Goal: Transaction & Acquisition: Purchase product/service

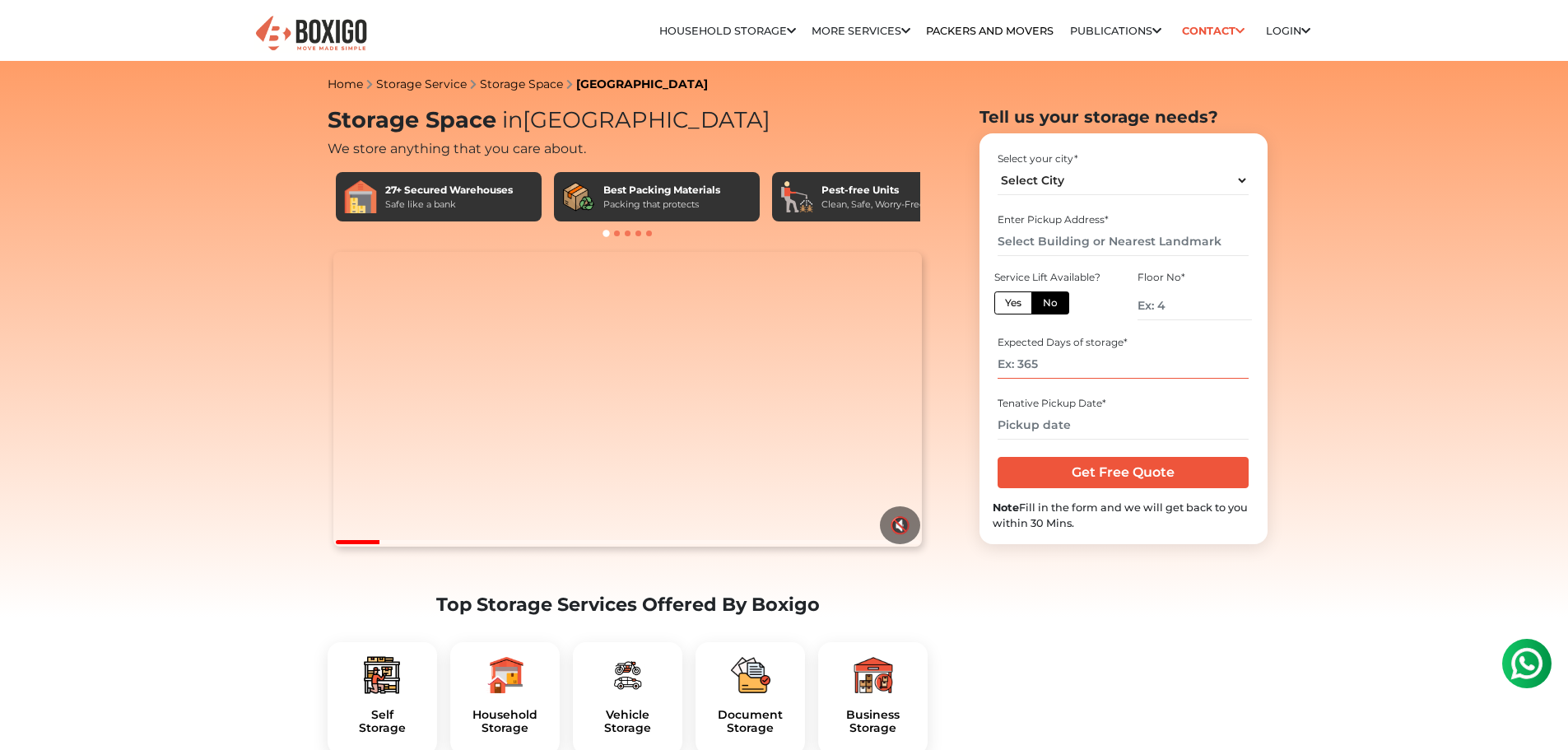
click at [1079, 374] on input "number" at bounding box center [1124, 364] width 251 height 29
click at [1019, 305] on label "Yes" at bounding box center [1013, 303] width 38 height 23
click at [1015, 305] on input "Yes" at bounding box center [1010, 300] width 10 height 10
radio input "true"
click at [1049, 243] on input "text" at bounding box center [1124, 241] width 251 height 29
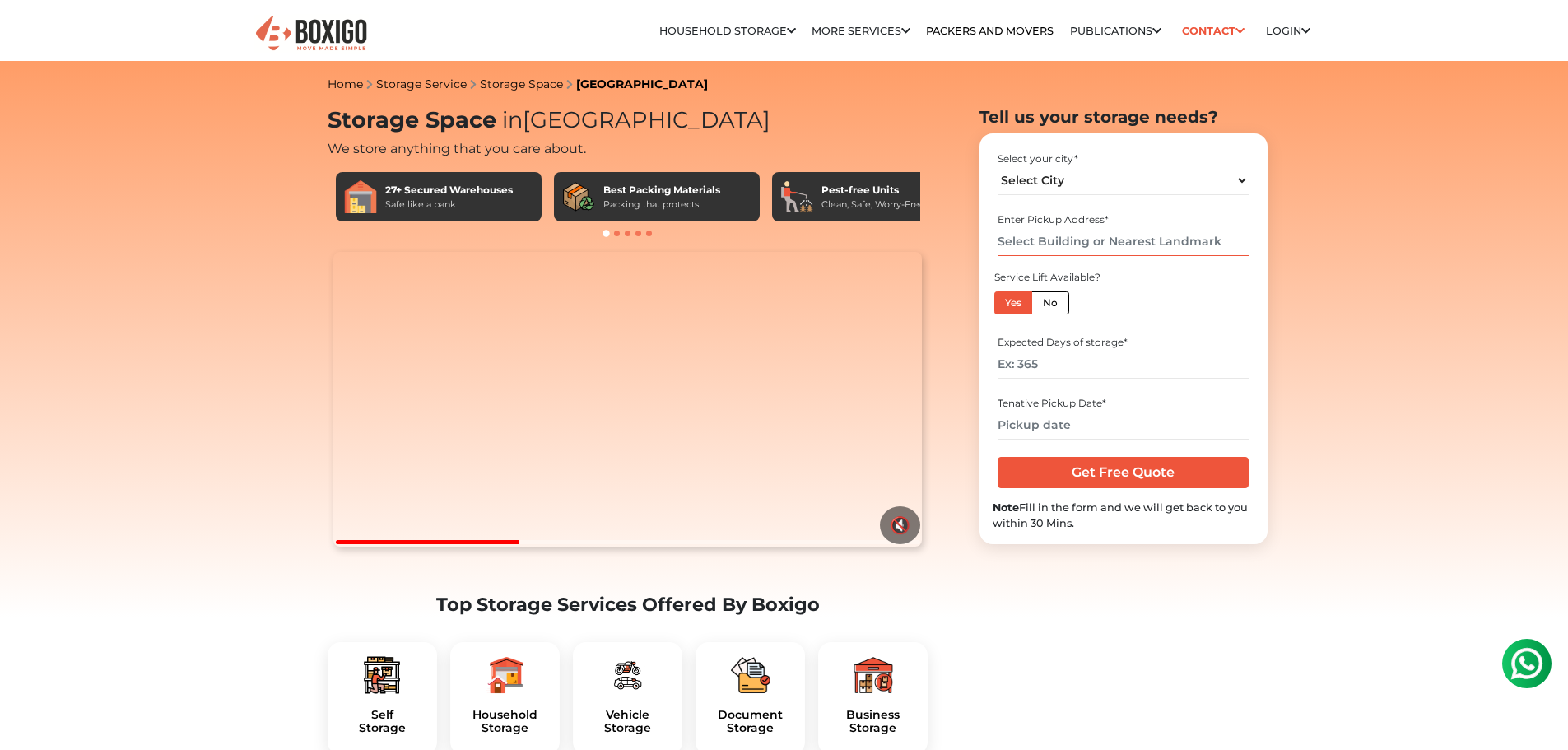
paste input "XQJ4+FXC, [GEOGRAPHIC_DATA]"
click at [1000, 244] on input "XQJ4+FXC, [GEOGRAPHIC_DATA]" at bounding box center [1124, 241] width 251 height 29
drag, startPoint x: 1059, startPoint y: 237, endPoint x: 995, endPoint y: 237, distance: 64.0
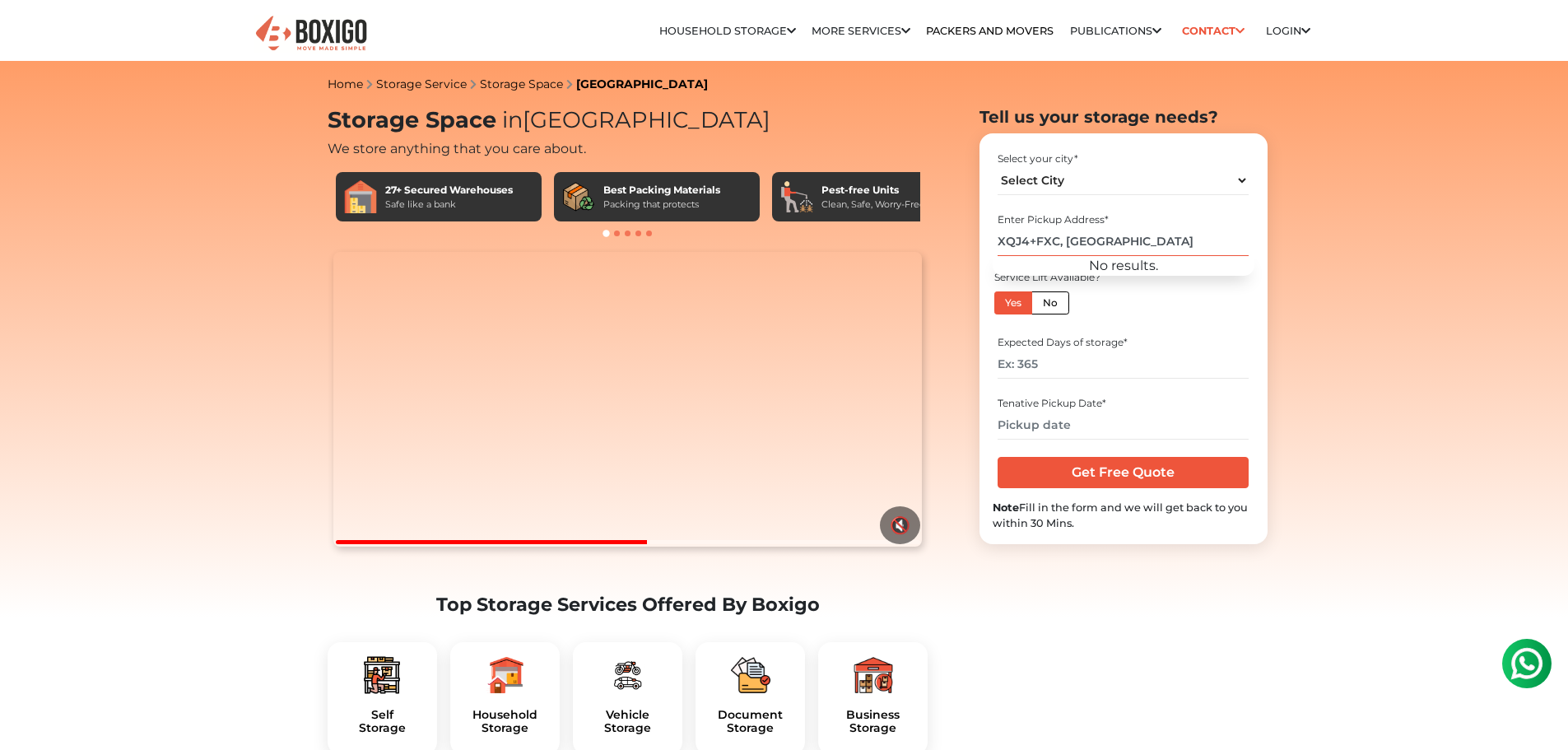
click at [995, 237] on div "Enter Pickup Address * XQJ4+FXC, Ambedkar Nagar, Whitefield, Bengaluru, Karnata…" at bounding box center [1124, 234] width 262 height 54
click at [1091, 268] on span "[GEOGRAPHIC_DATA]" at bounding box center [1105, 266] width 113 height 12
type input "RC homes, [GEOGRAPHIC_DATA]"
click at [1062, 171] on select "Select City Bangalore Bengaluru Bhopal Bhubaneswar Chennai Coimbatore Cuttack D…" at bounding box center [1124, 180] width 251 height 29
select select "[GEOGRAPHIC_DATA]"
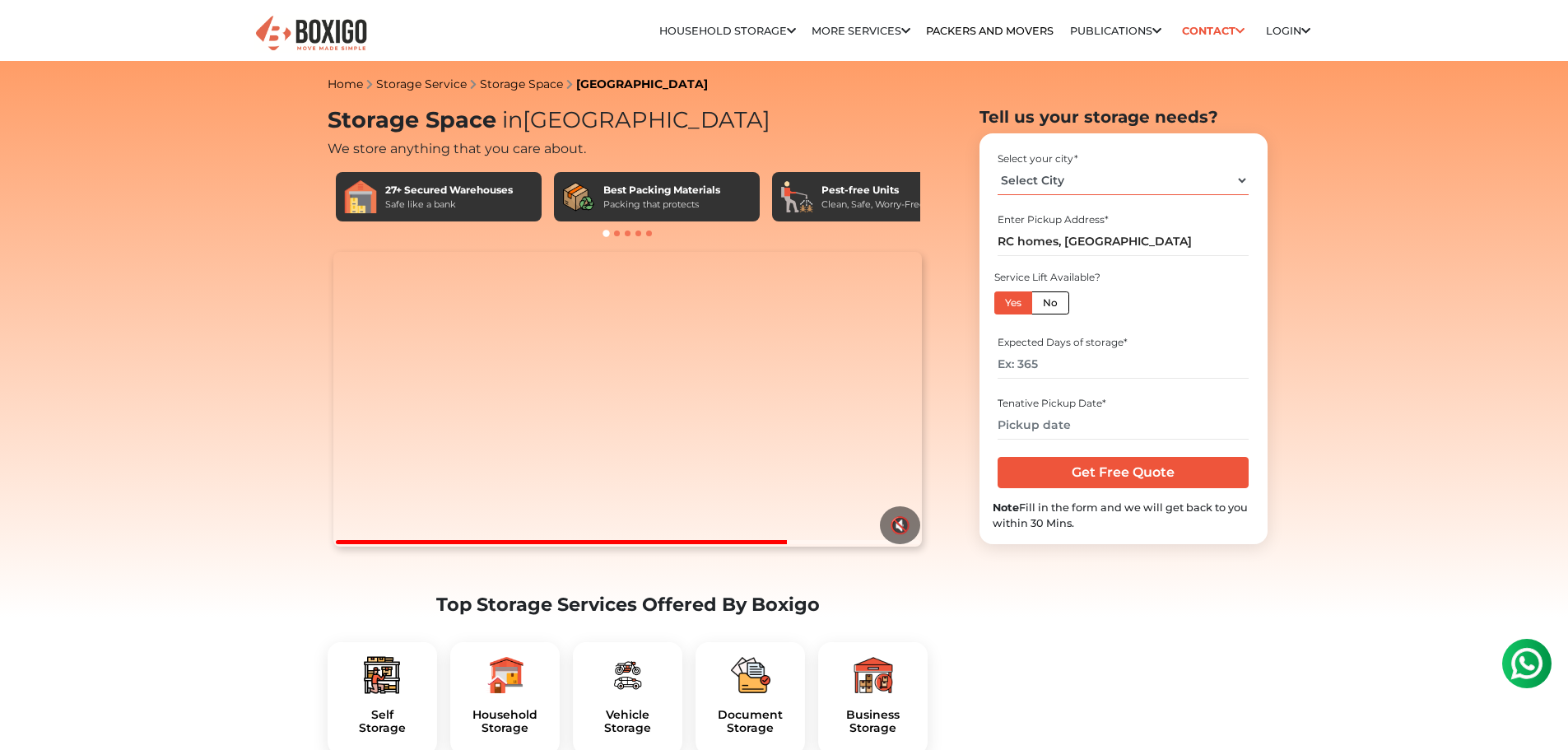
click at [998, 166] on select "Select City Bangalore Bengaluru Bhopal Bhubaneswar Chennai Coimbatore Cuttack D…" at bounding box center [1124, 180] width 251 height 29
click at [1046, 368] on input "number" at bounding box center [1124, 364] width 251 height 29
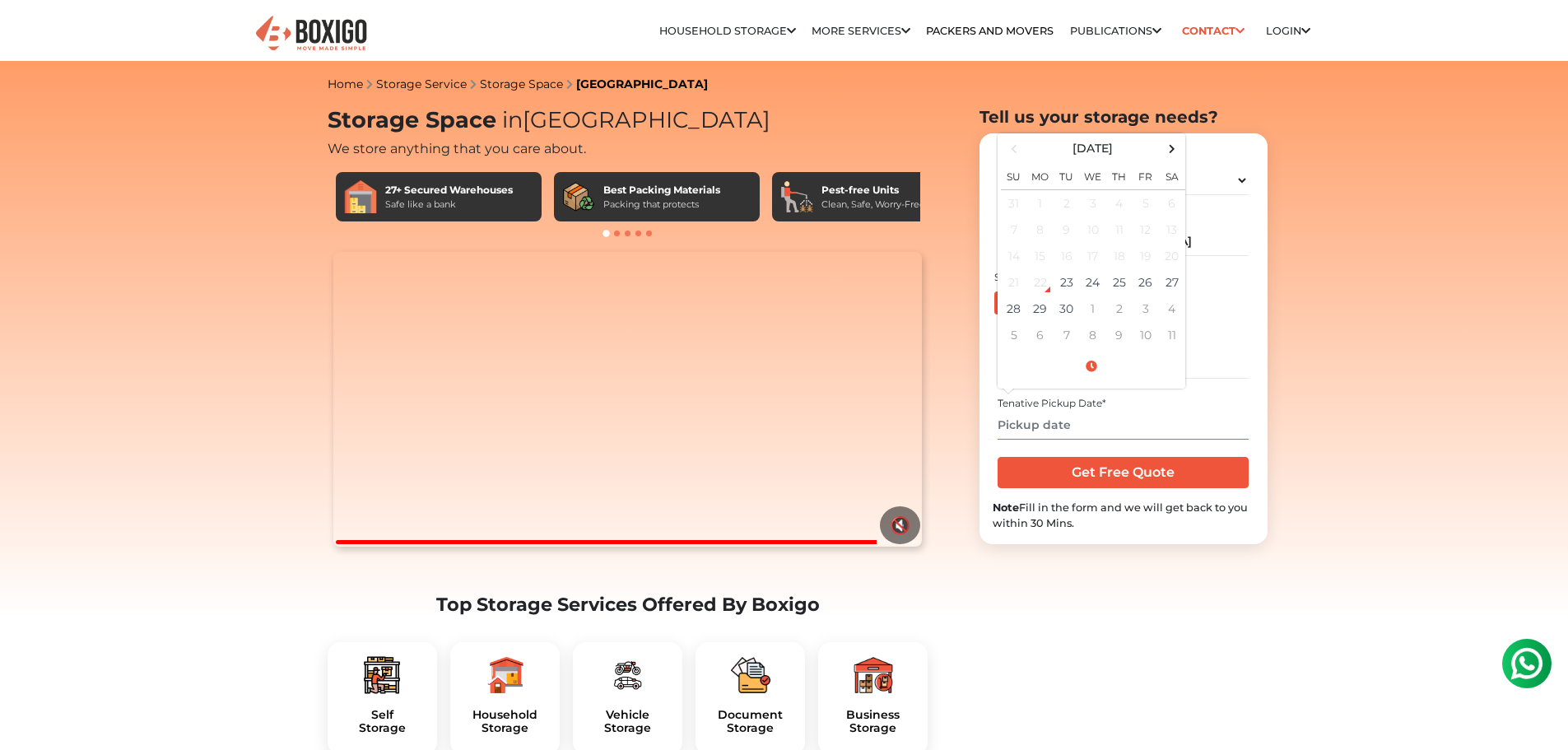
click at [1040, 429] on input "text" at bounding box center [1124, 424] width 251 height 29
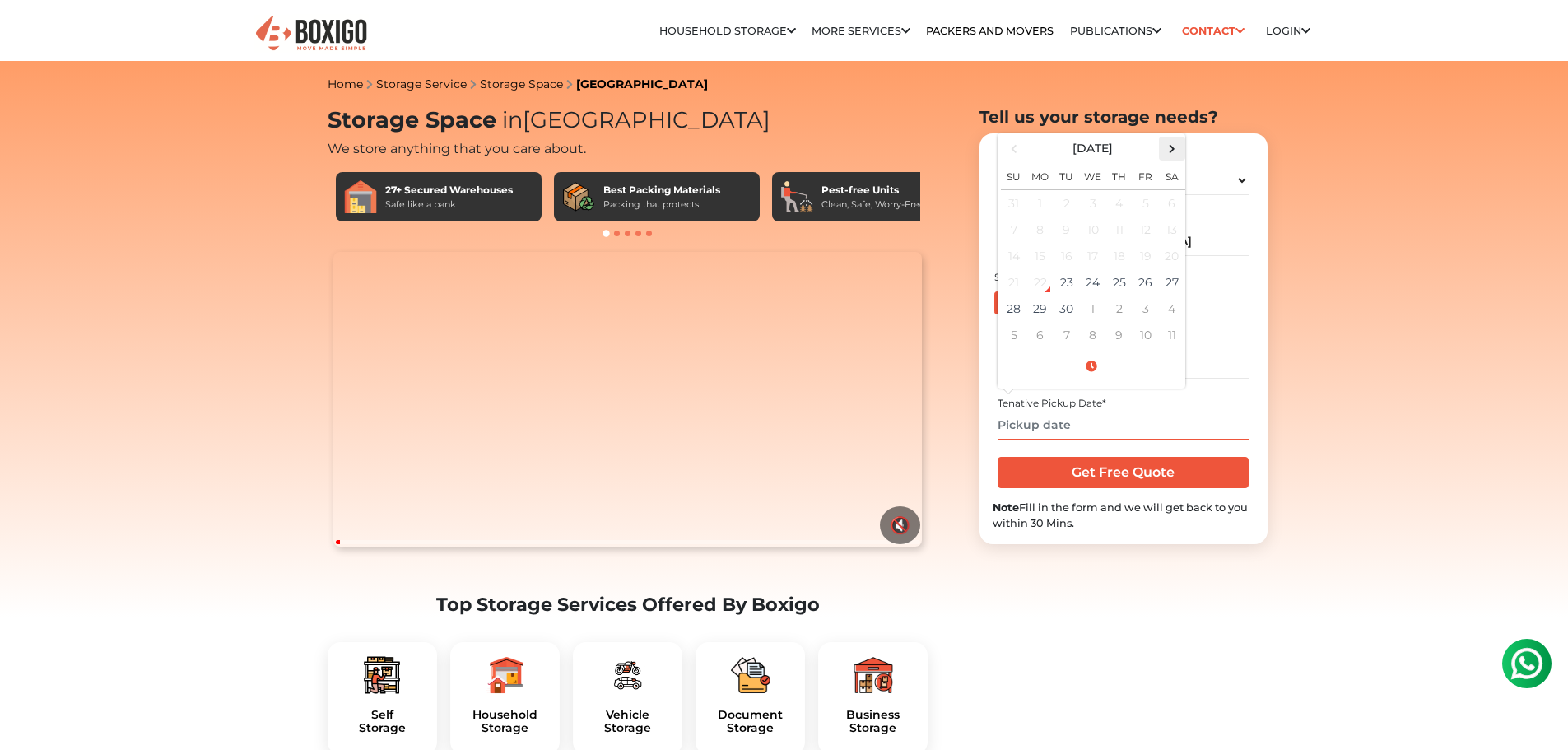
click at [1176, 147] on span at bounding box center [1171, 148] width 22 height 22
click at [1099, 203] on td "1" at bounding box center [1093, 203] width 26 height 27
type input "[DATE] 12:00 AM"
click at [1172, 416] on input "[DATE] 12:00 AM" at bounding box center [1124, 424] width 251 height 29
click at [1223, 351] on input "number" at bounding box center [1124, 364] width 251 height 29
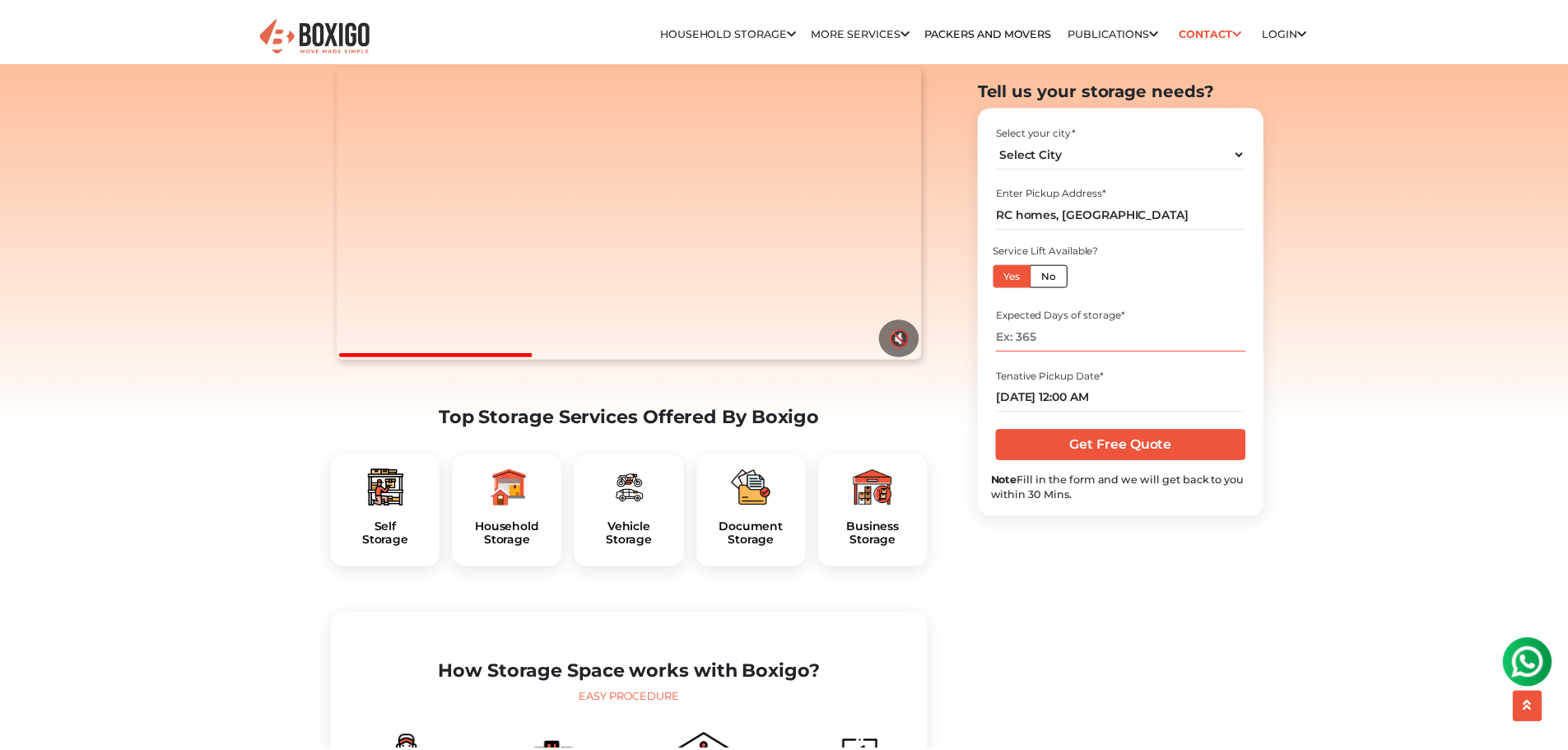
scroll to position [192, 0]
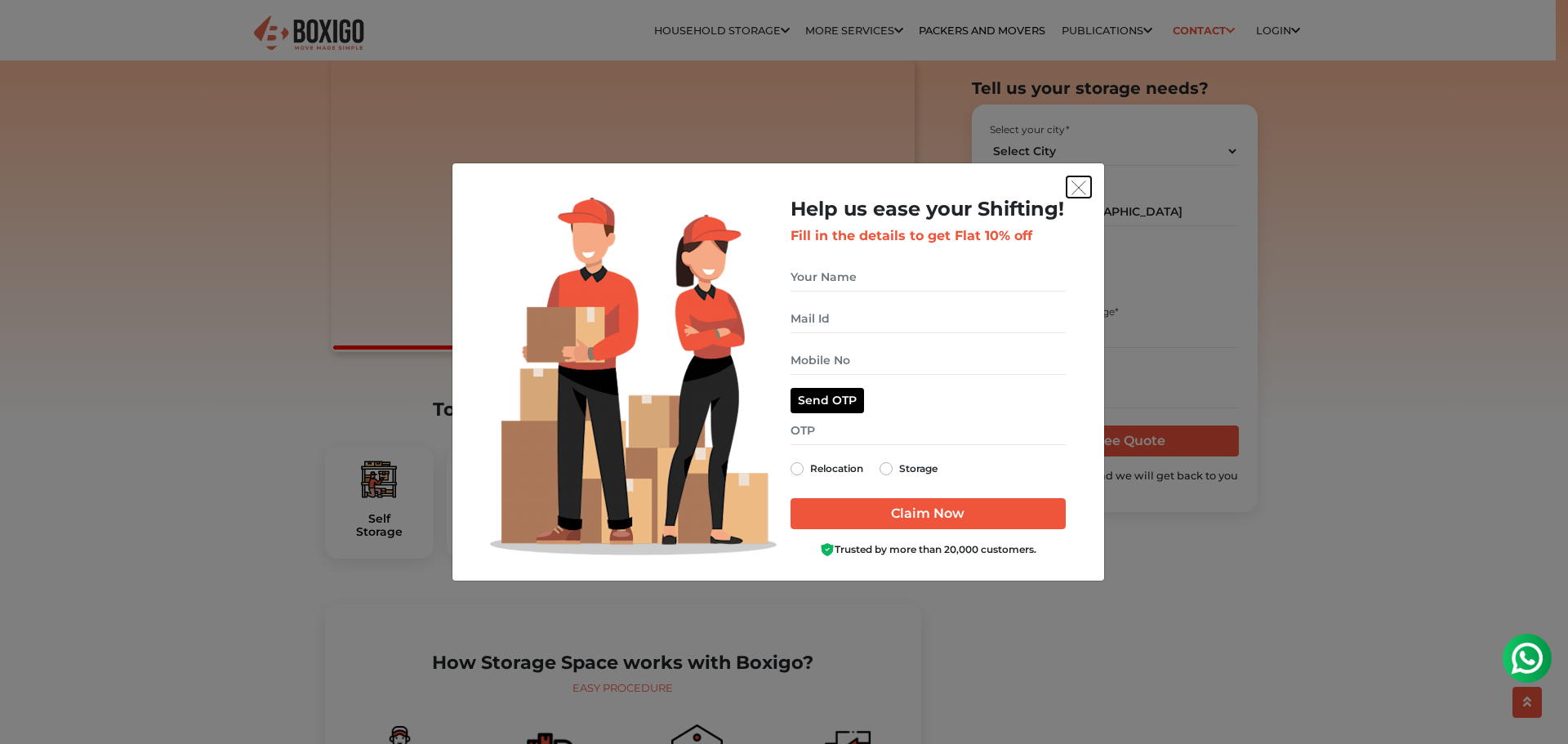
click at [1076, 186] on img "get free quote dialog" at bounding box center [1079, 187] width 15 height 15
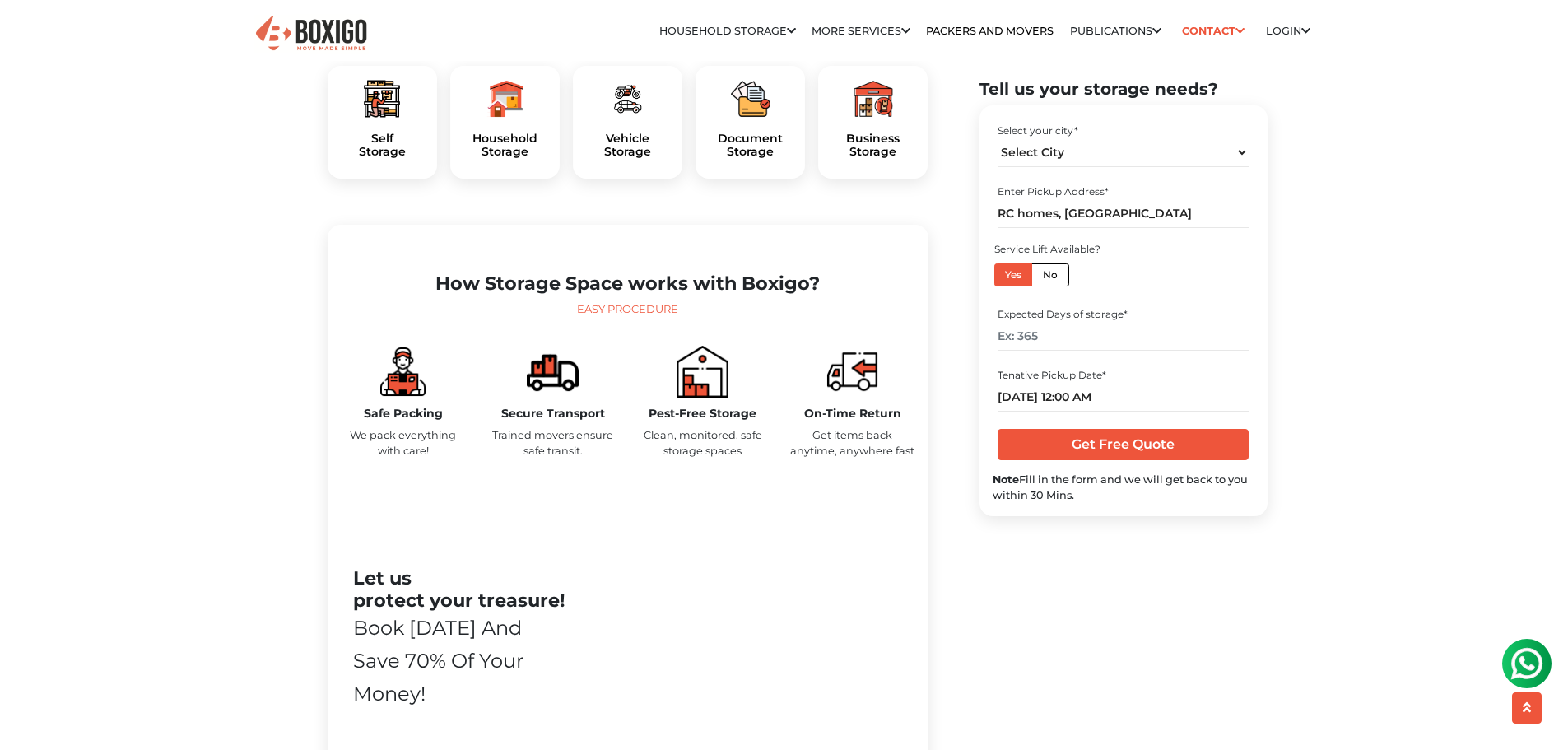
scroll to position [0, 0]
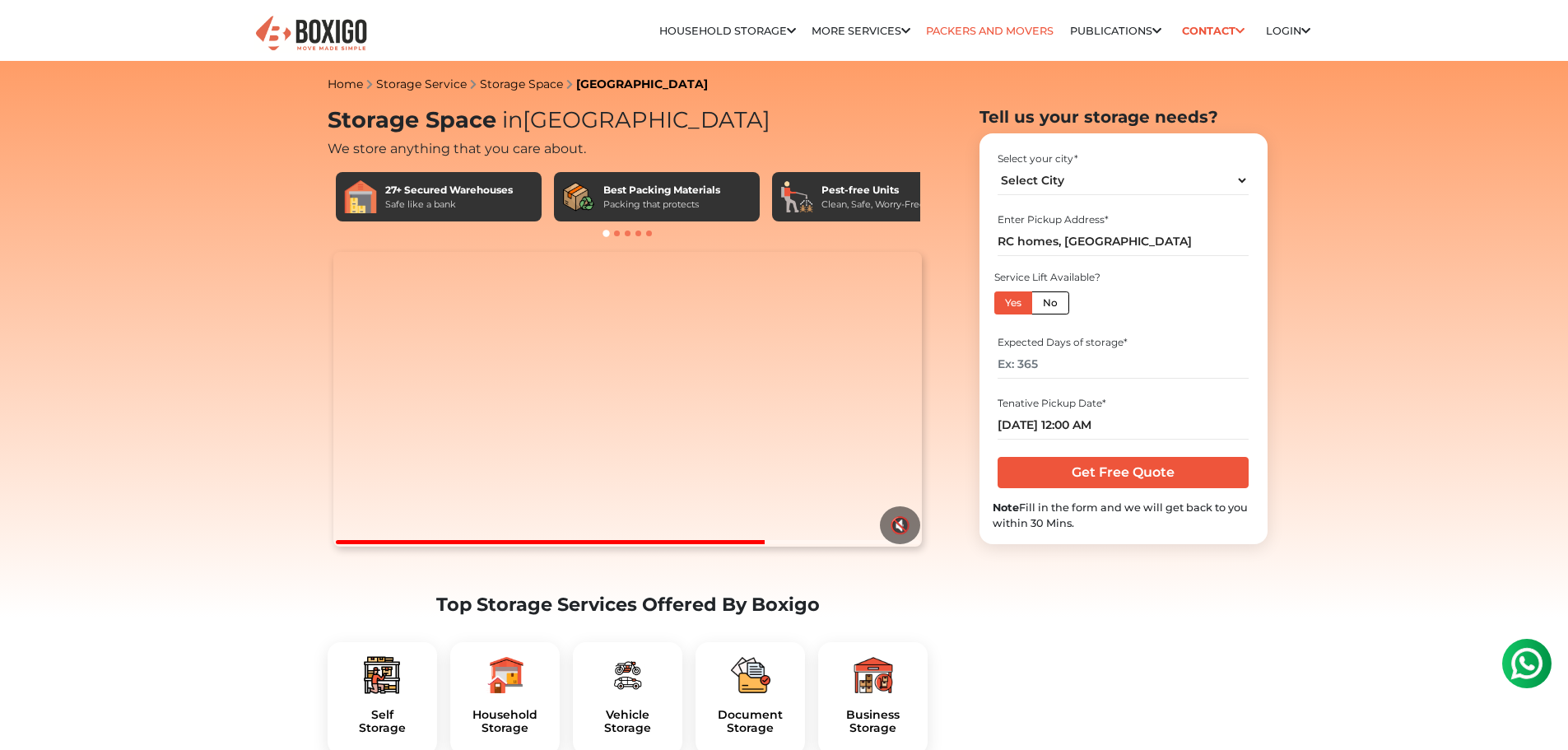
click at [977, 31] on link "Packers and Movers" at bounding box center [990, 31] width 127 height 12
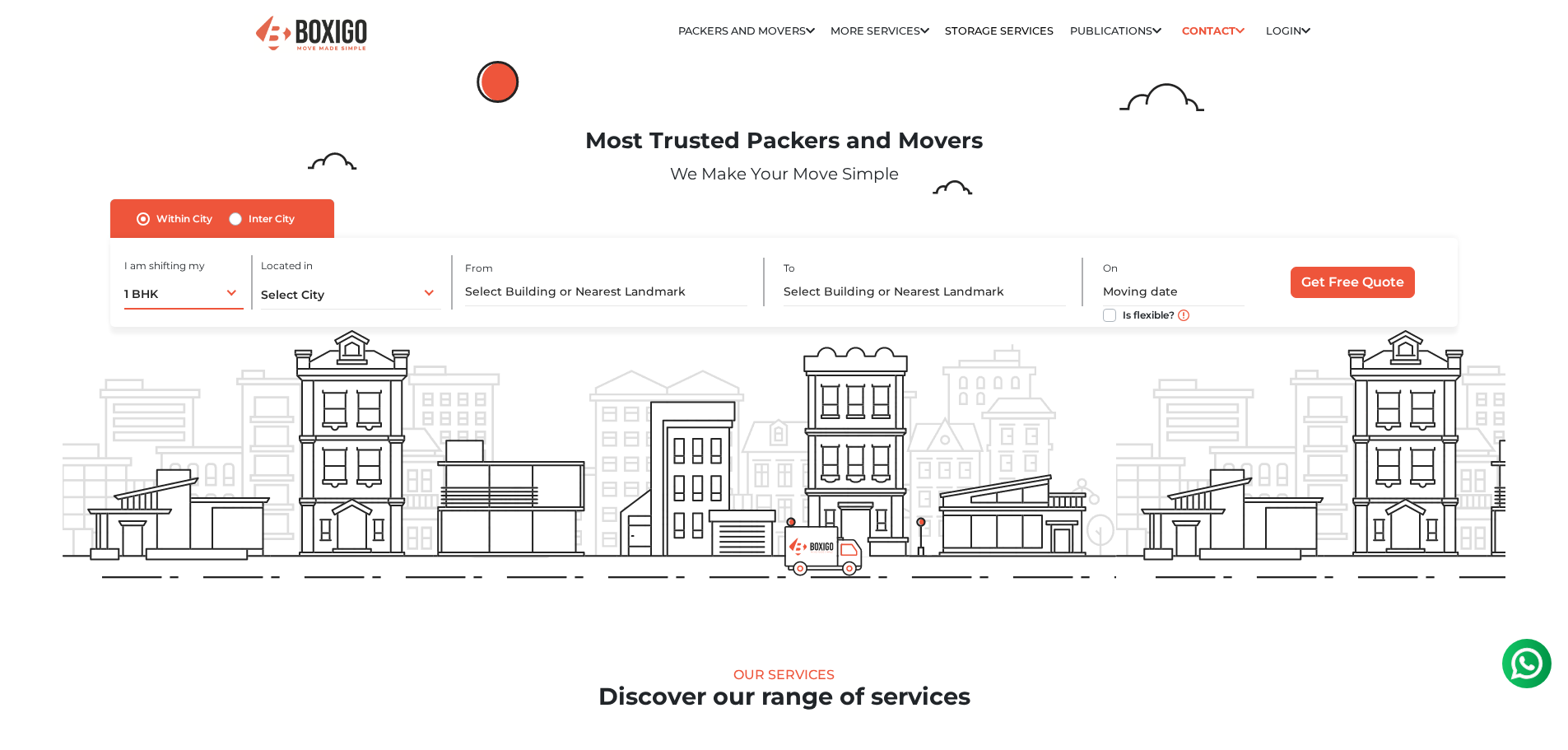
click at [210, 291] on div "1 BHK 1 BHK 2 BHK 3 BHK 3 + BHK FEW ITEMS" at bounding box center [184, 292] width 120 height 35
click at [322, 289] on span "Select City" at bounding box center [292, 294] width 64 height 15
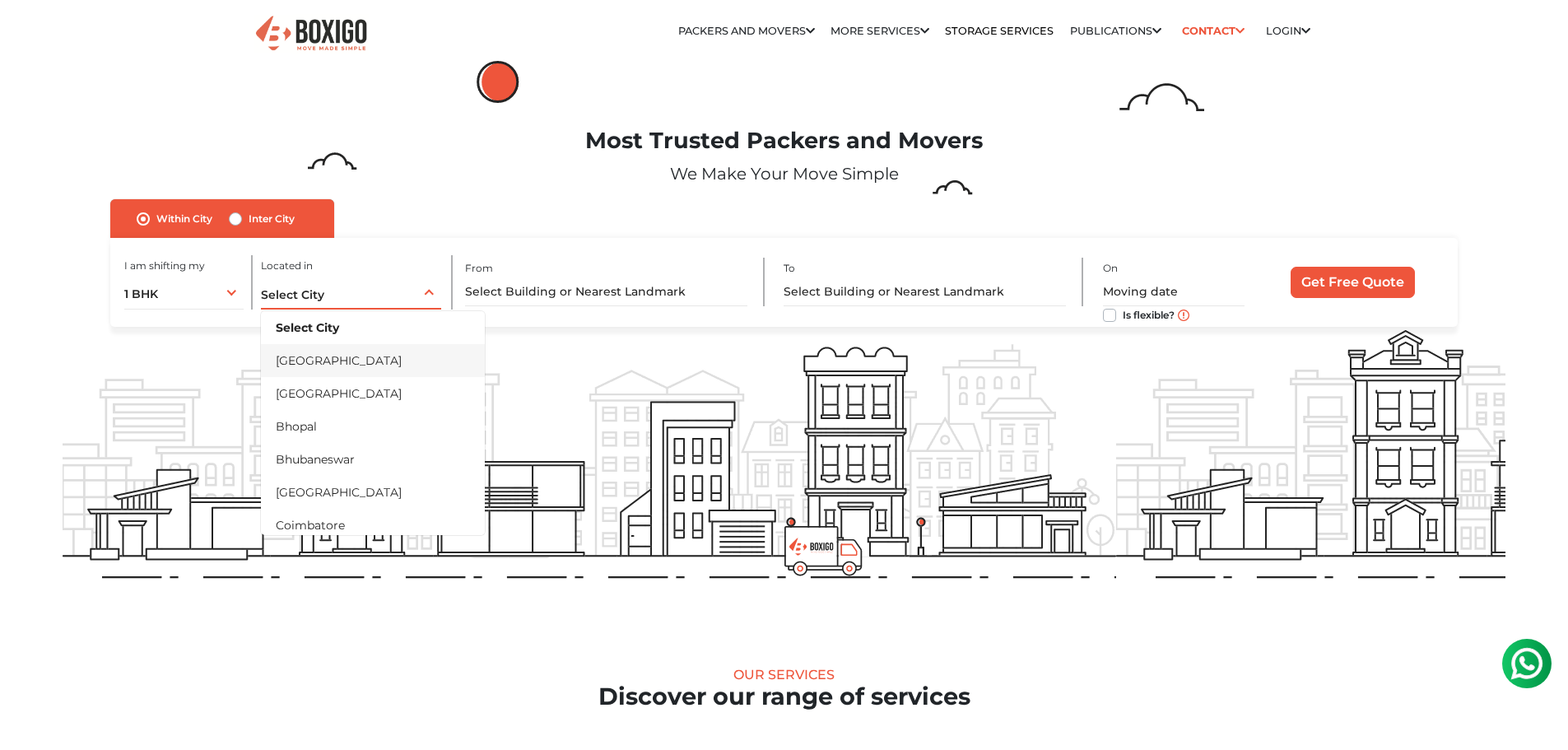
click at [322, 354] on li "[GEOGRAPHIC_DATA]" at bounding box center [373, 361] width 224 height 33
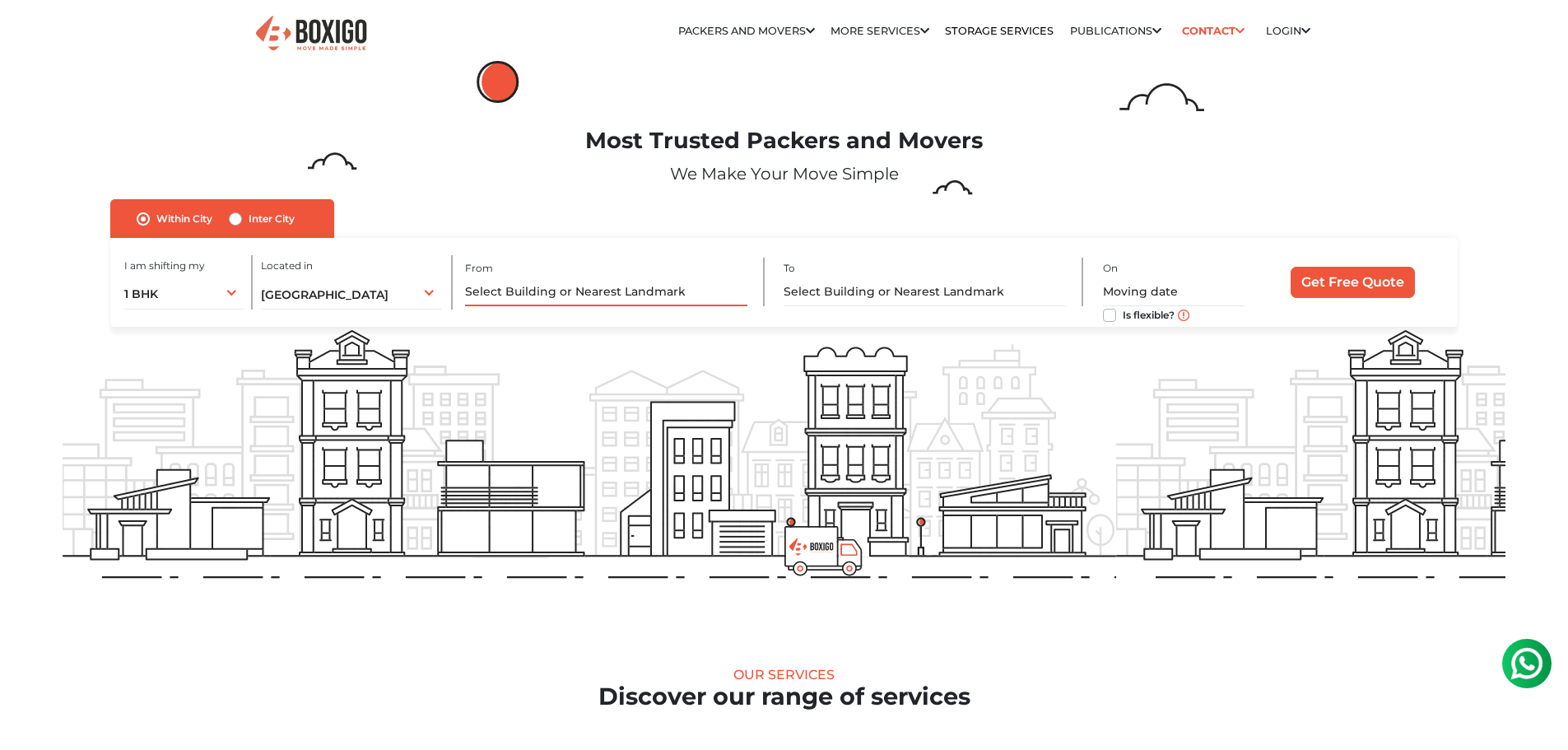
click at [526, 290] on input "text" at bounding box center [606, 292] width 282 height 29
click at [509, 286] on input "text" at bounding box center [606, 292] width 282 height 29
paste input "[GEOGRAPHIC_DATA]"
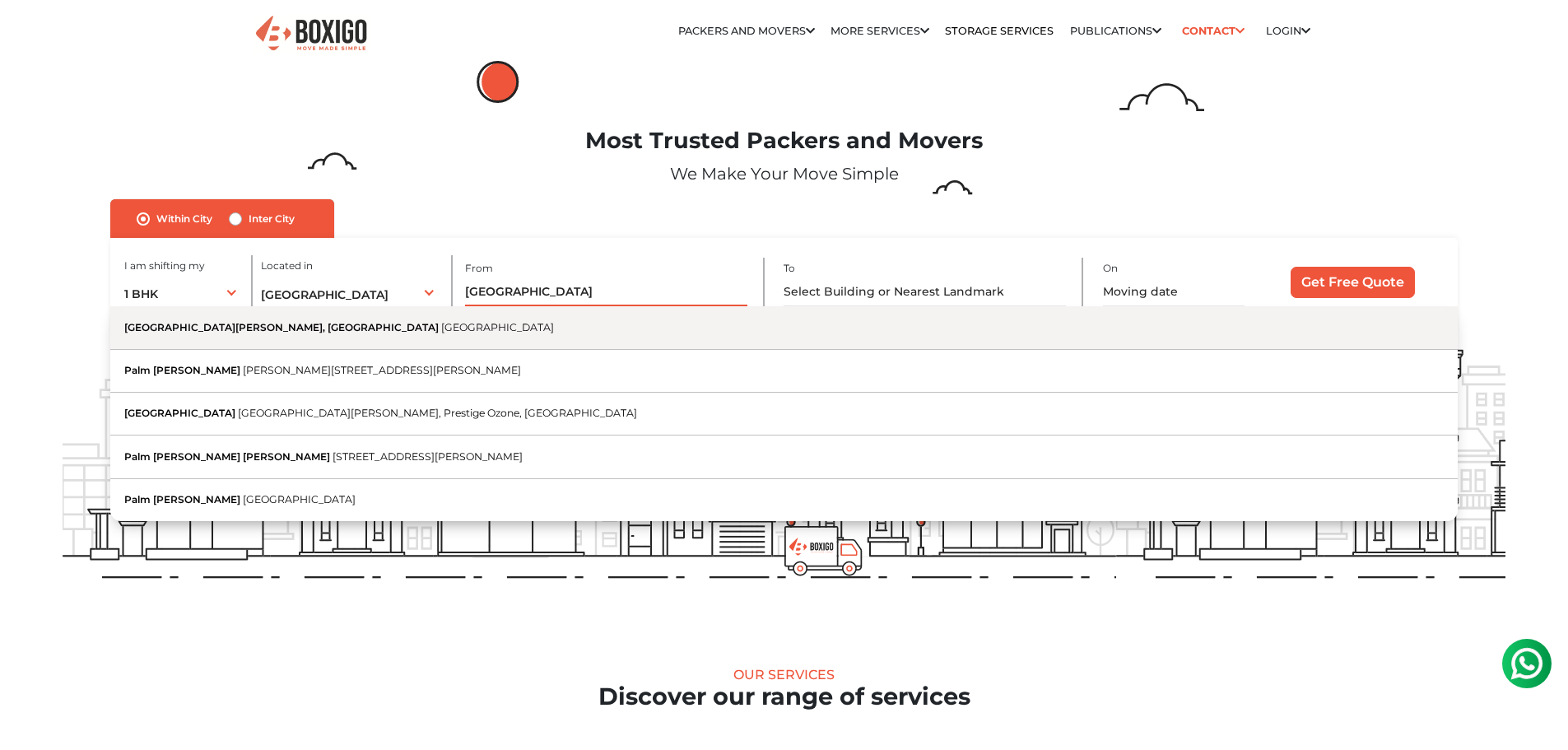
type input "[GEOGRAPHIC_DATA]"
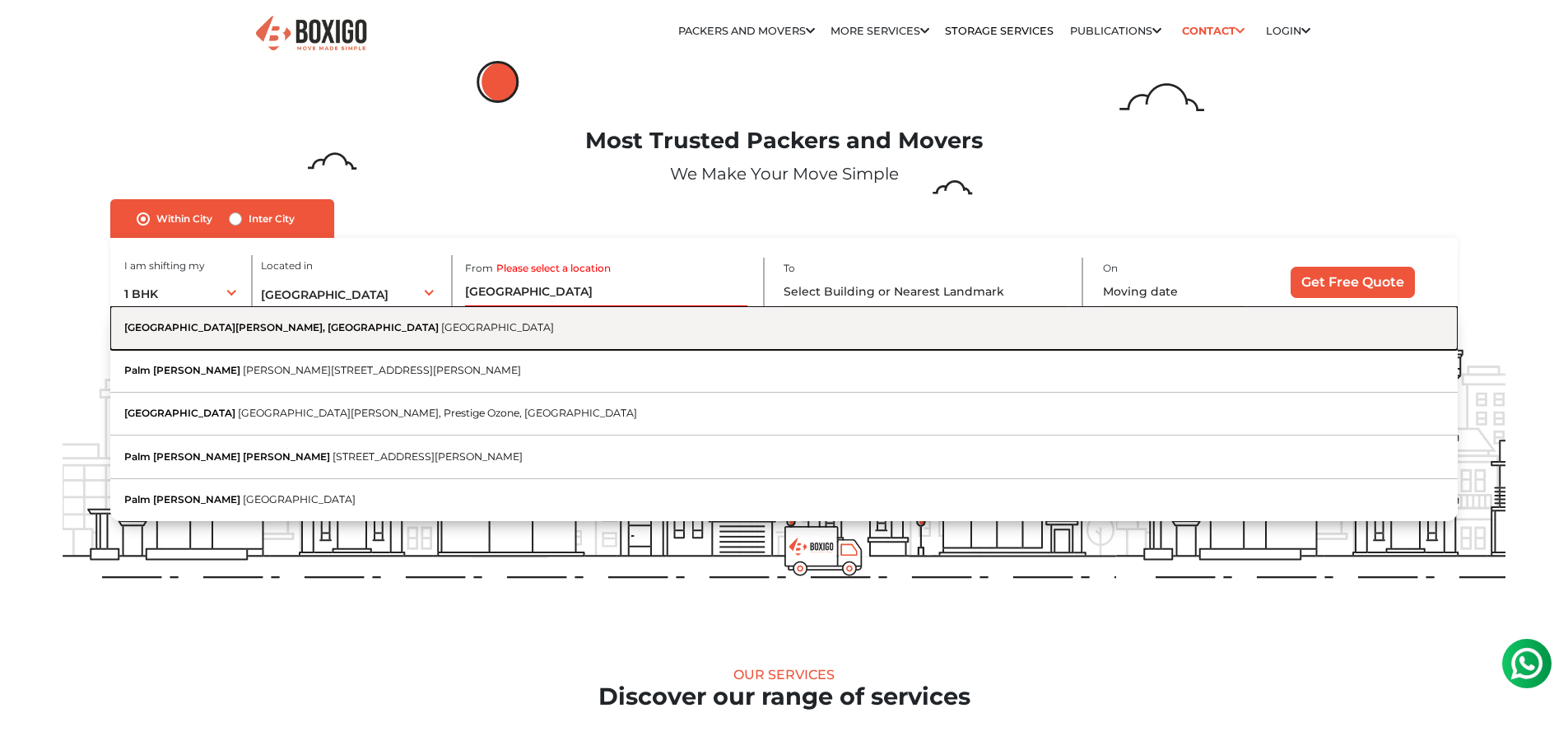
scroll to position [0, 0]
click at [402, 338] on button "[GEOGRAPHIC_DATA][PERSON_NAME], [PERSON_NAME][GEOGRAPHIC_DATA]" at bounding box center [783, 327] width 1346 height 43
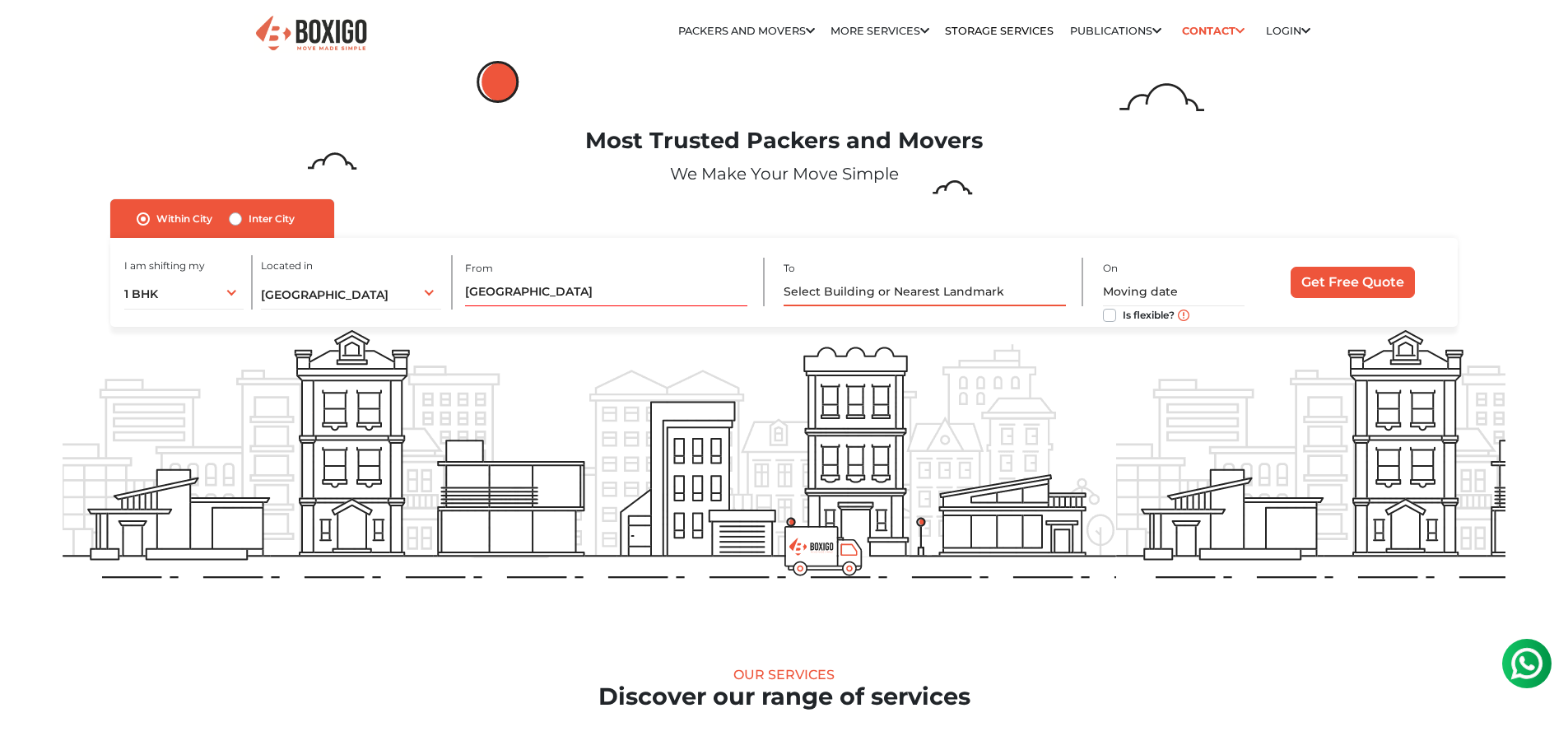
click at [868, 281] on input "text" at bounding box center [924, 292] width 282 height 29
click at [803, 292] on input "text" at bounding box center [924, 292] width 282 height 29
paste input "XQJ4+FXC, [GEOGRAPHIC_DATA]"
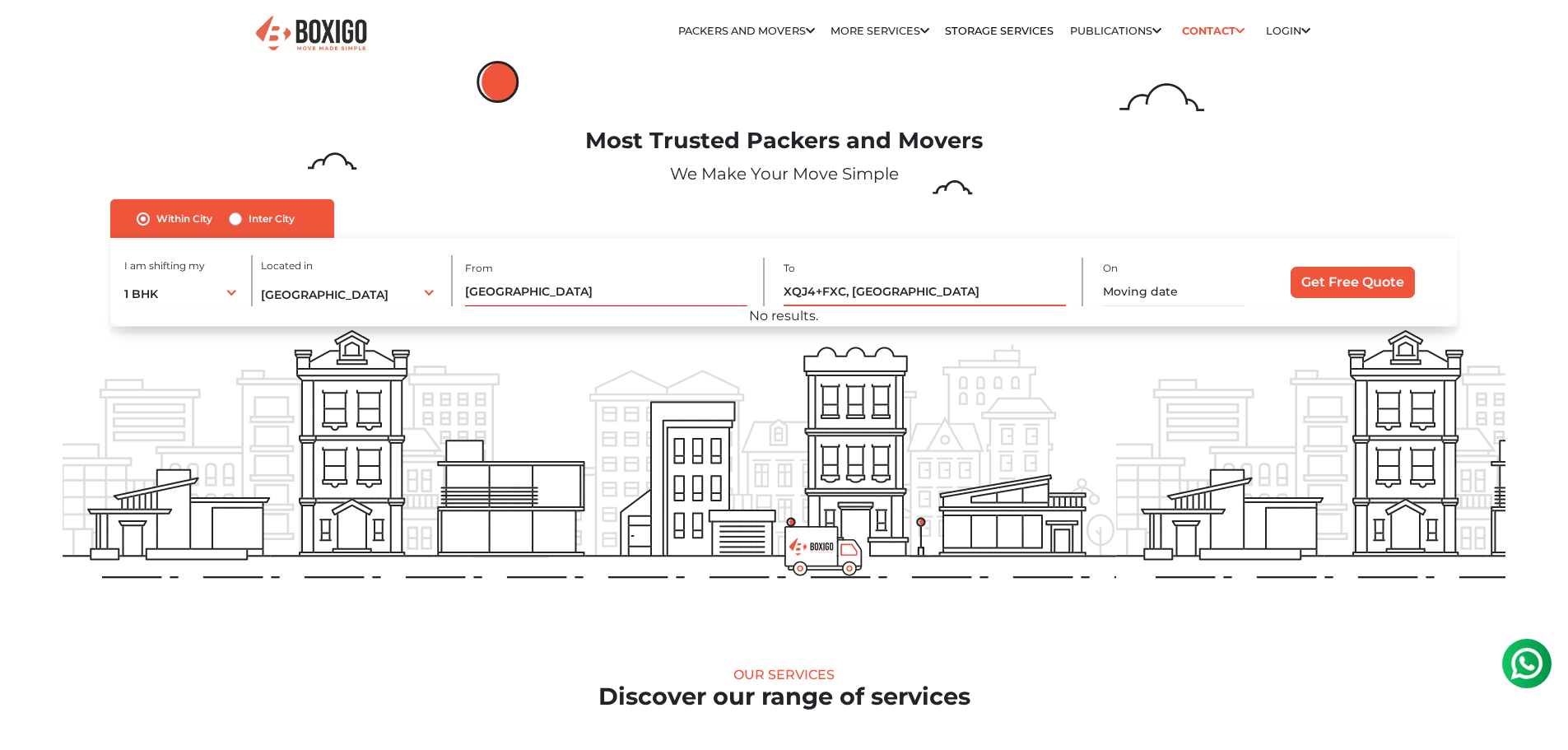
click at [794, 292] on input "XQJ4+FXC, [GEOGRAPHIC_DATA]" at bounding box center [924, 292] width 282 height 29
drag, startPoint x: 847, startPoint y: 292, endPoint x: 750, endPoint y: 288, distance: 97.1
click at [750, 288] on div "I am shifting my 1 BHK 2 BHK 3 BHK 3 + BHK FEW ITEMS 1 BHK 1 BHK 2 BHK 3 BHK 3 …" at bounding box center [783, 282] width 1346 height 89
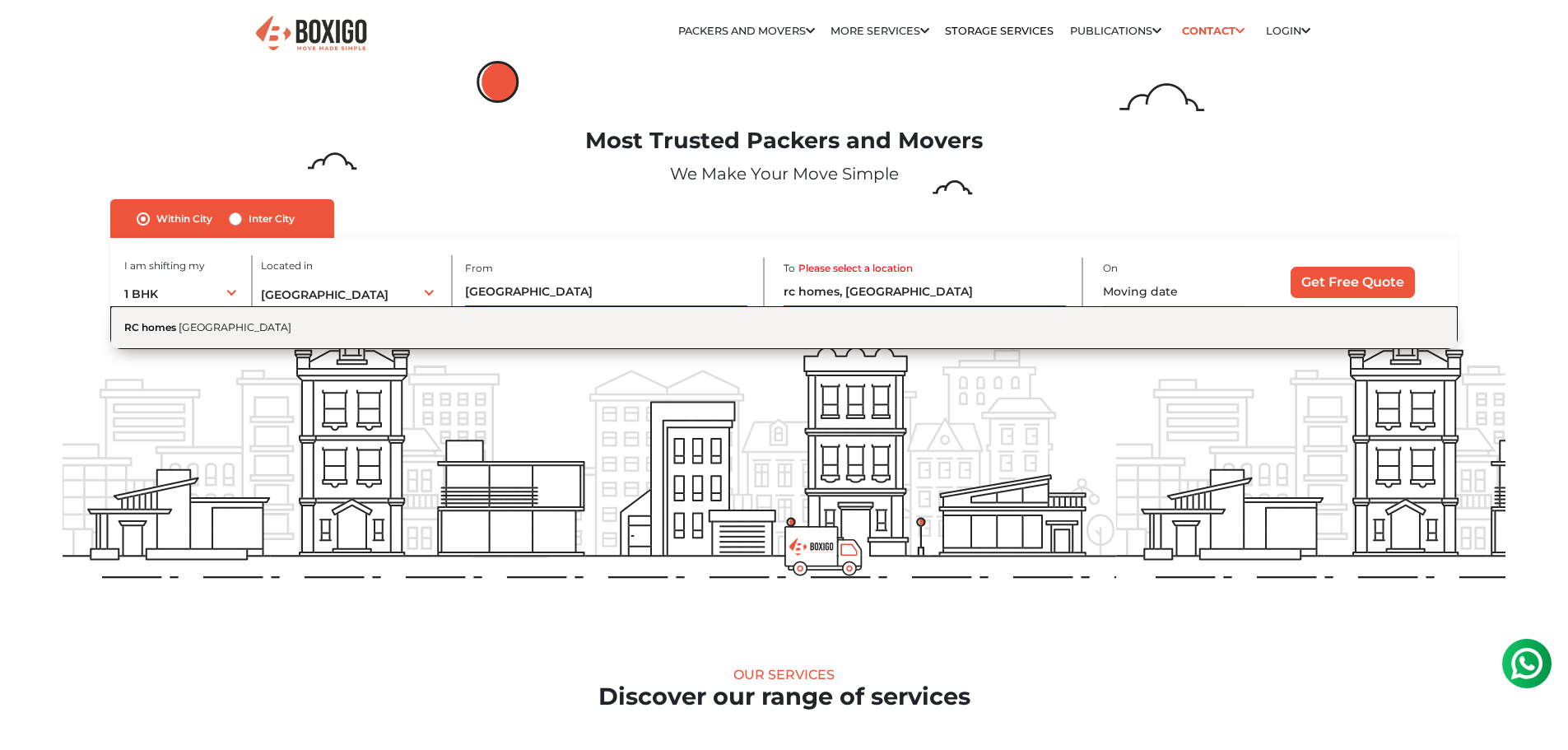
click at [801, 327] on button "RC homes [GEOGRAPHIC_DATA]" at bounding box center [783, 327] width 1346 height 42
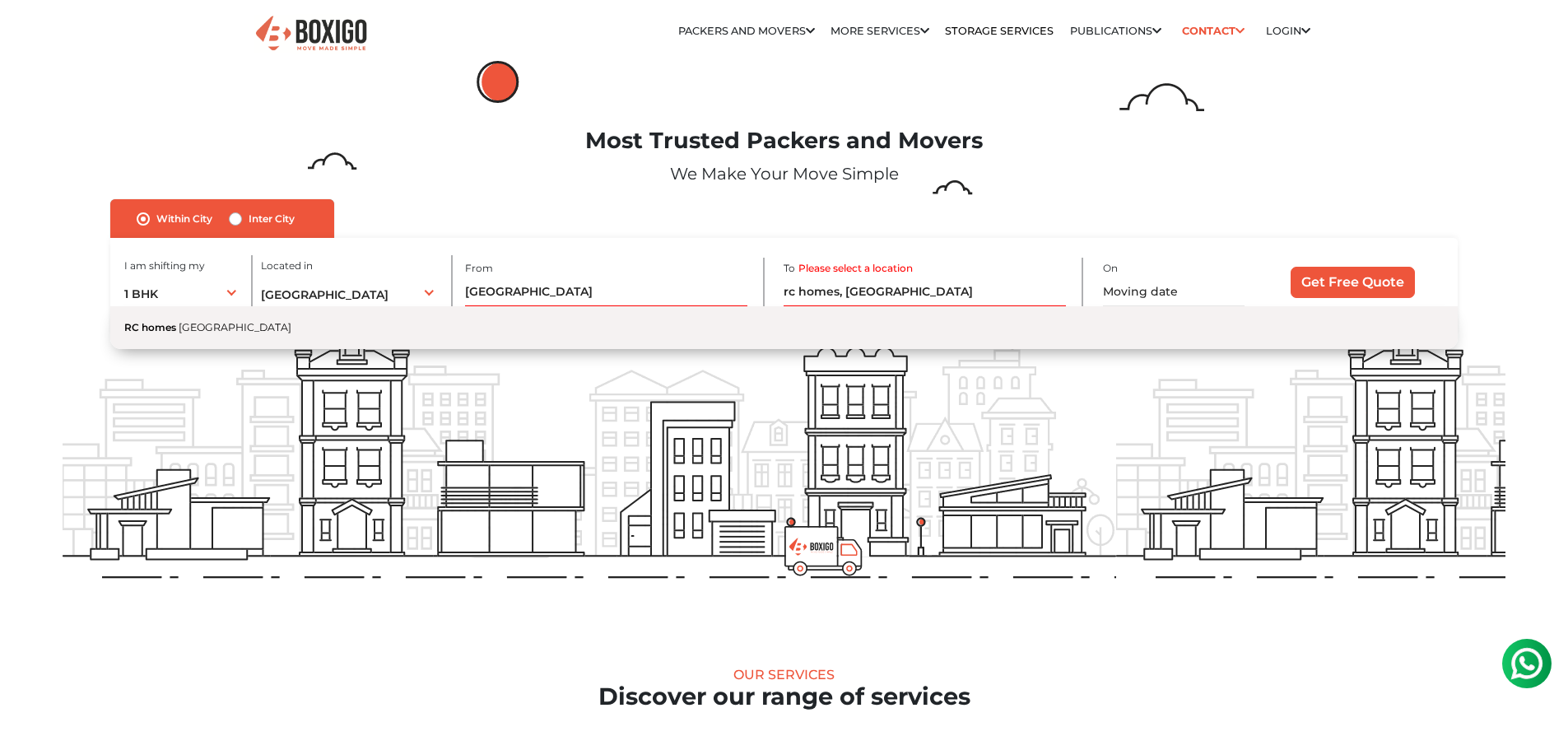
type input "RC homes, [GEOGRAPHIC_DATA]"
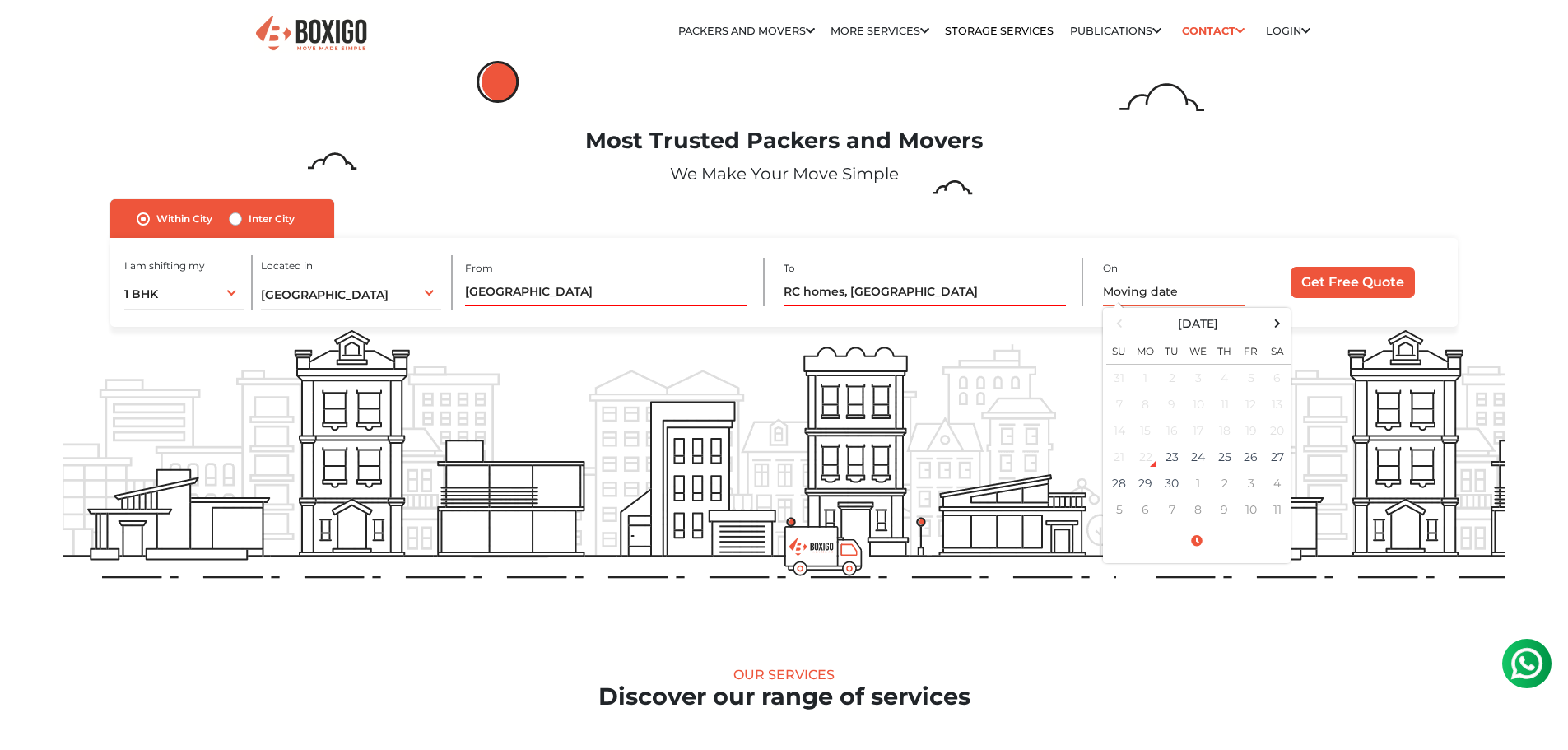
click at [1153, 290] on input "text" at bounding box center [1173, 292] width 141 height 29
click at [1266, 319] on span at bounding box center [1276, 322] width 22 height 22
click at [1198, 375] on td "1" at bounding box center [1198, 378] width 26 height 27
type input "[DATE] 12:00 AM"
click at [1356, 285] on input "Get Free Quote" at bounding box center [1352, 282] width 124 height 31
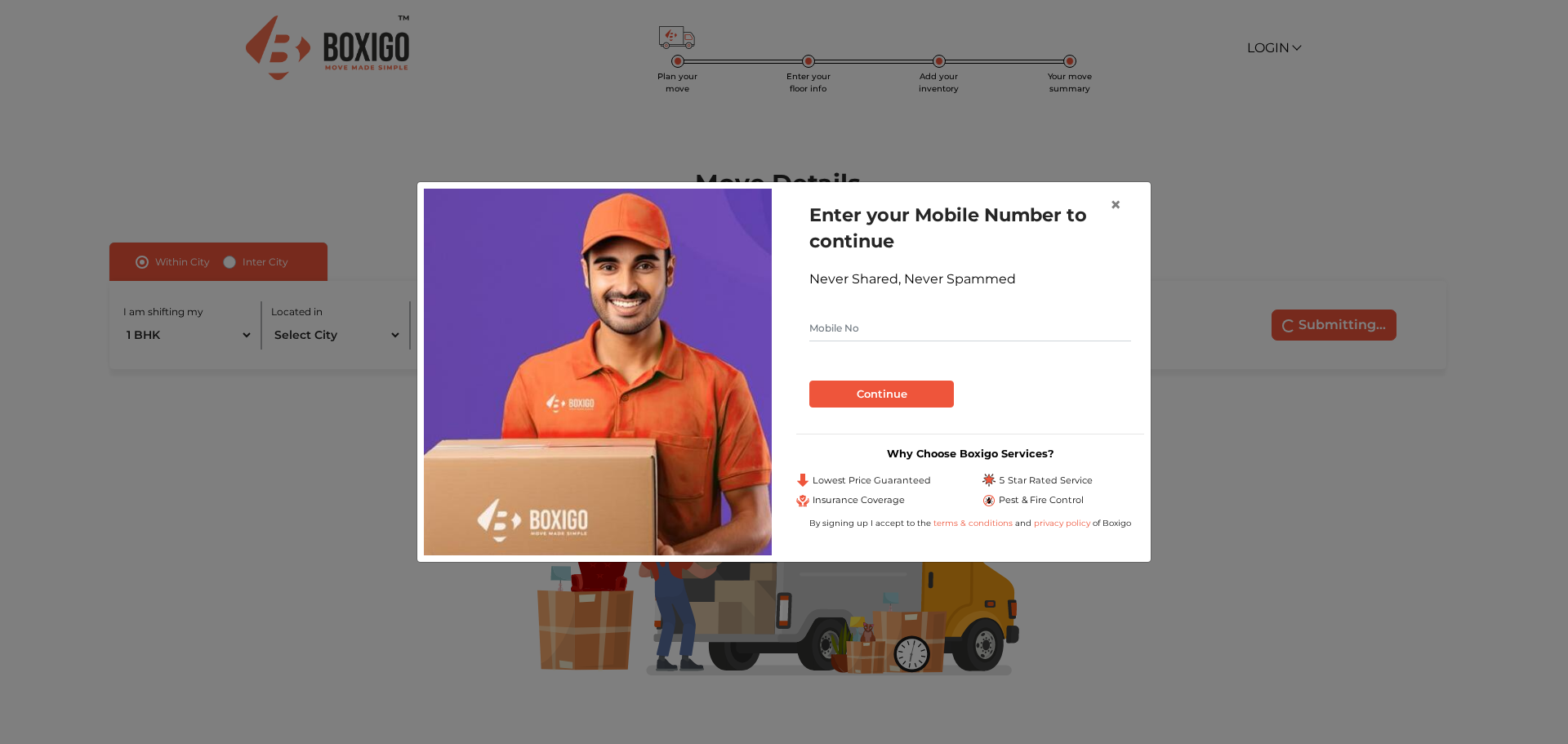
click at [862, 327] on input "text" at bounding box center [969, 328] width 321 height 26
type input "9872639986"
click at [877, 385] on button "Continue" at bounding box center [881, 394] width 145 height 28
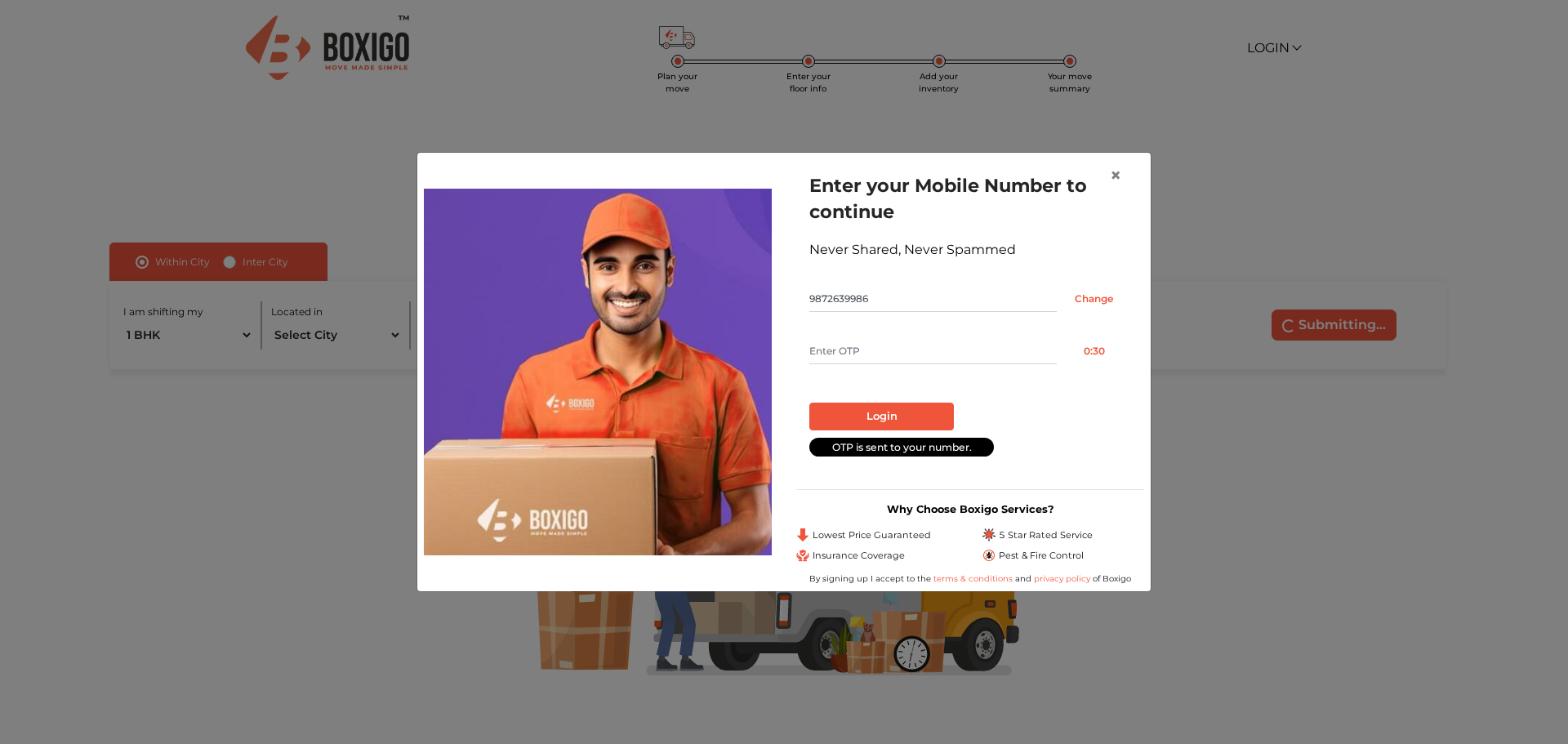
click at [864, 354] on input "text" at bounding box center [933, 351] width 248 height 26
type input "8254"
click at [809, 403] on button "Login" at bounding box center [881, 417] width 145 height 28
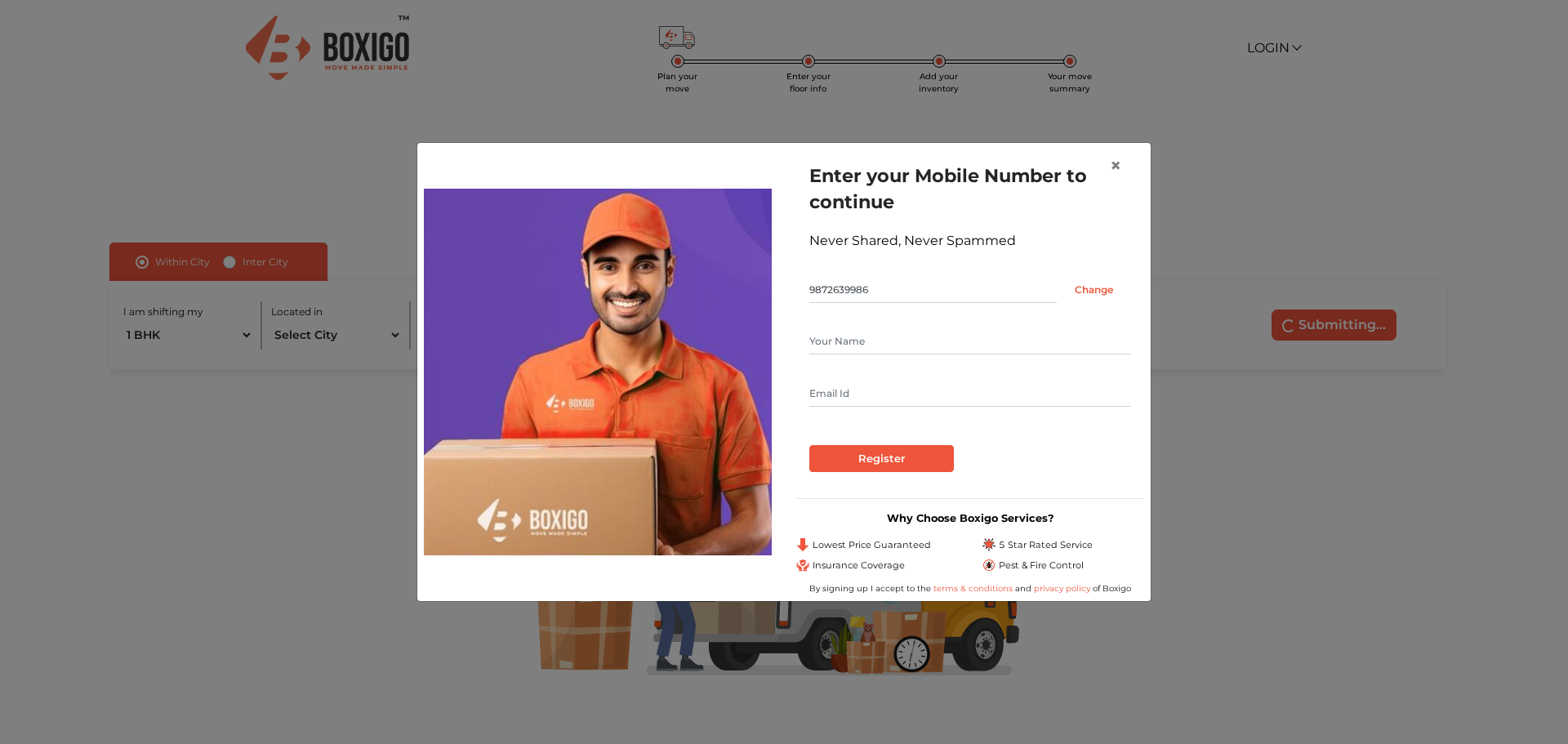
click at [880, 335] on input "text" at bounding box center [969, 341] width 321 height 26
type input "amanpreet singh"
type input "amanpreetsingh1390@gmail.com"
click at [877, 459] on input "Register" at bounding box center [881, 459] width 145 height 28
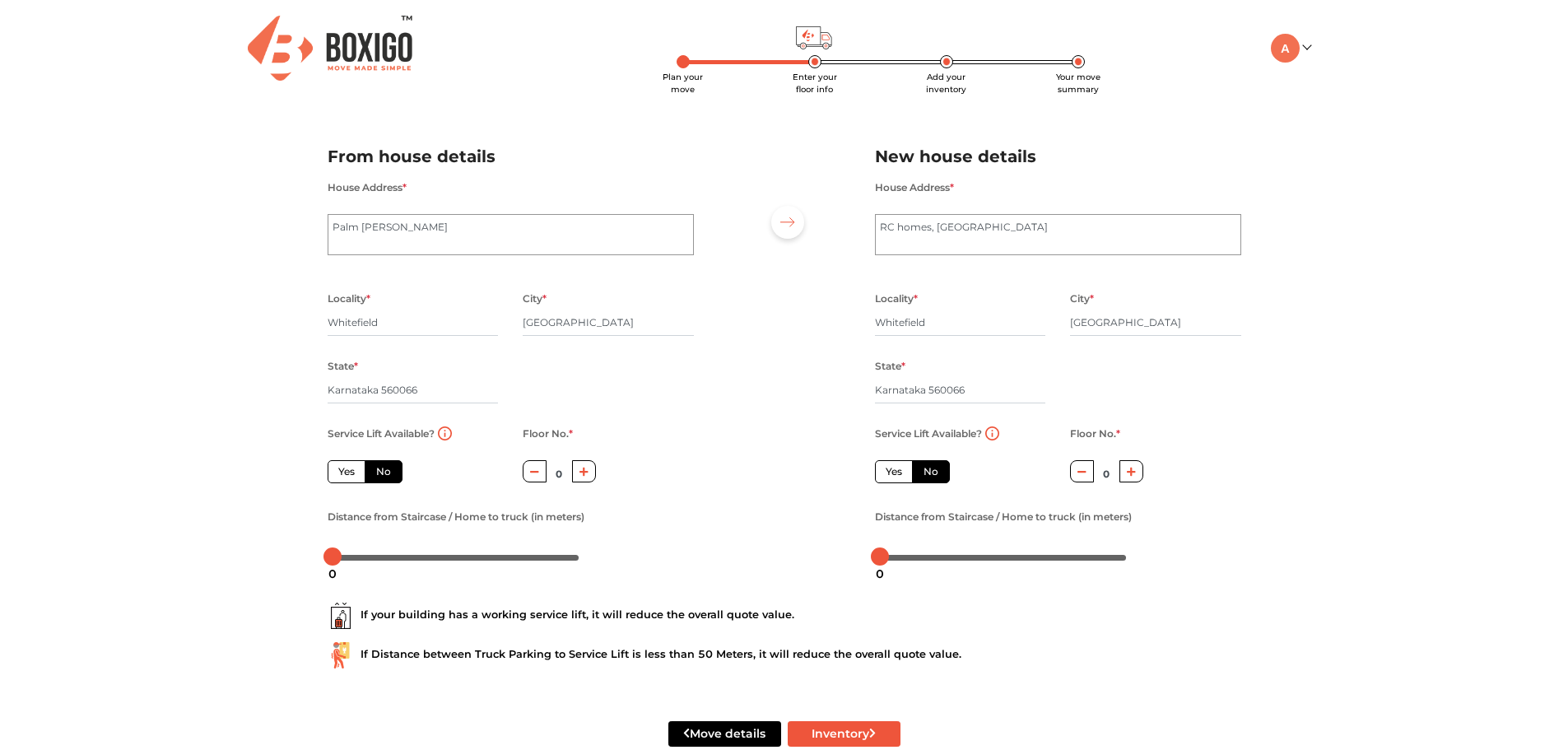
click at [342, 466] on label "Yes" at bounding box center [346, 471] width 38 height 23
click at [342, 466] on input "Yes" at bounding box center [343, 470] width 10 height 10
radio input "true"
click at [892, 471] on label "Yes" at bounding box center [893, 471] width 38 height 23
click at [892, 471] on input "Yes" at bounding box center [891, 470] width 10 height 10
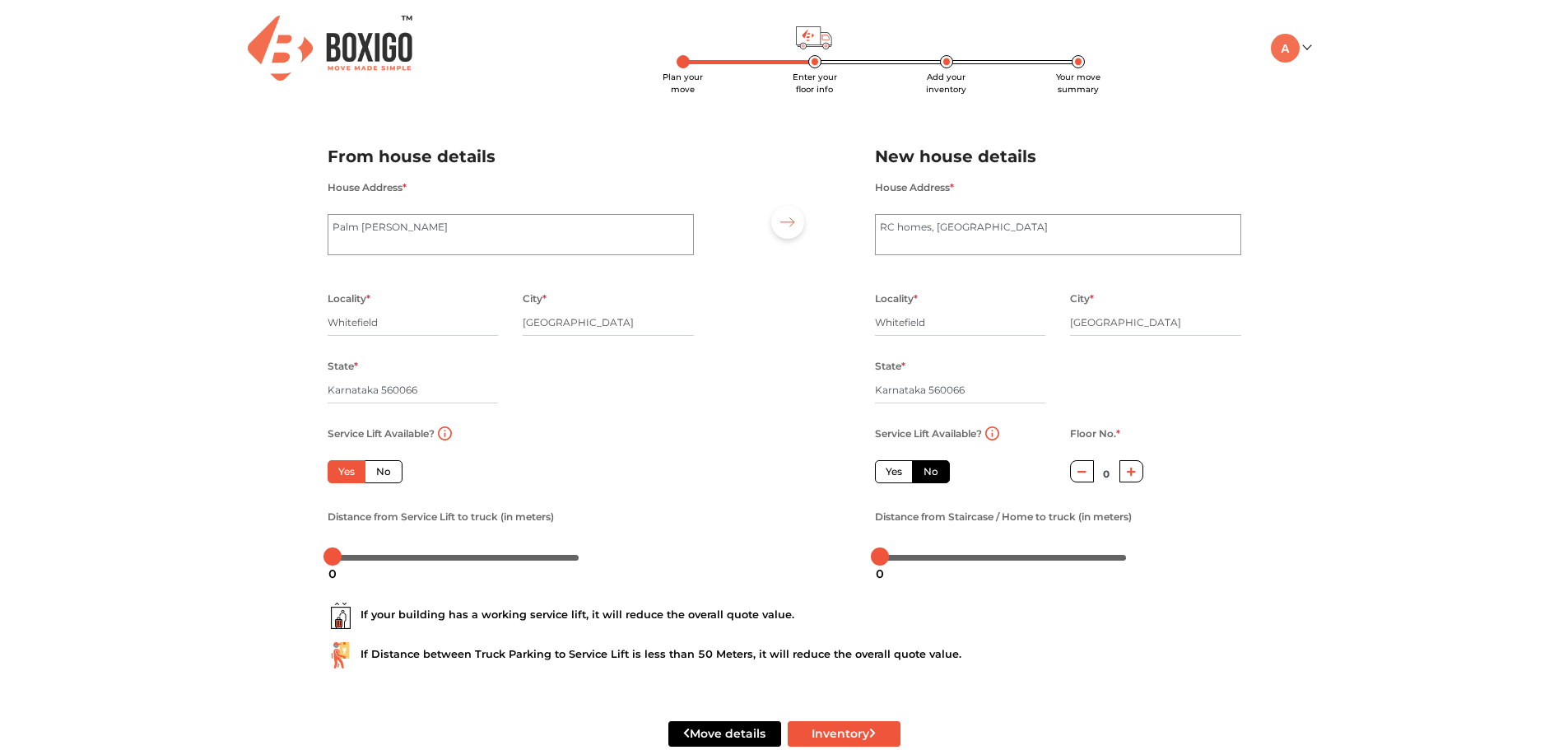
radio input "false"
click at [382, 471] on label "No" at bounding box center [383, 471] width 38 height 23
click at [382, 471] on input "No" at bounding box center [382, 470] width 10 height 10
radio input "true"
click at [356, 471] on label "Yes" at bounding box center [346, 471] width 38 height 23
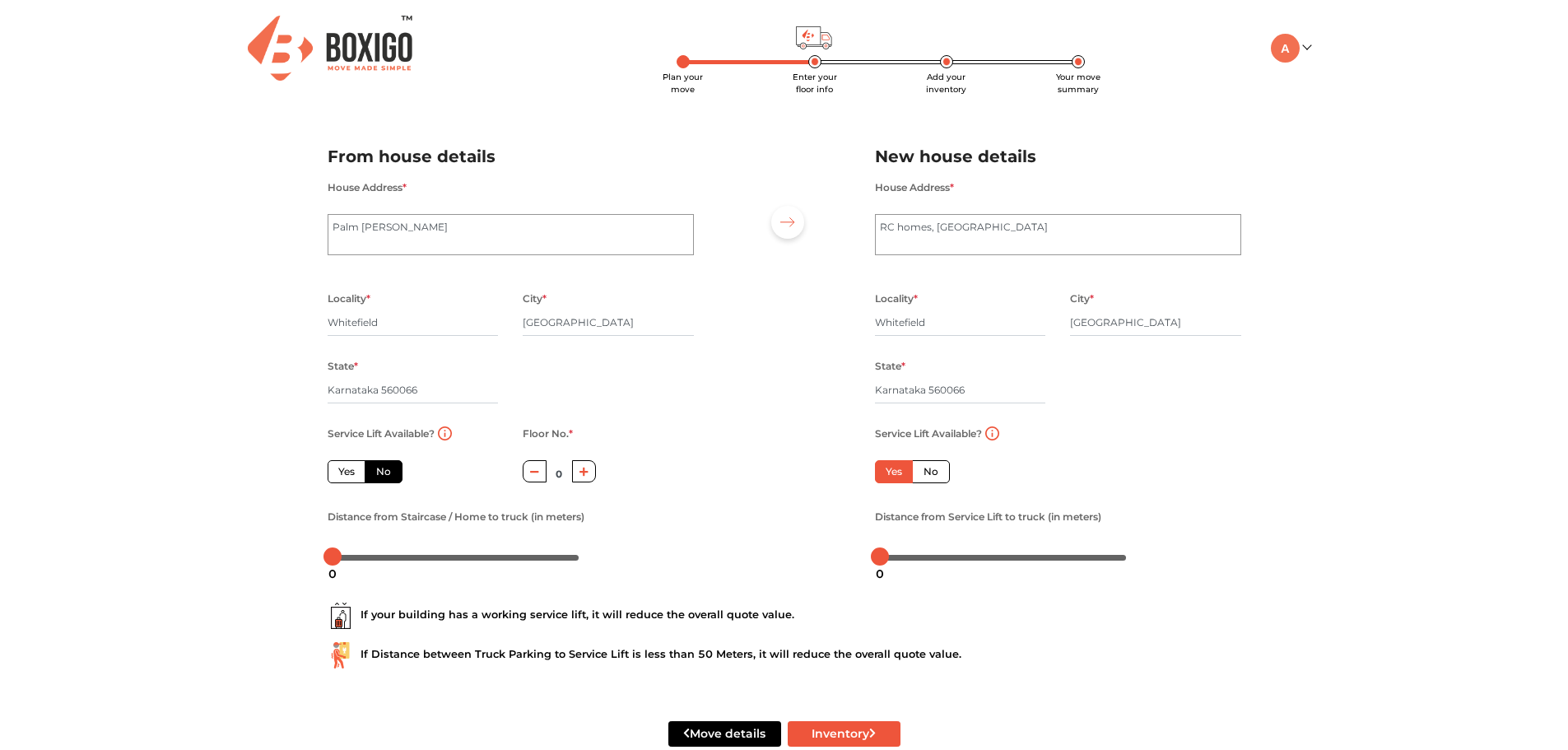
click at [349, 471] on input "Yes" at bounding box center [343, 470] width 10 height 10
radio input "true"
drag, startPoint x: 334, startPoint y: 556, endPoint x: 359, endPoint y: 550, distance: 25.7
click at [359, 550] on div at bounding box center [356, 556] width 18 height 18
drag, startPoint x: 884, startPoint y: 555, endPoint x: 910, endPoint y: 556, distance: 26.0
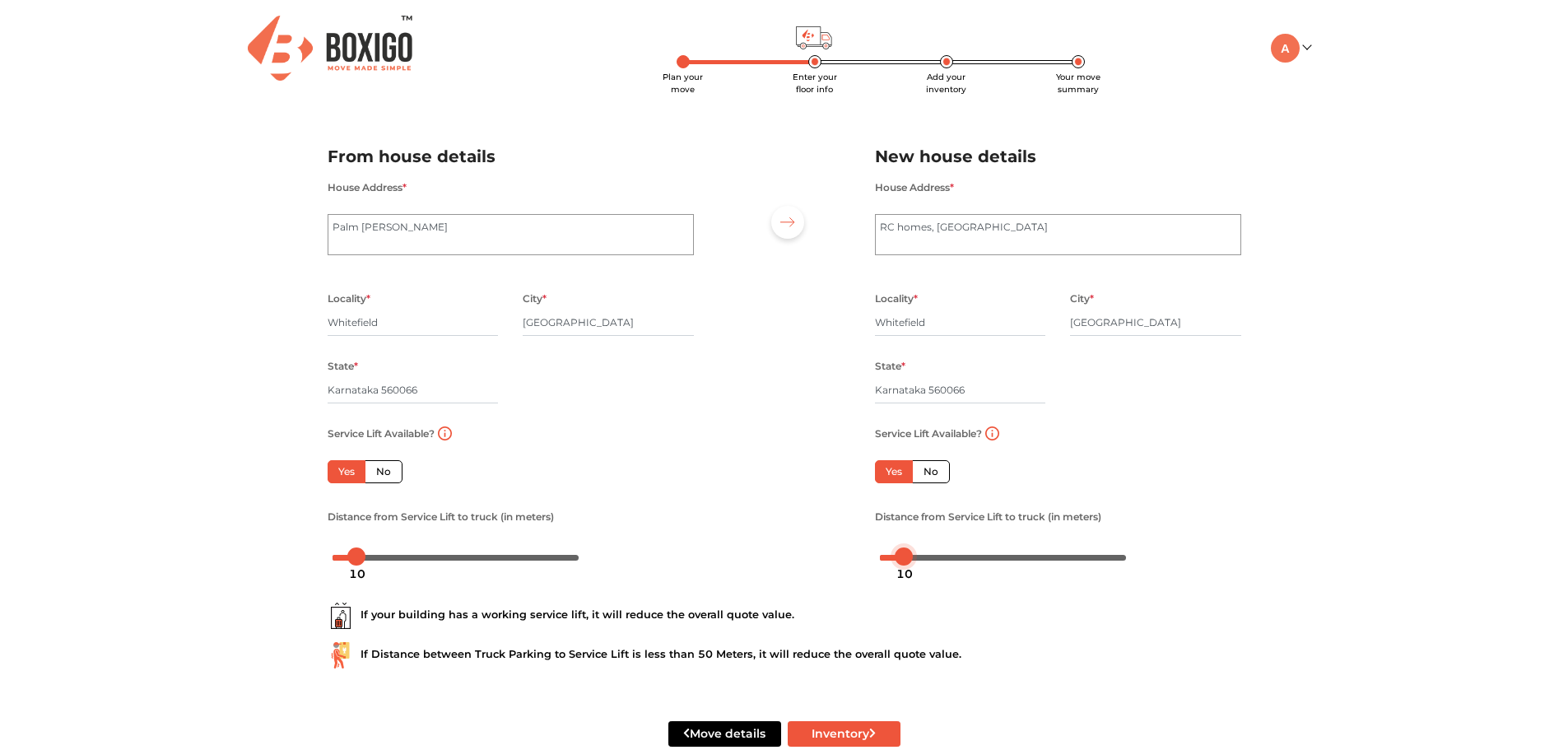
click at [910, 556] on div at bounding box center [904, 556] width 18 height 18
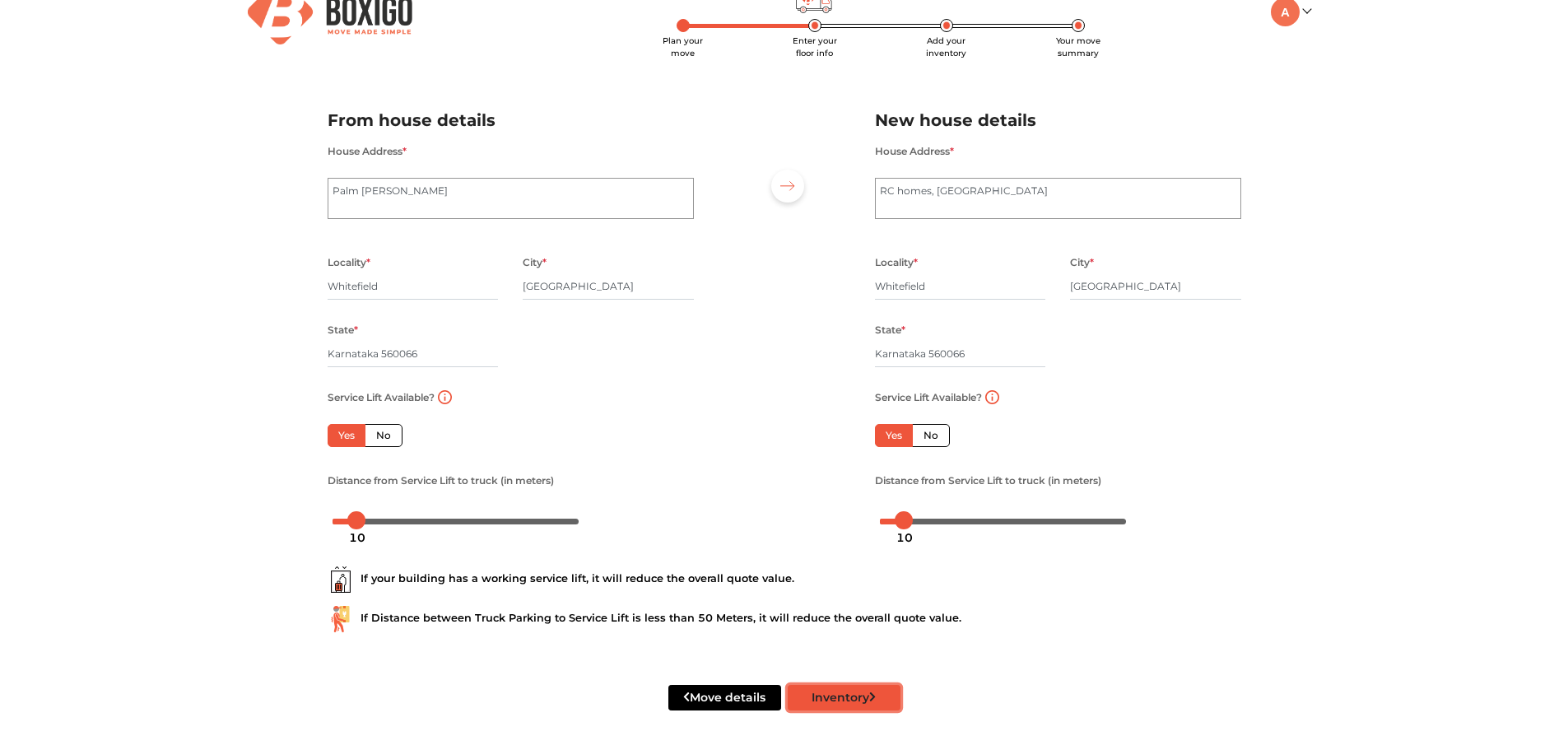
click at [846, 694] on button "Inventory" at bounding box center [843, 697] width 113 height 25
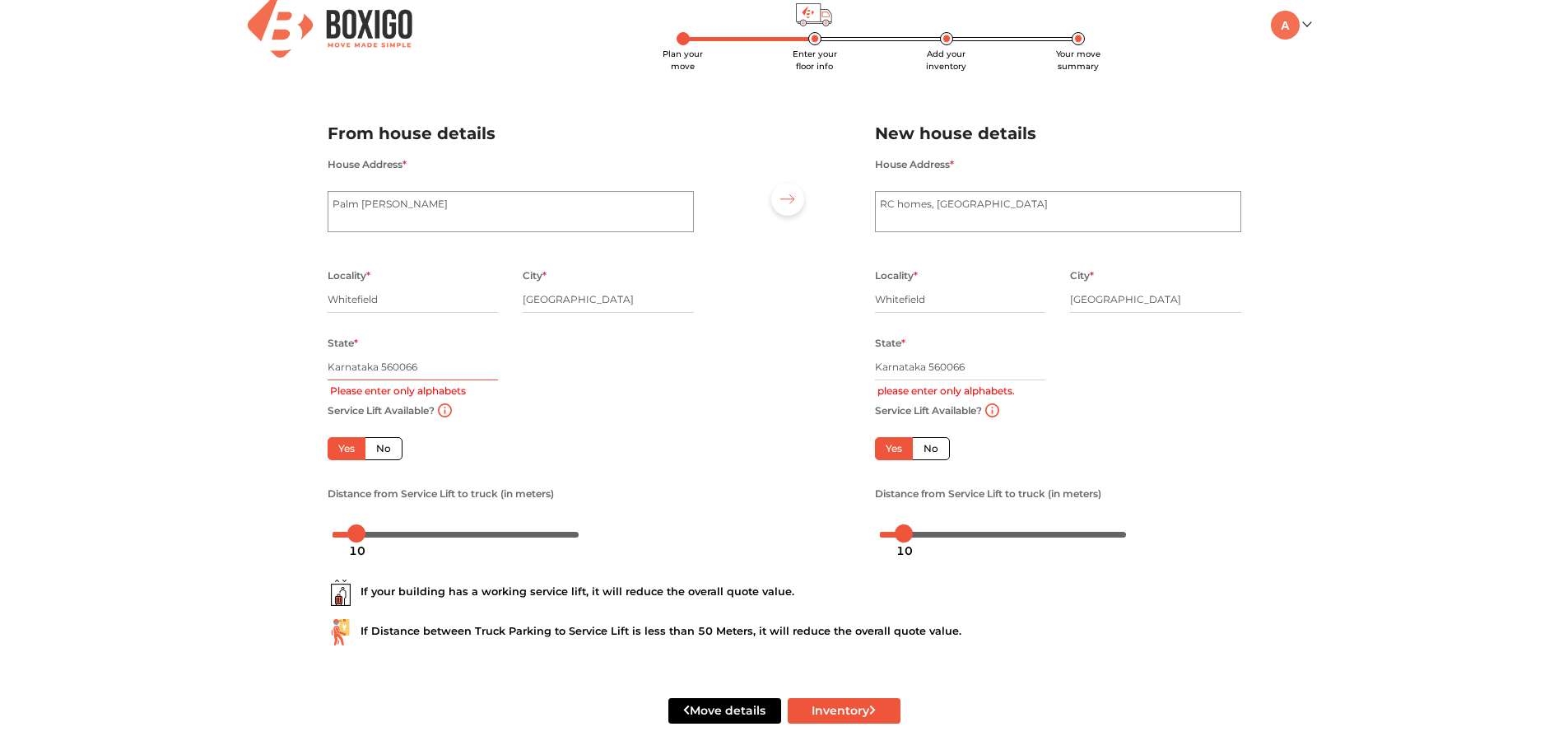
scroll to position [0, 0]
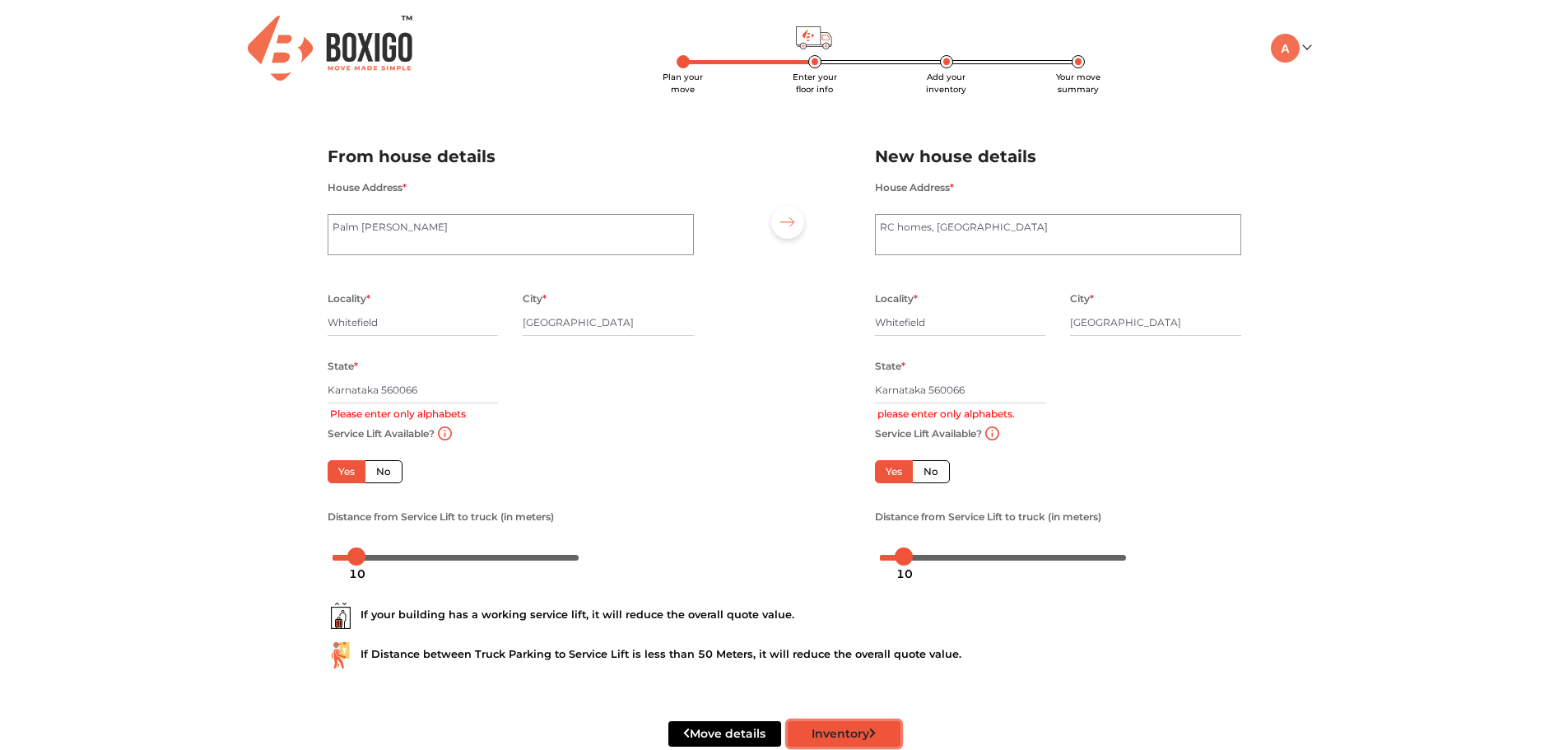
click at [859, 727] on button "Inventory" at bounding box center [843, 733] width 113 height 25
click at [912, 391] on input "Karnataka 560066" at bounding box center [960, 390] width 171 height 26
drag, startPoint x: 928, startPoint y: 387, endPoint x: 985, endPoint y: 389, distance: 57.0
click at [985, 389] on input "Karnataka 560066" at bounding box center [960, 390] width 171 height 26
type input "Karnataka"
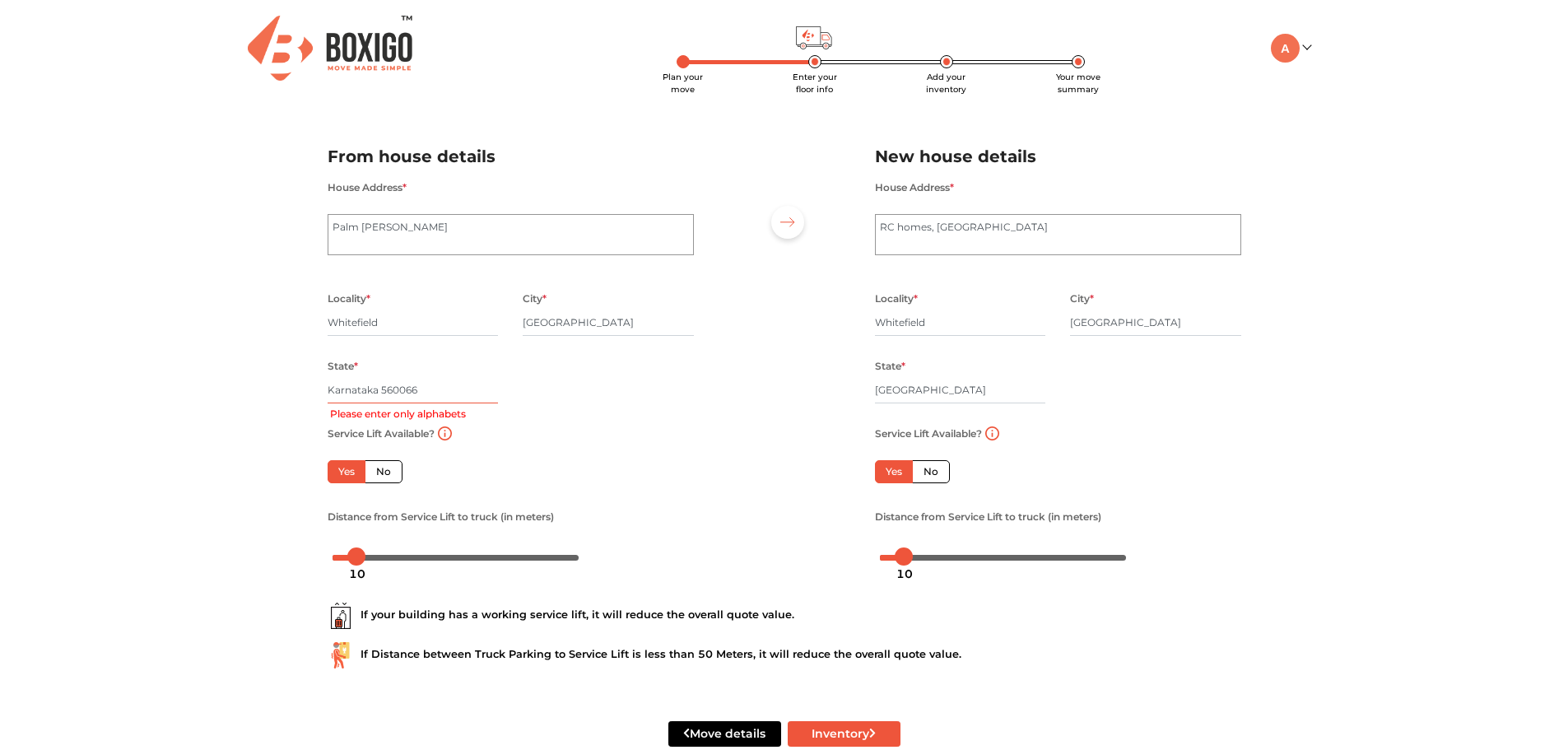
drag, startPoint x: 385, startPoint y: 393, endPoint x: 467, endPoint y: 391, distance: 82.0
click at [467, 391] on input "Karnataka 560066" at bounding box center [413, 390] width 171 height 26
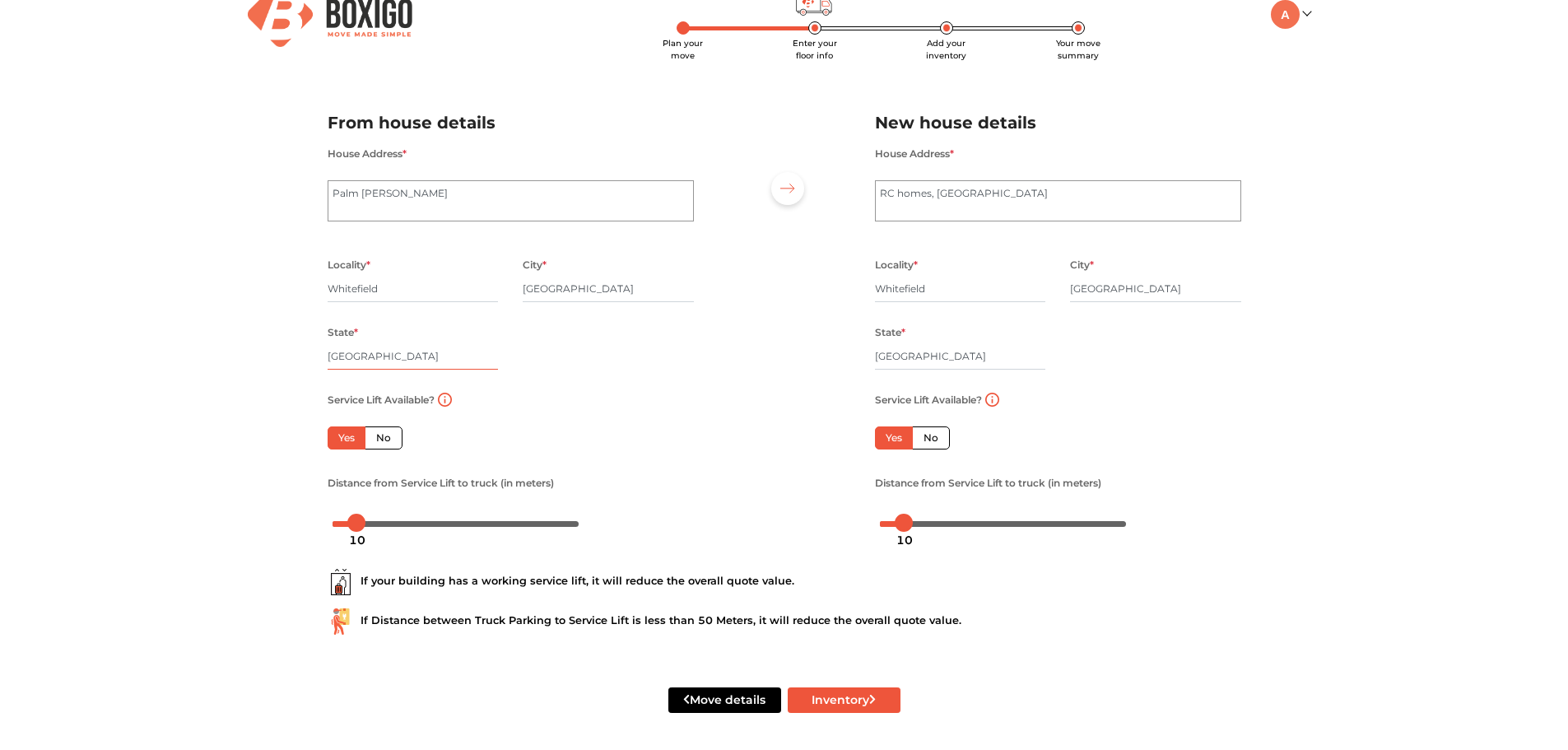
scroll to position [36, 0]
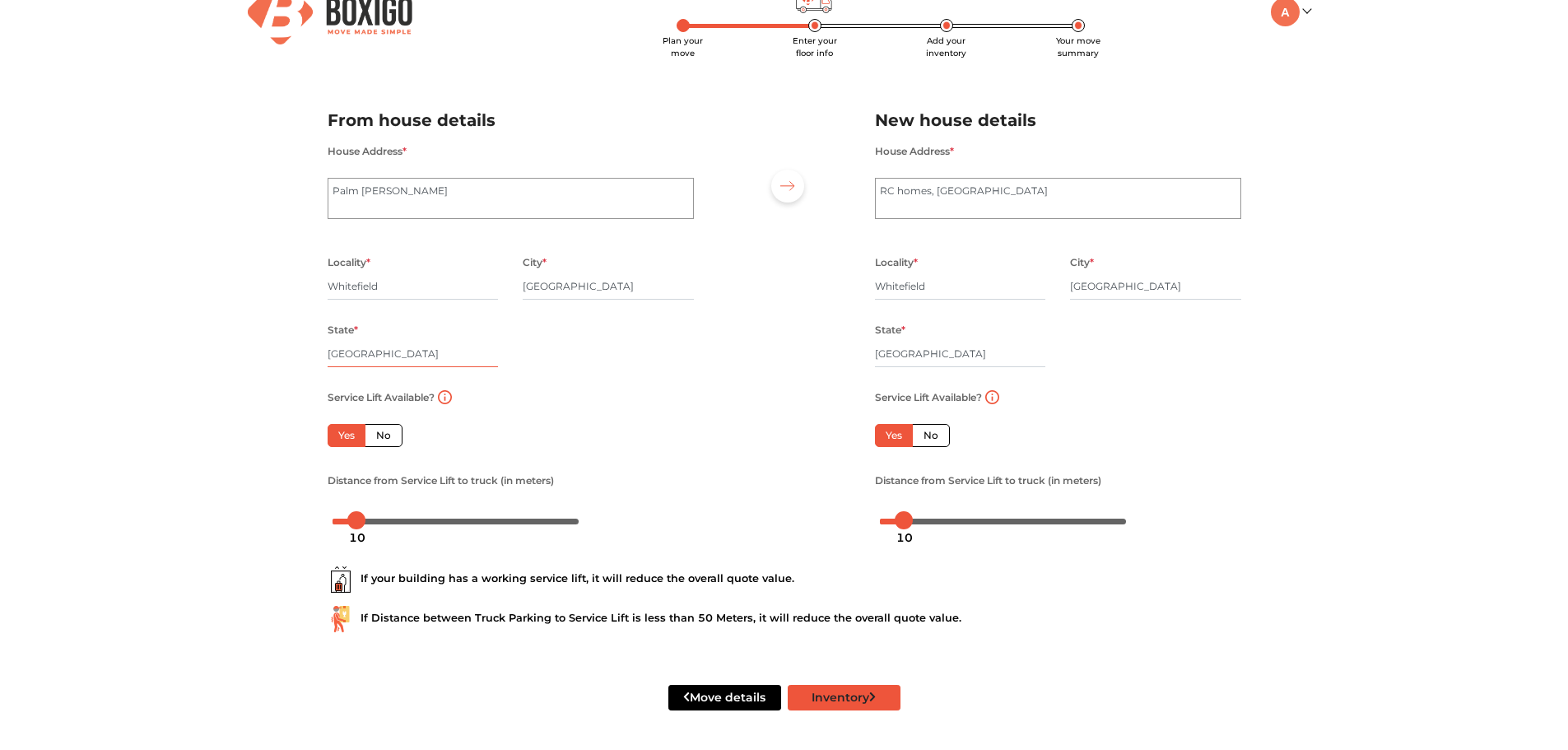
type input "Karnataka"
click at [877, 692] on icon "submit" at bounding box center [872, 697] width 7 height 11
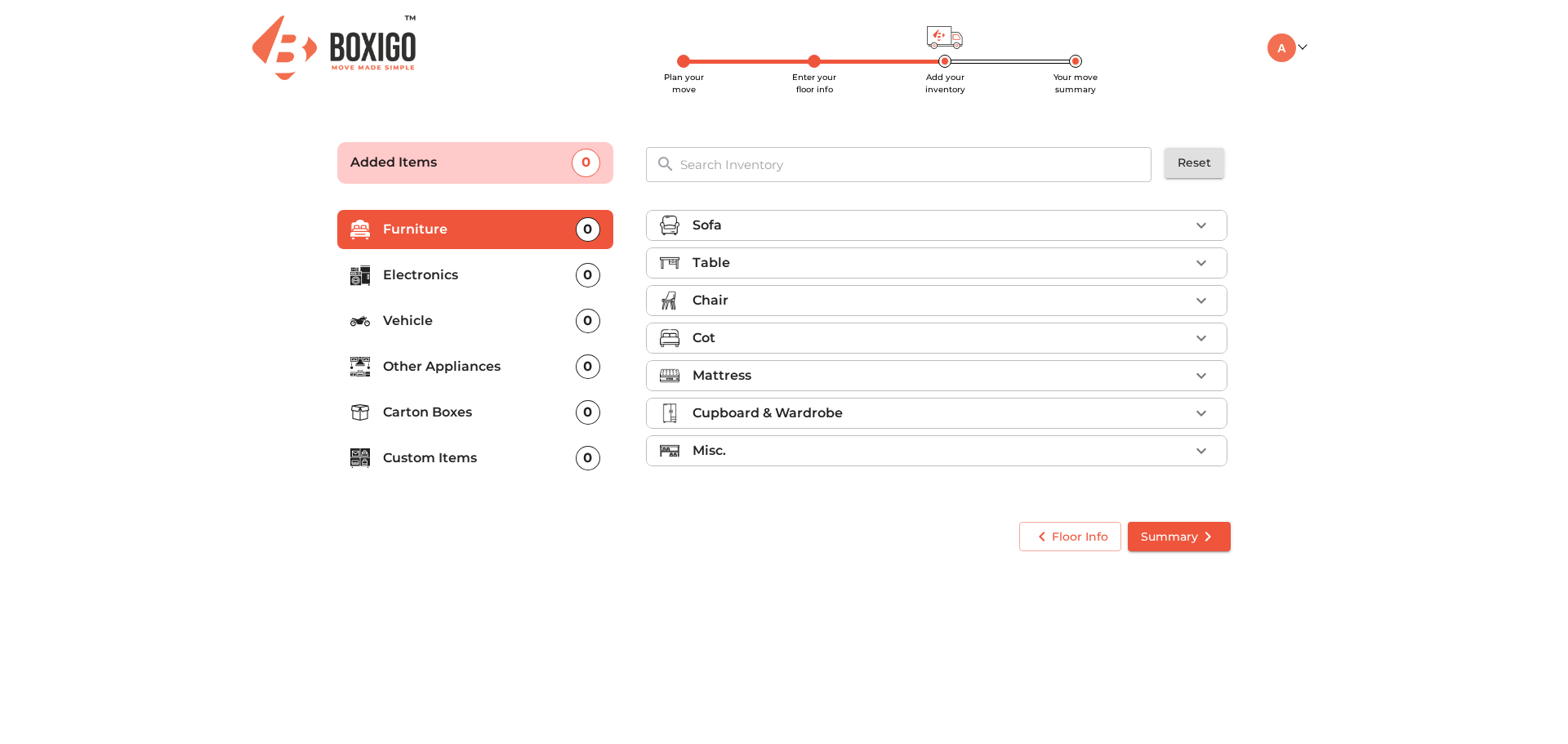
click at [1170, 268] on div "Table" at bounding box center [940, 262] width 496 height 20
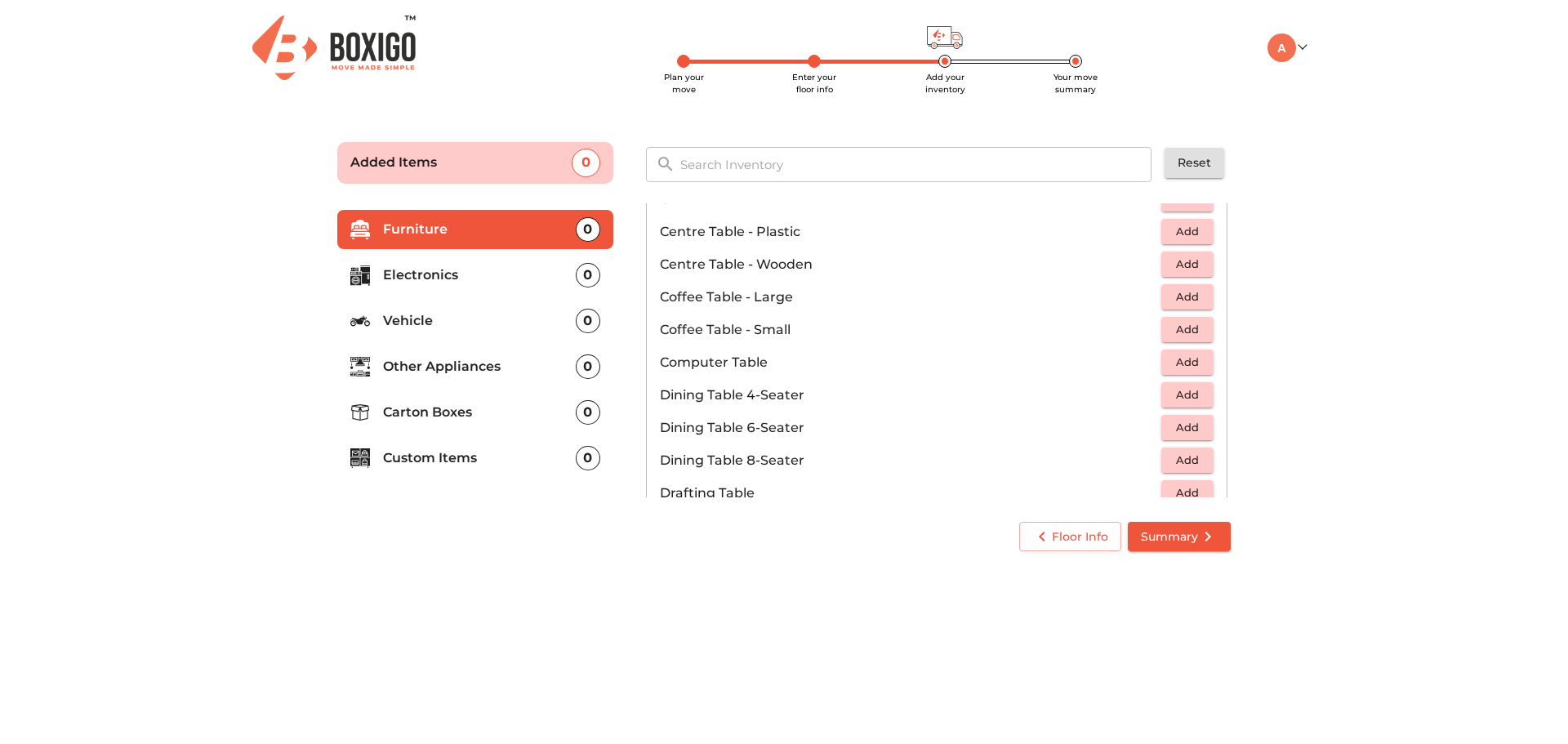
scroll to position [168, 0]
click at [1171, 359] on span "Add" at bounding box center [1187, 361] width 36 height 19
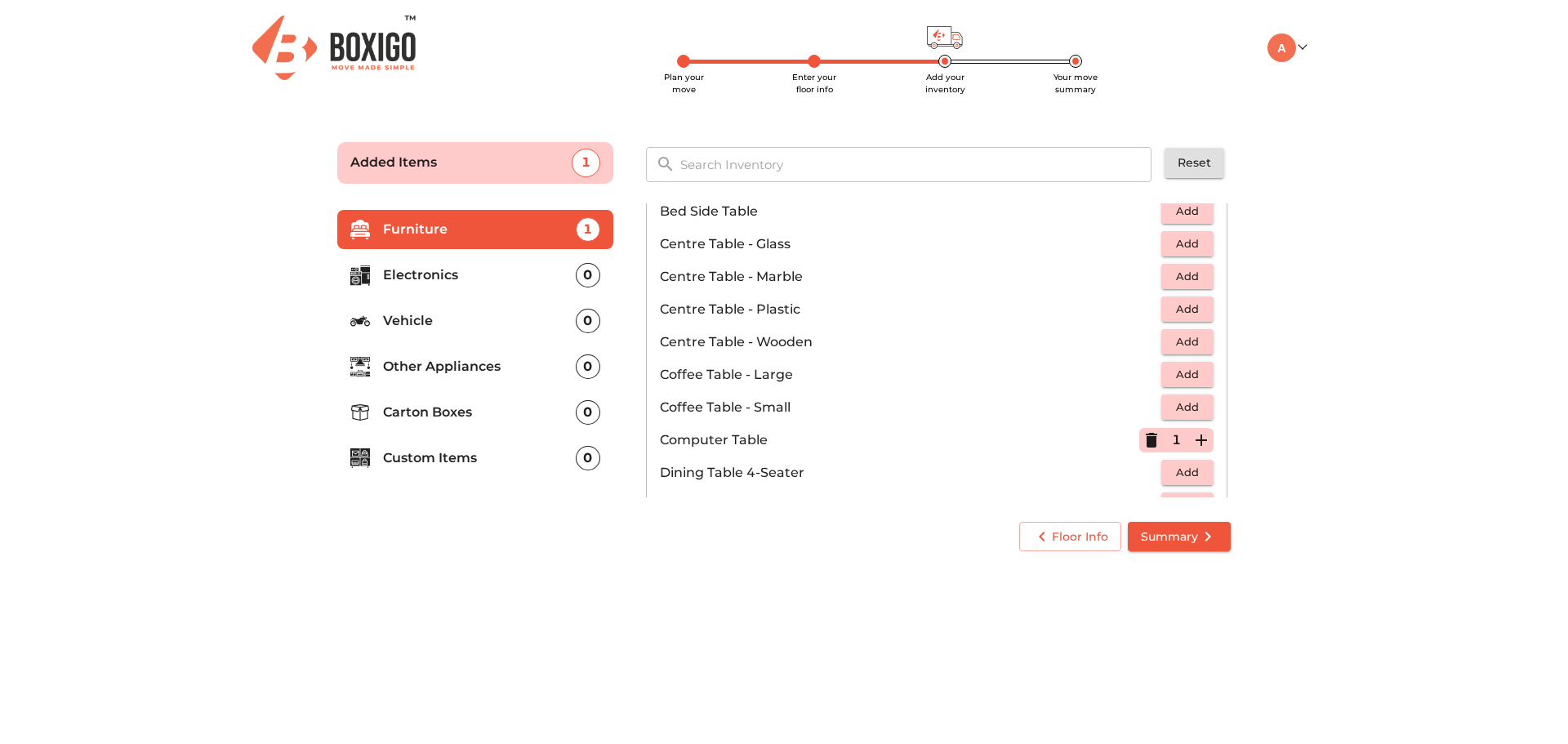
scroll to position [0, 0]
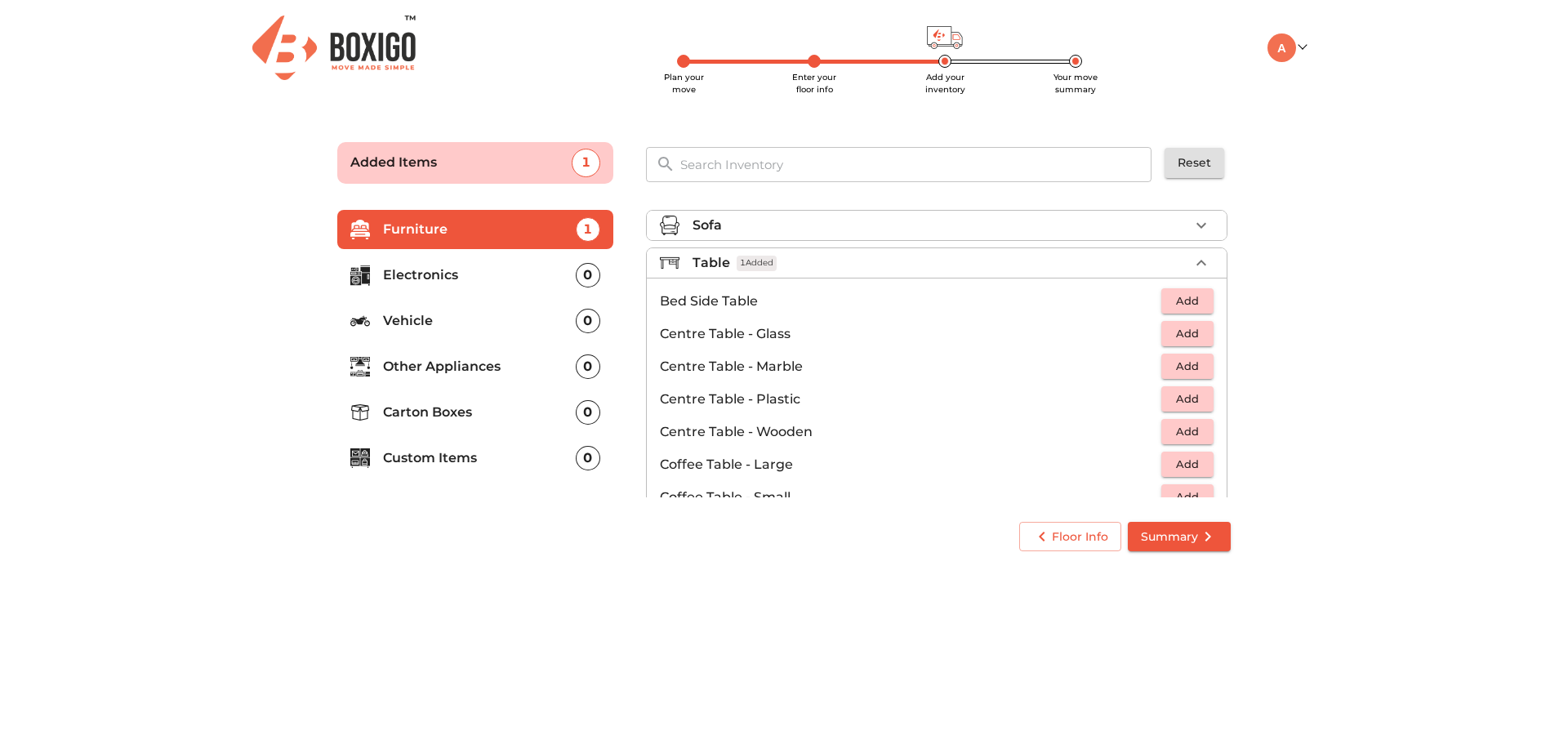
click at [1180, 259] on div "Table 1 Added" at bounding box center [940, 262] width 496 height 20
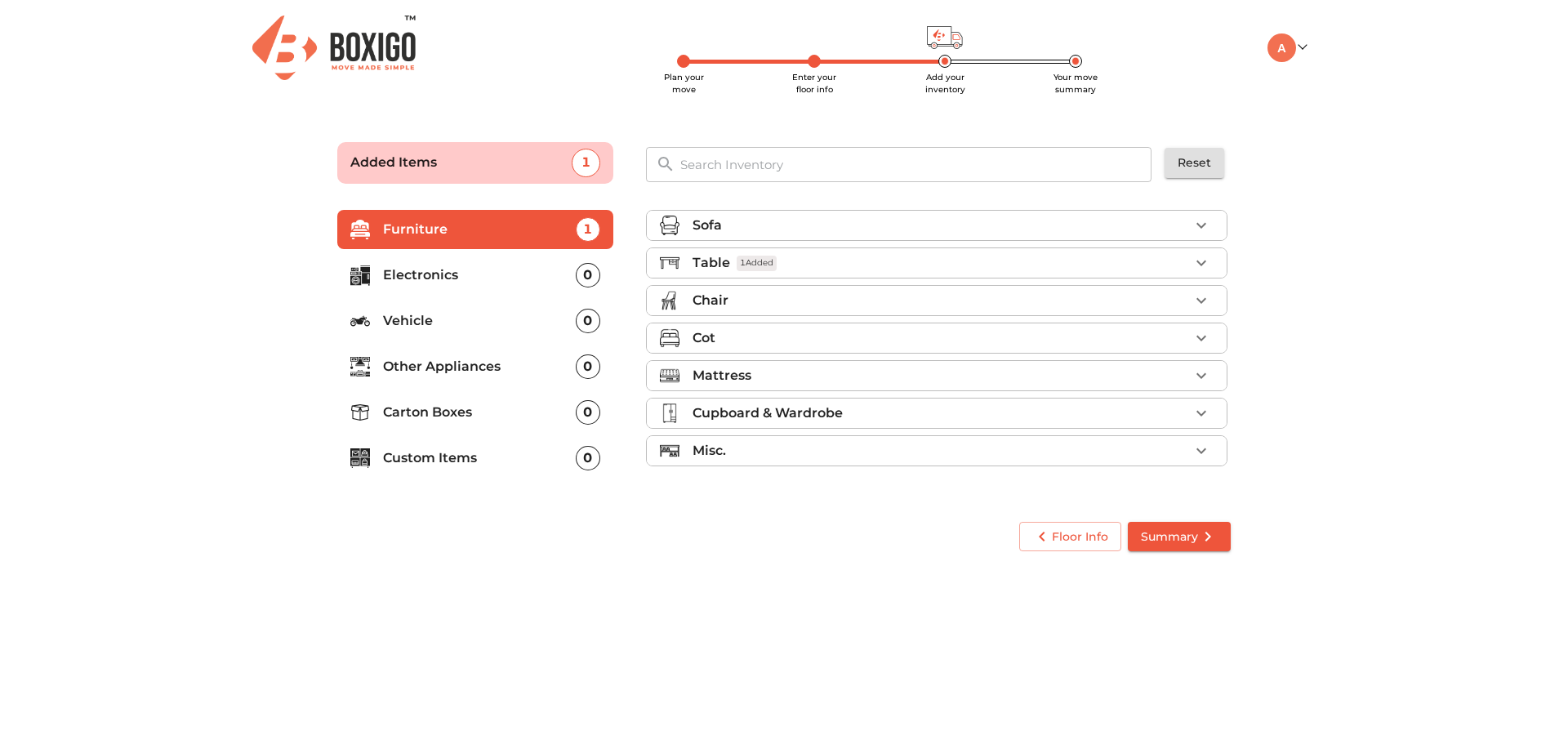
click at [1209, 294] on icon "button" at bounding box center [1201, 301] width 20 height 20
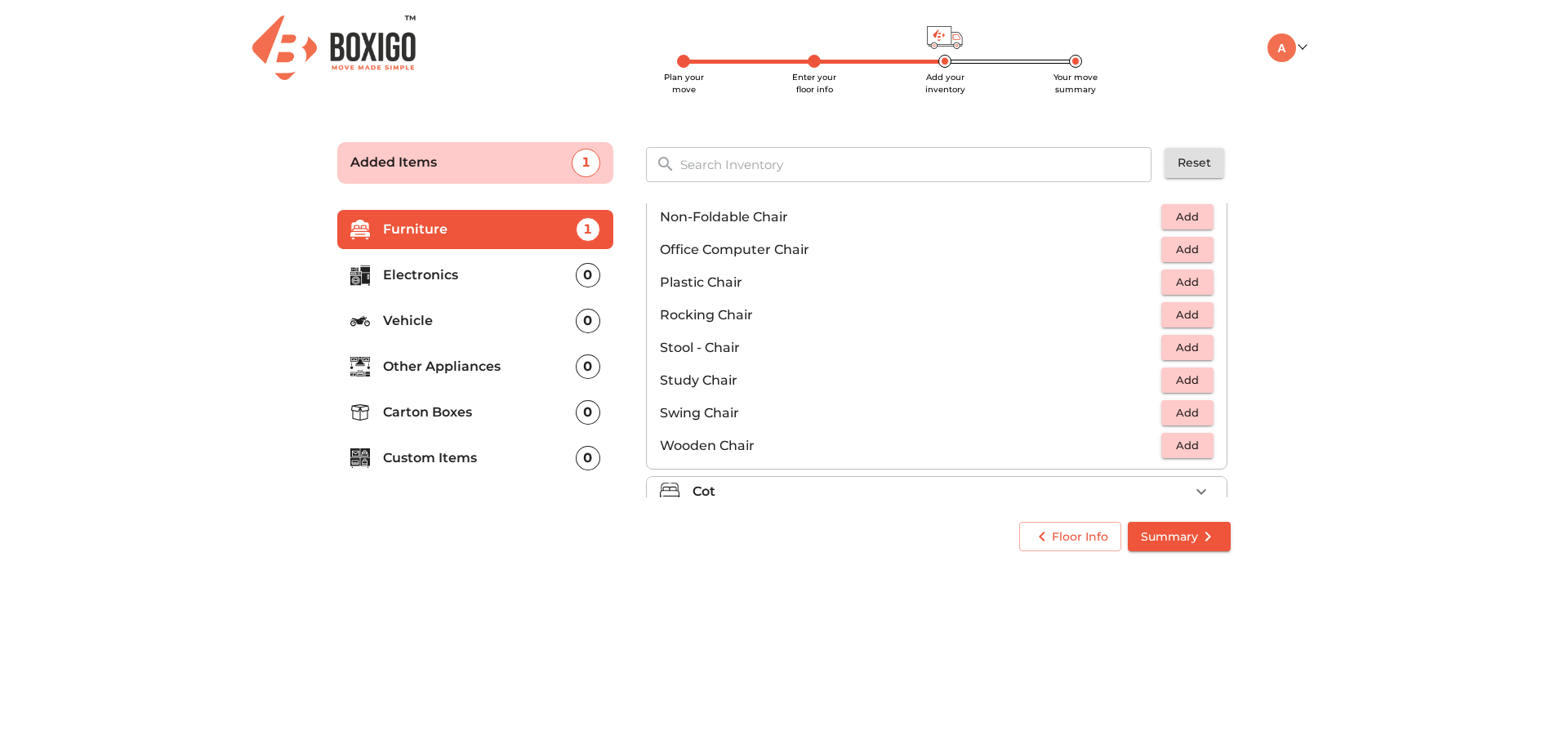
scroll to position [547, 0]
click at [1186, 256] on span "Add" at bounding box center [1187, 249] width 36 height 19
click at [1184, 342] on span "Add" at bounding box center [1187, 347] width 36 height 19
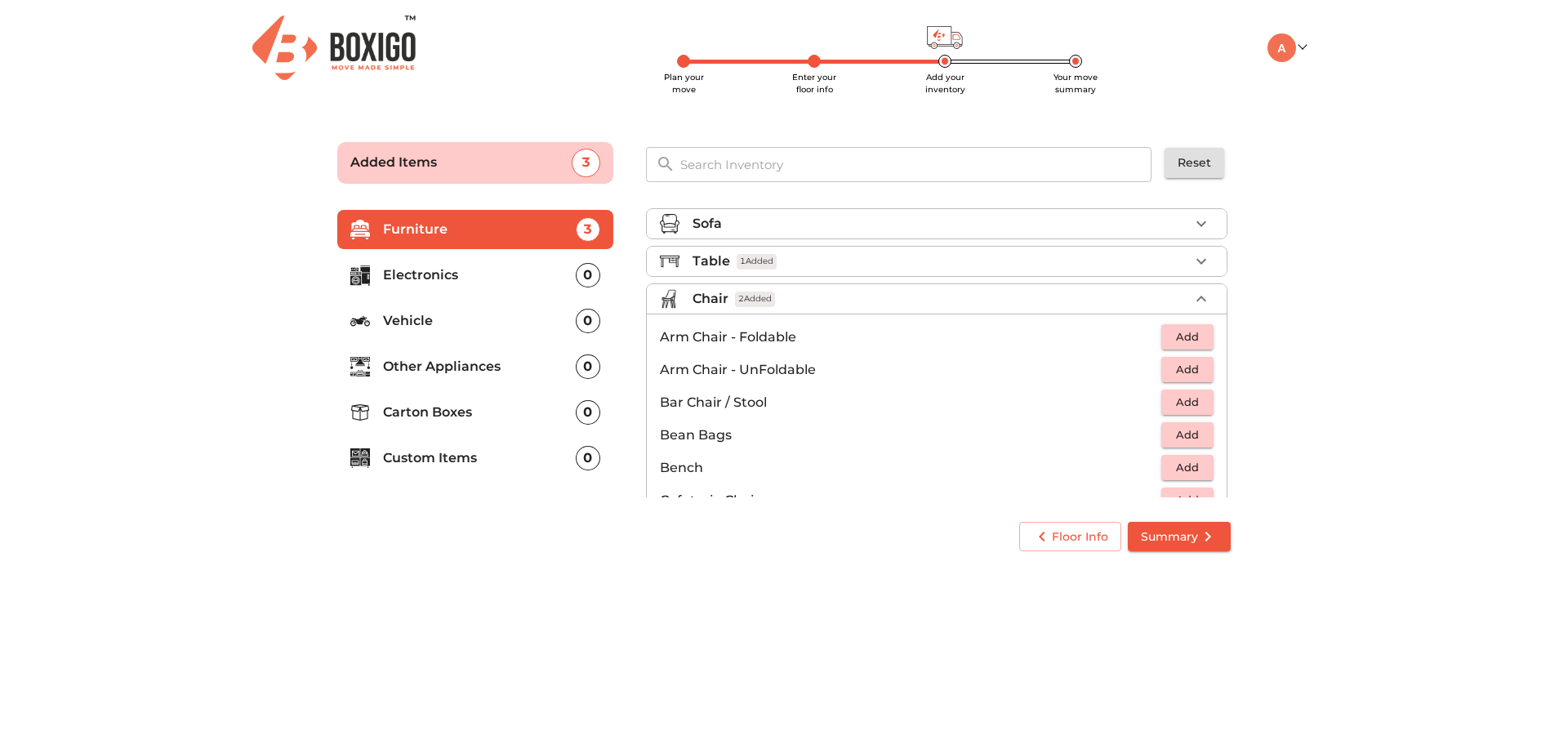
scroll to position [0, 0]
click at [1196, 296] on icon "button" at bounding box center [1201, 301] width 20 height 20
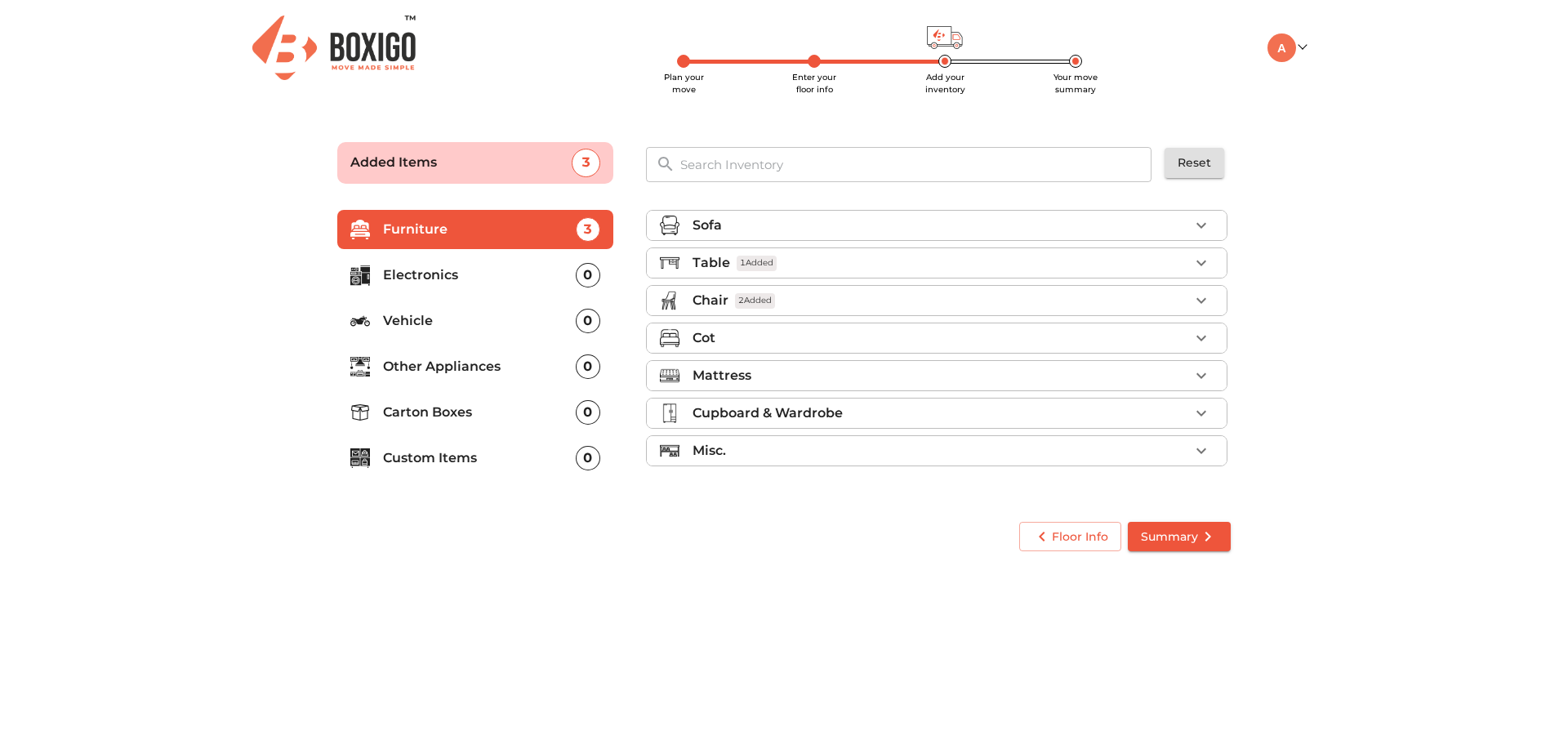
click at [1166, 340] on div "Cot" at bounding box center [940, 338] width 496 height 20
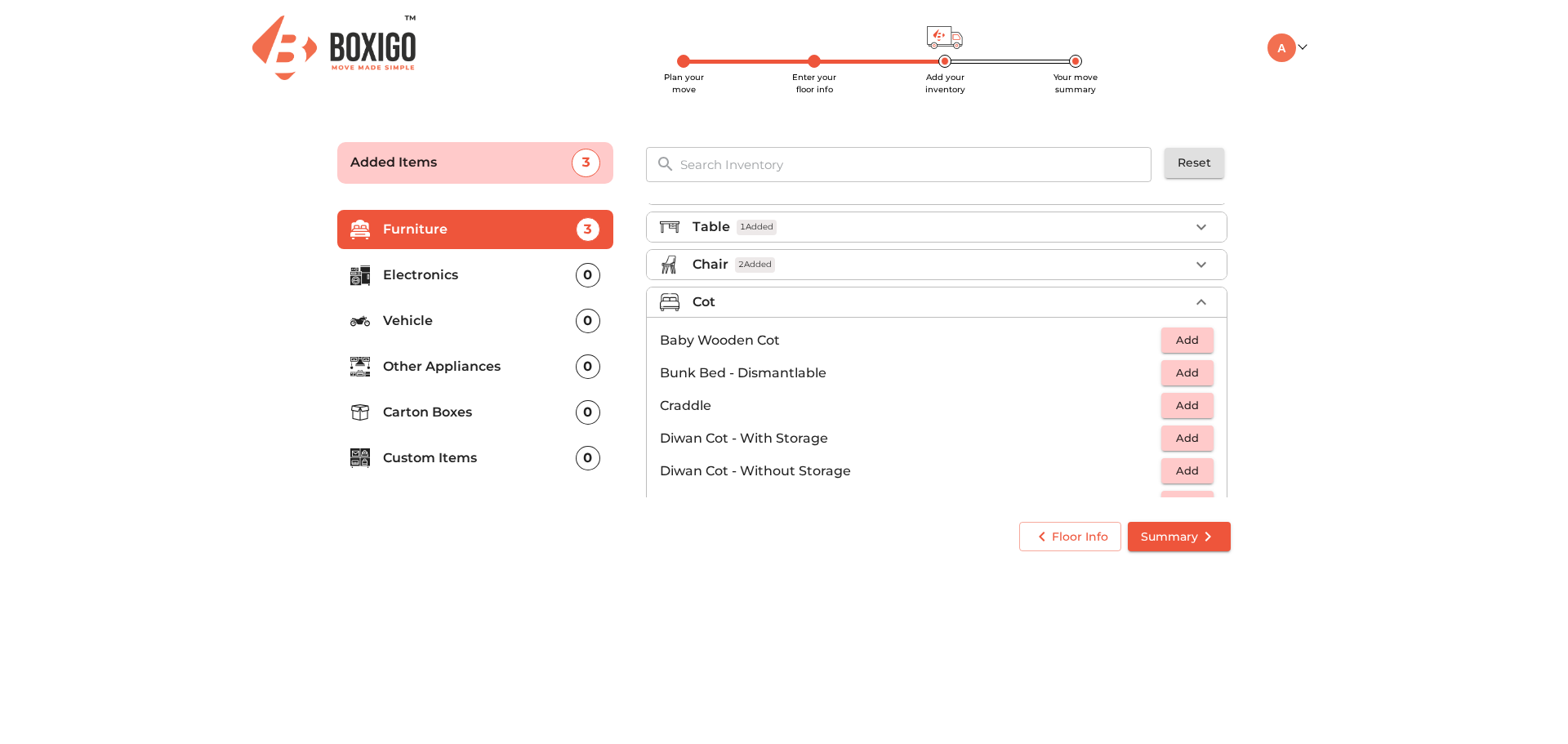
scroll to position [36, 0]
click at [953, 301] on div "Cot" at bounding box center [940, 301] width 496 height 20
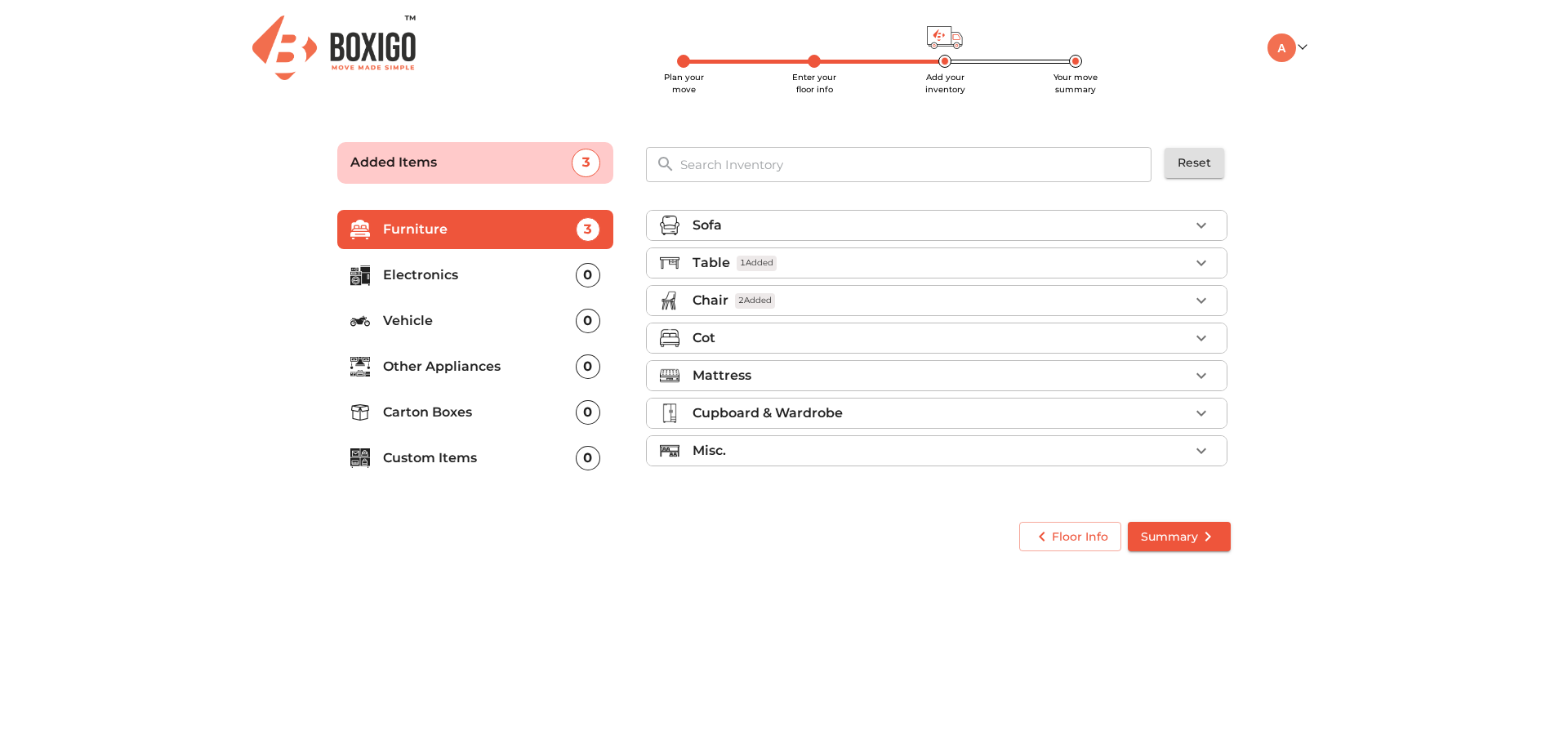
scroll to position [0, 0]
click at [848, 367] on div "Mattress" at bounding box center [940, 375] width 496 height 20
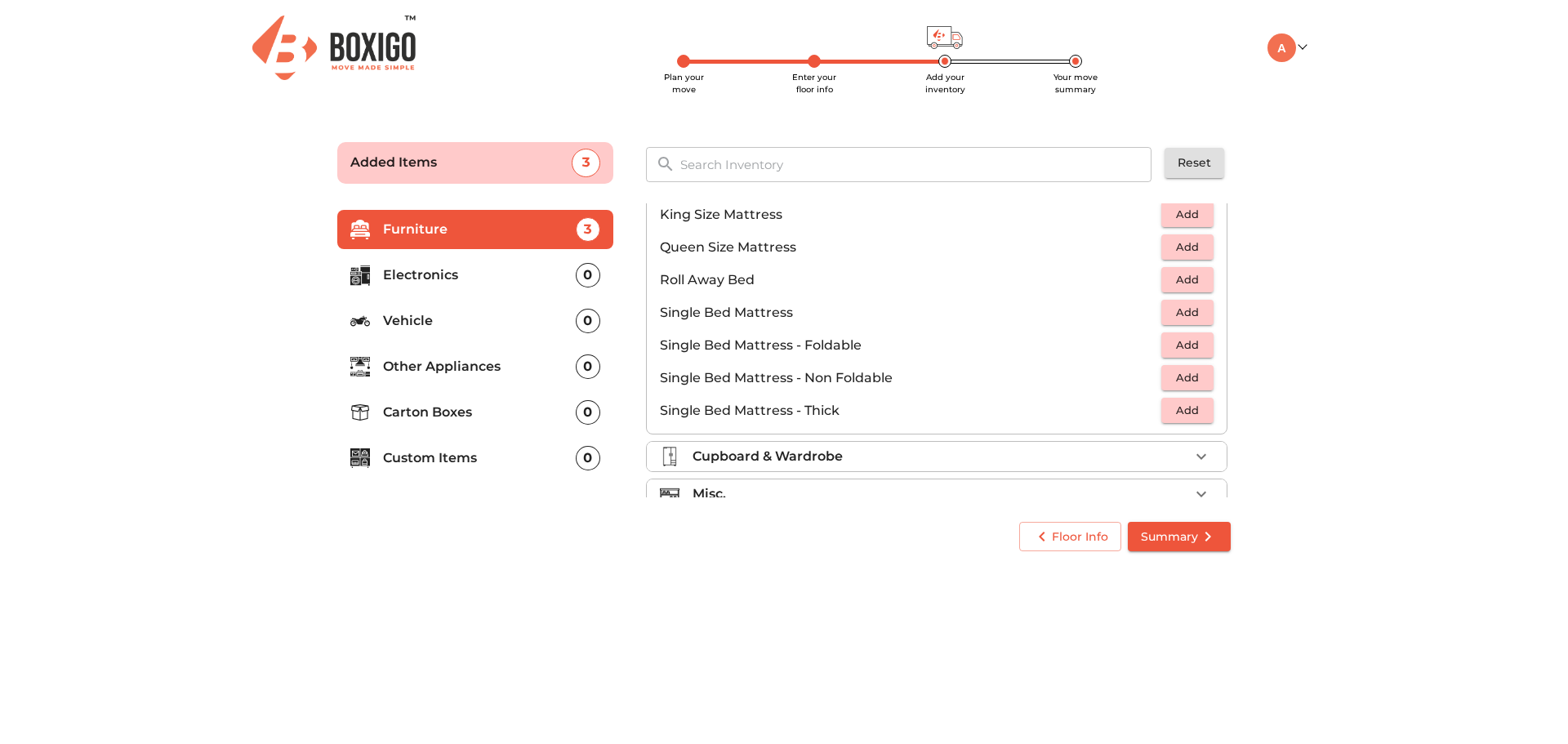
scroll to position [295, 0]
click at [1180, 345] on span "Add" at bounding box center [1187, 346] width 36 height 19
click at [1195, 346] on icon "button" at bounding box center [1201, 346] width 11 height 11
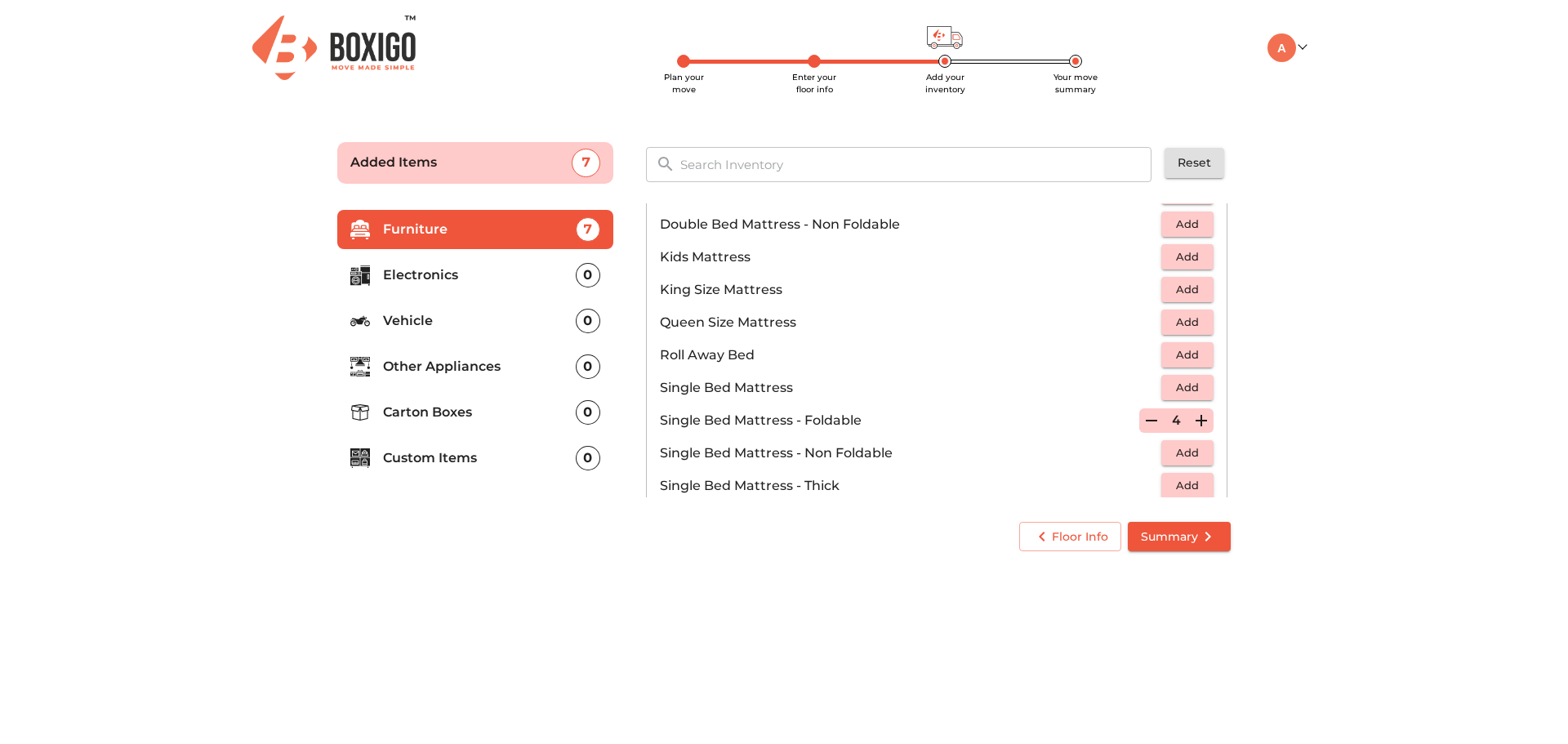
scroll to position [106, 0]
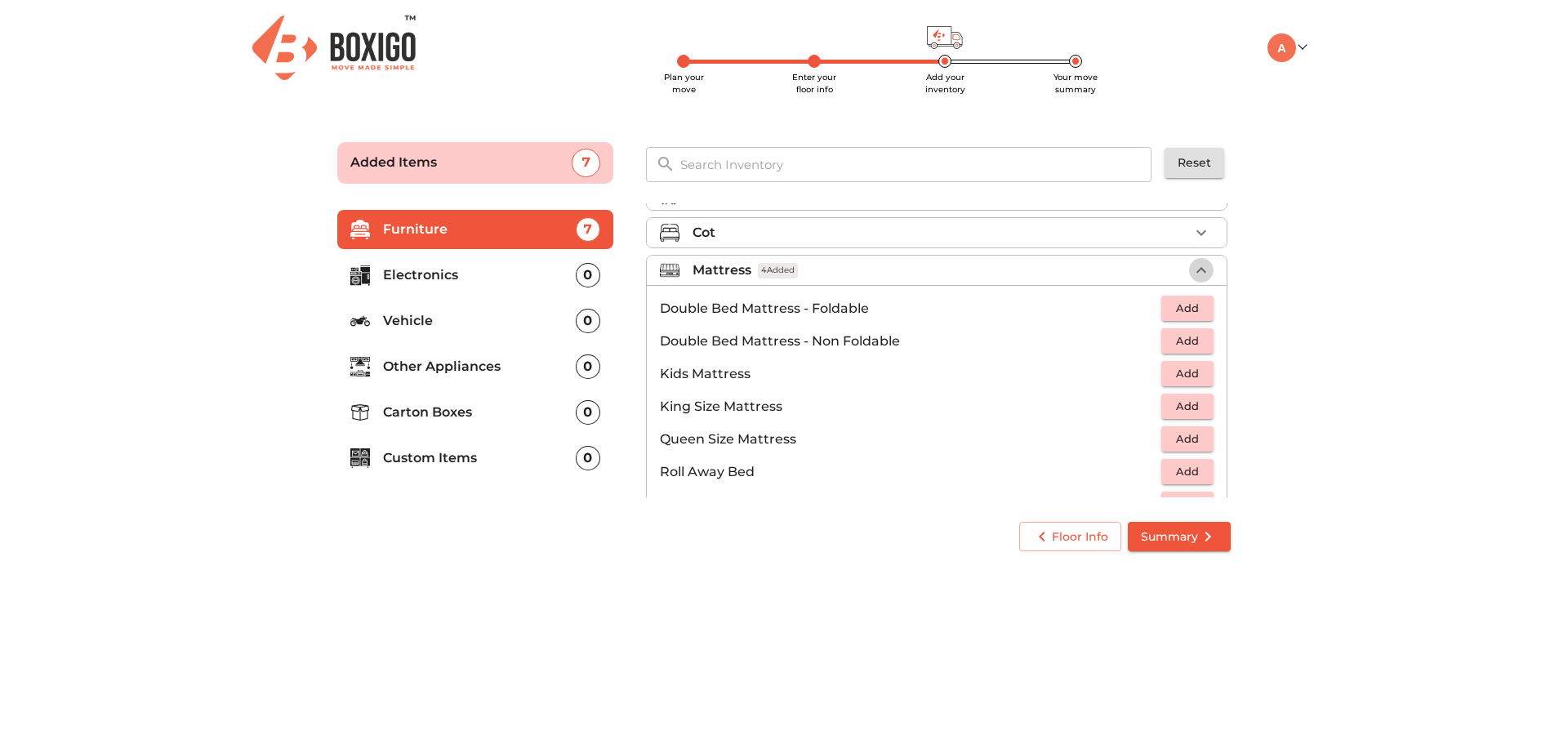
click at [1191, 267] on icon "button" at bounding box center [1201, 270] width 20 height 20
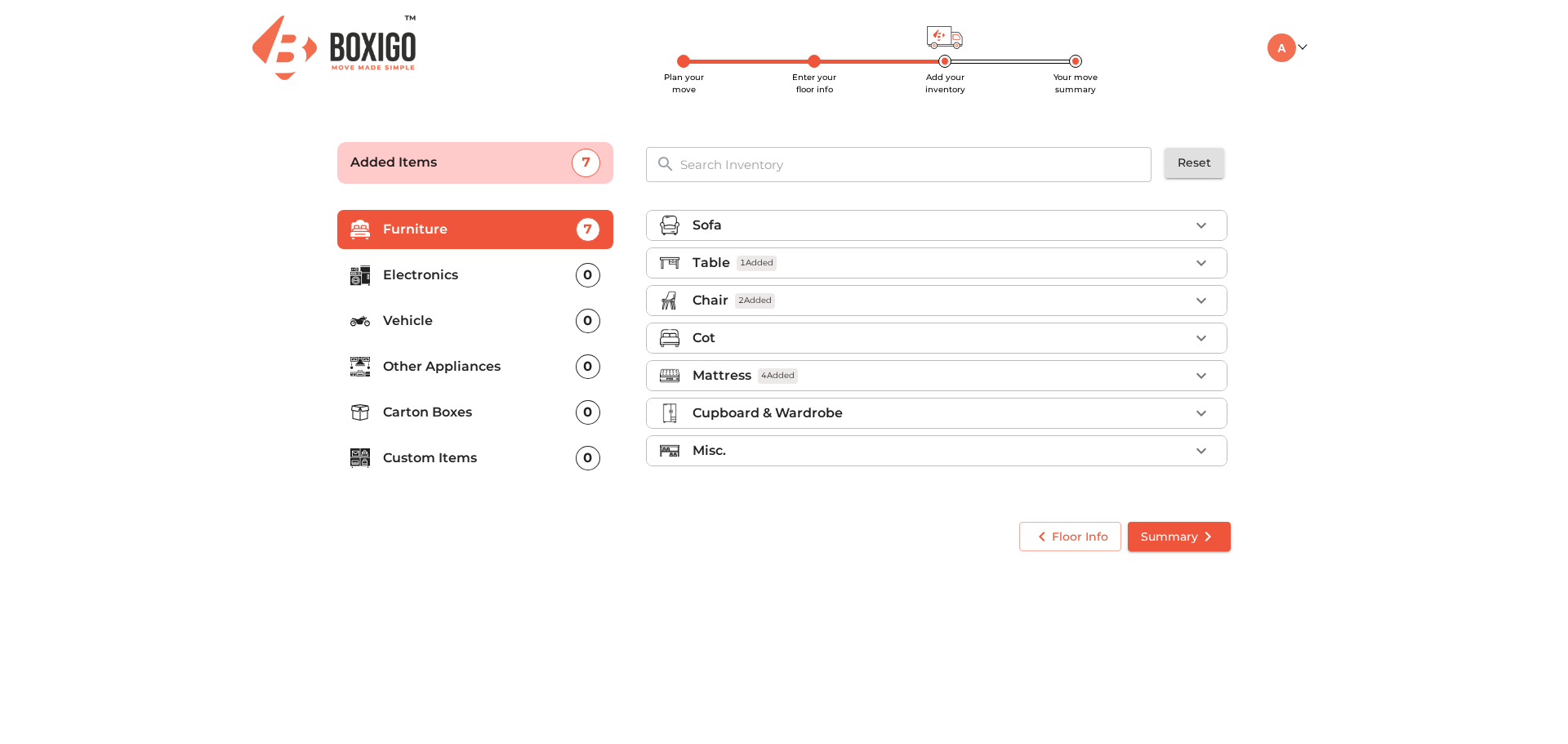
scroll to position [0, 0]
click at [968, 223] on div "Sofa" at bounding box center [940, 225] width 496 height 20
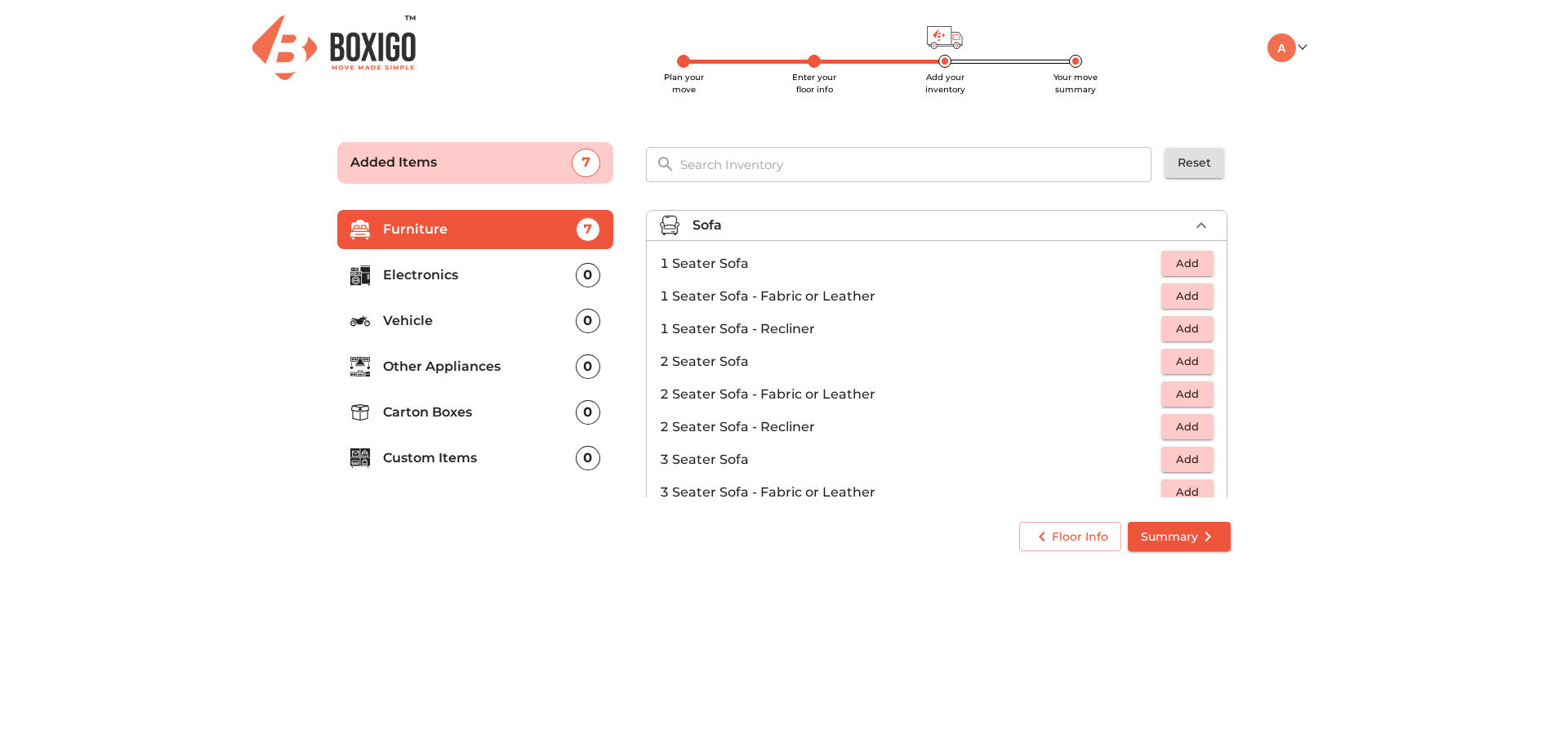
click at [953, 220] on div "Sofa" at bounding box center [940, 225] width 496 height 20
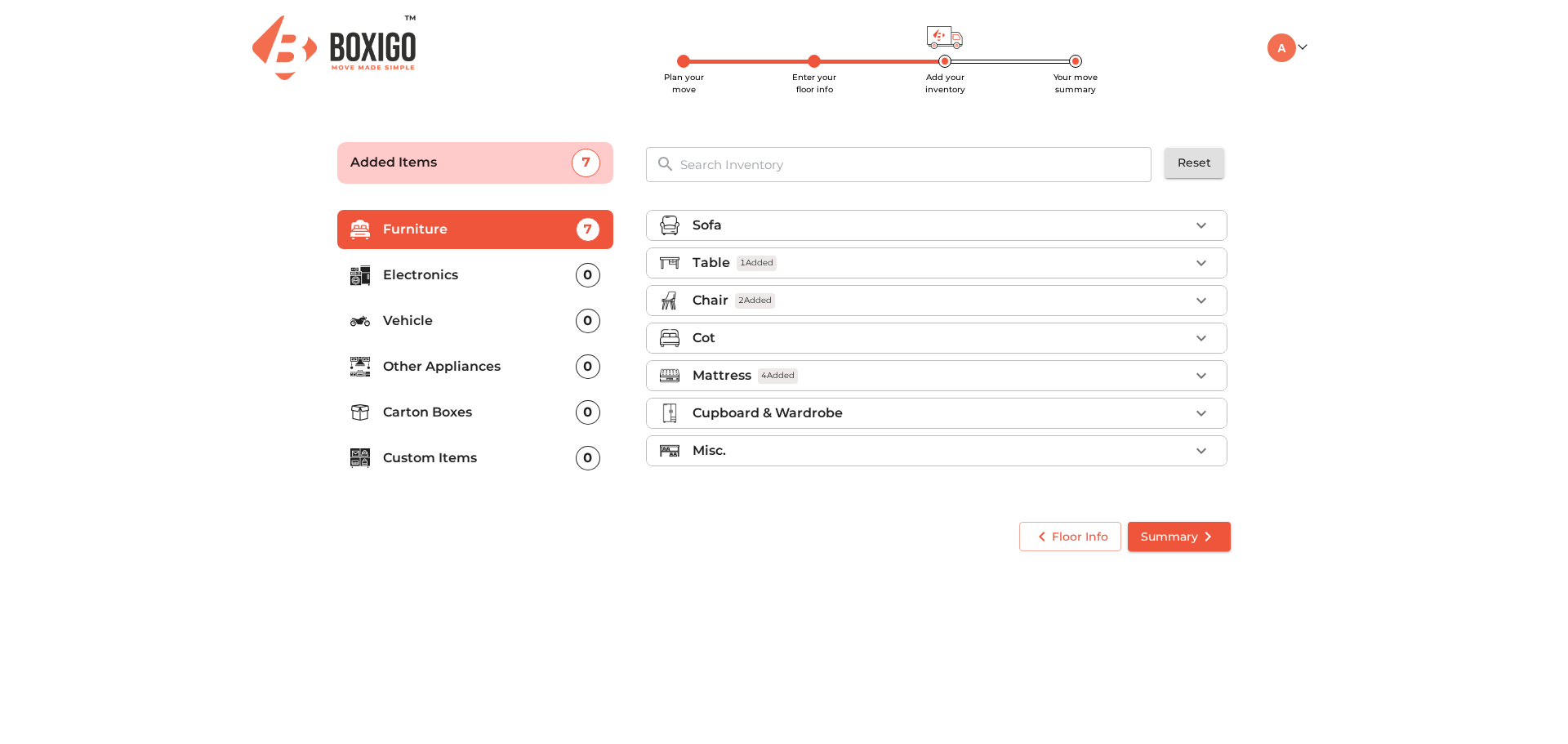
click at [1013, 417] on div "Cupboard & Wardrobe" at bounding box center [940, 413] width 496 height 20
click at [981, 406] on div "Cupboard & Wardrobe" at bounding box center [940, 411] width 496 height 20
click at [932, 450] on div "Misc." at bounding box center [940, 450] width 496 height 20
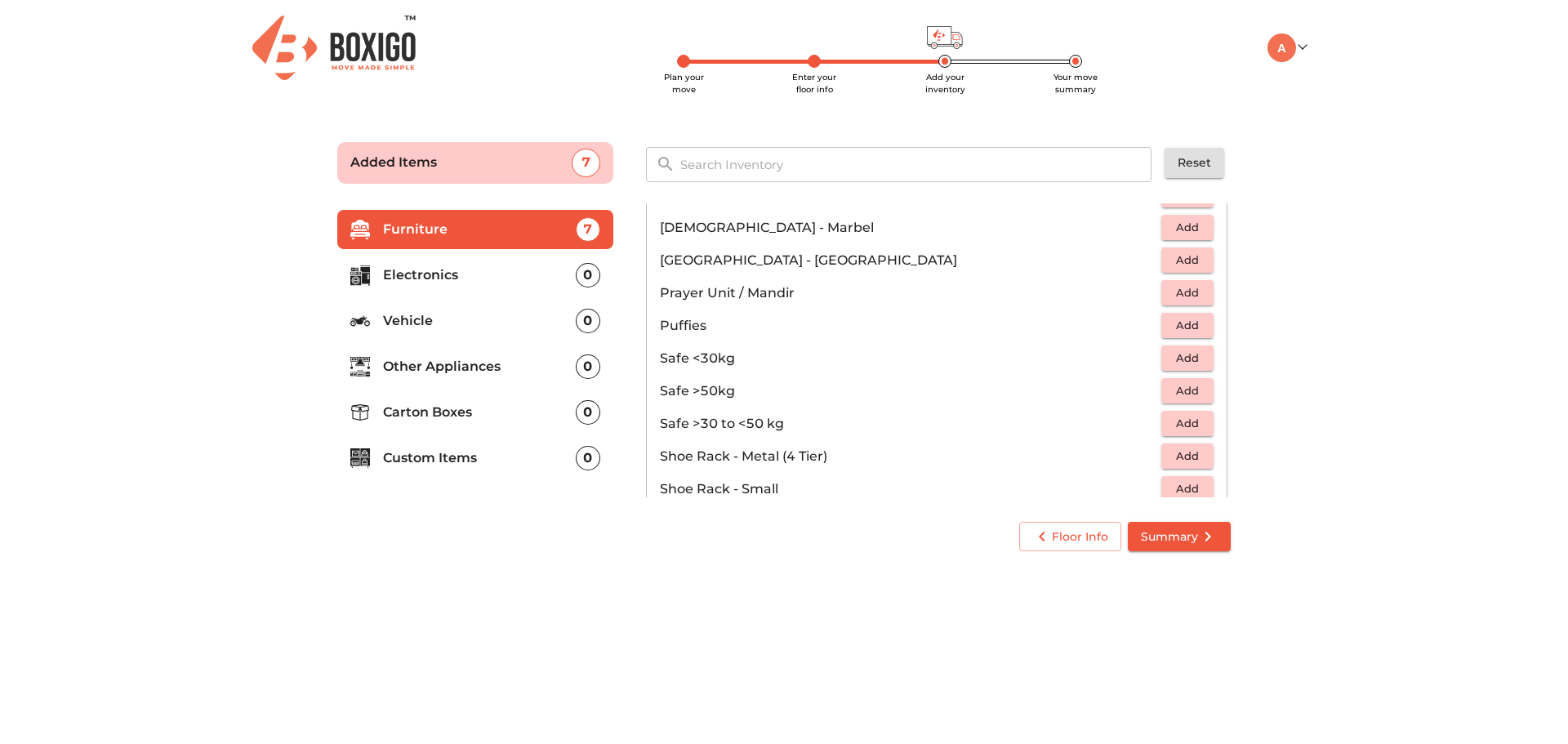
scroll to position [877, 0]
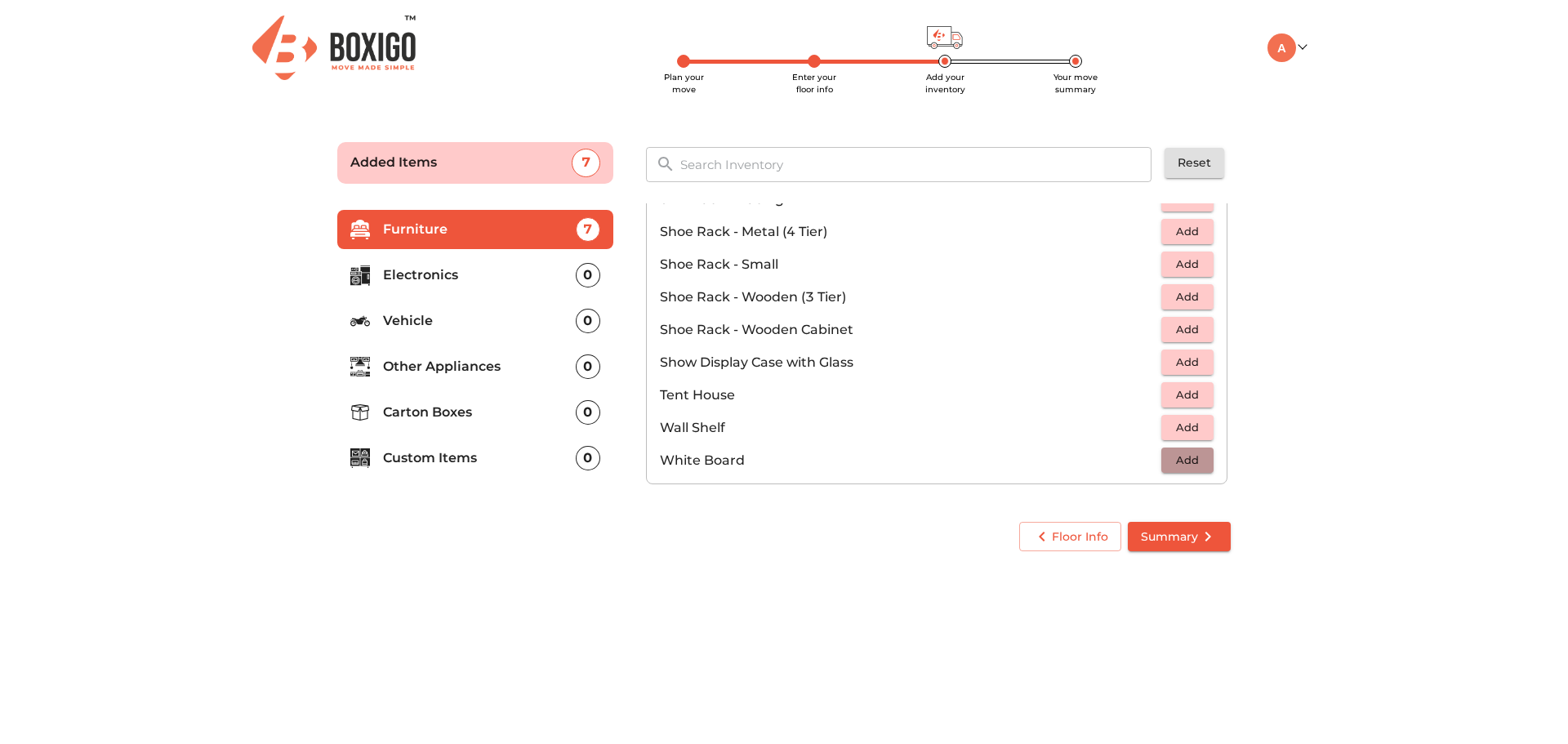
click at [1179, 463] on span "Add" at bounding box center [1187, 460] width 36 height 19
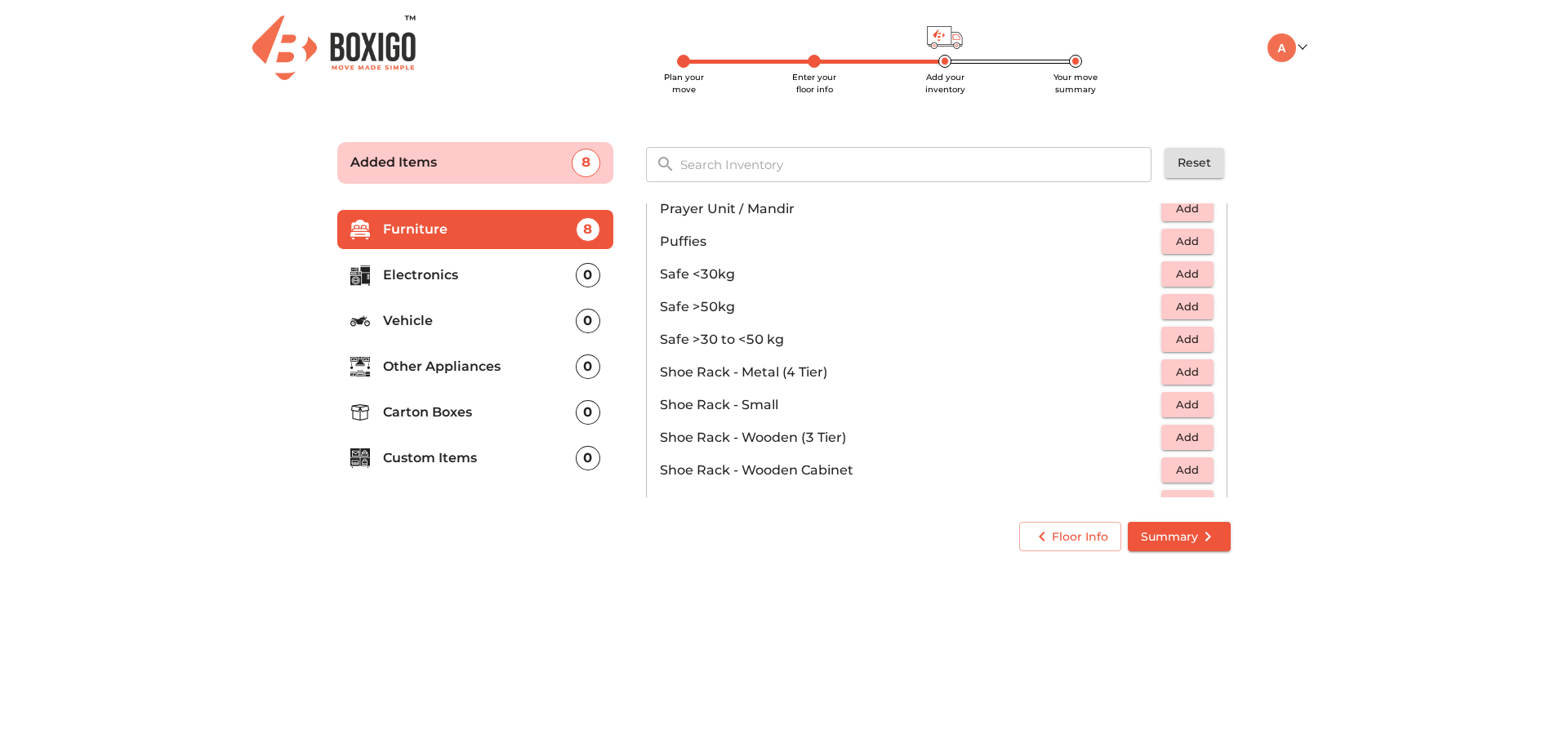
scroll to position [734, 0]
click at [1172, 409] on span "Add" at bounding box center [1187, 409] width 36 height 19
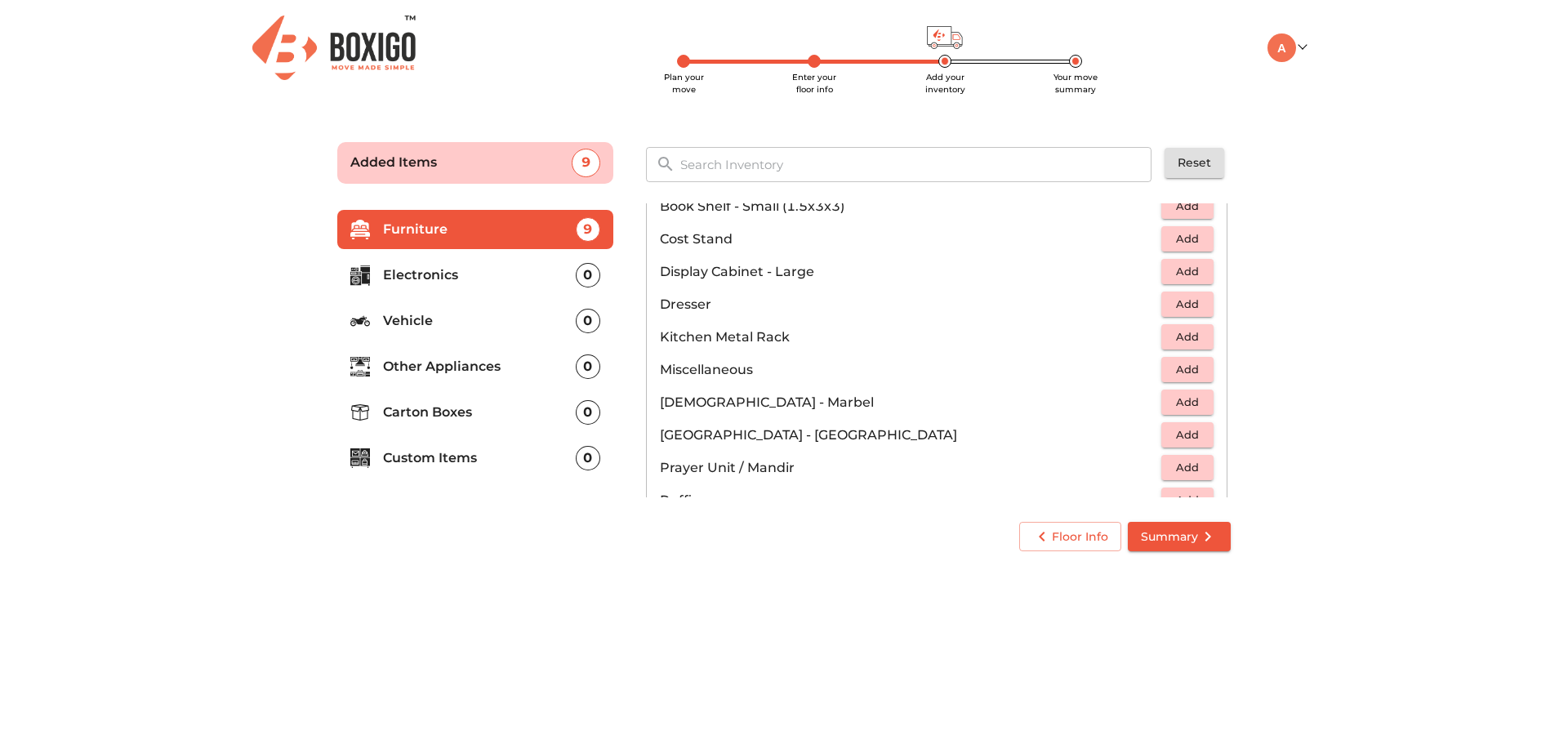
scroll to position [479, 0]
click at [1170, 365] on span "Add" at bounding box center [1187, 369] width 36 height 19
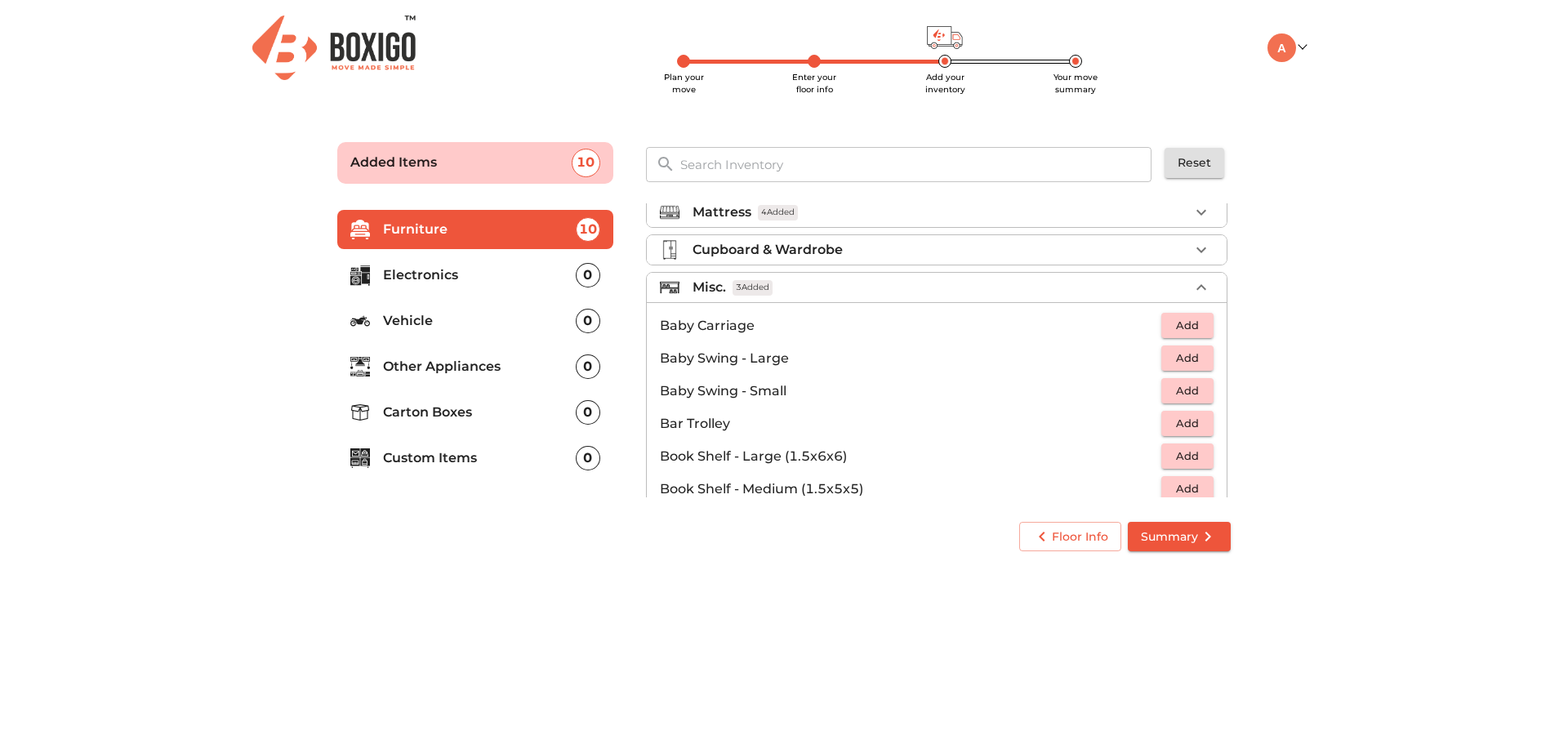
scroll to position [160, 0]
click at [959, 296] on div "Misc. 3 Added" at bounding box center [940, 290] width 496 height 20
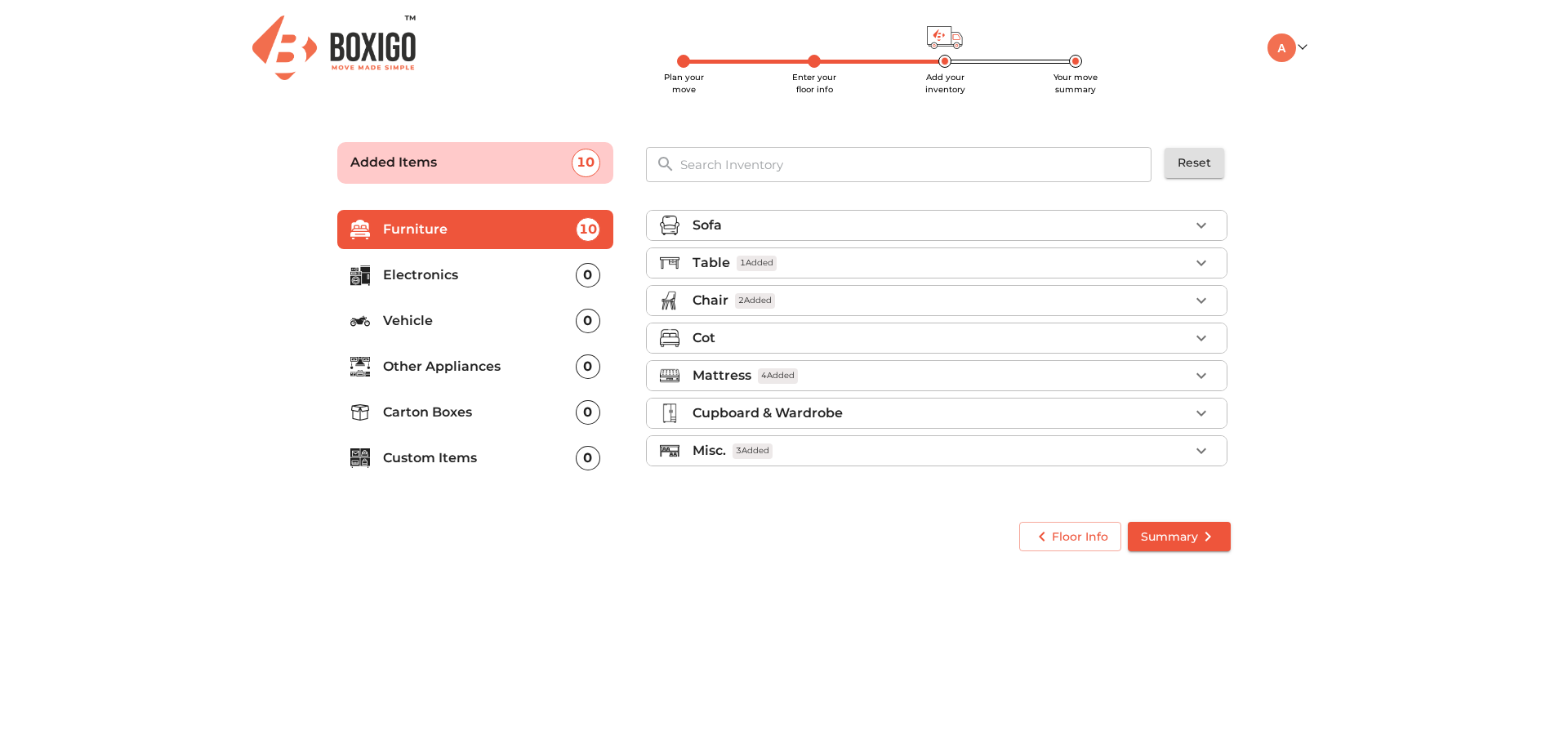
scroll to position [0, 0]
click at [457, 265] on p "Electronics" at bounding box center [479, 275] width 192 height 20
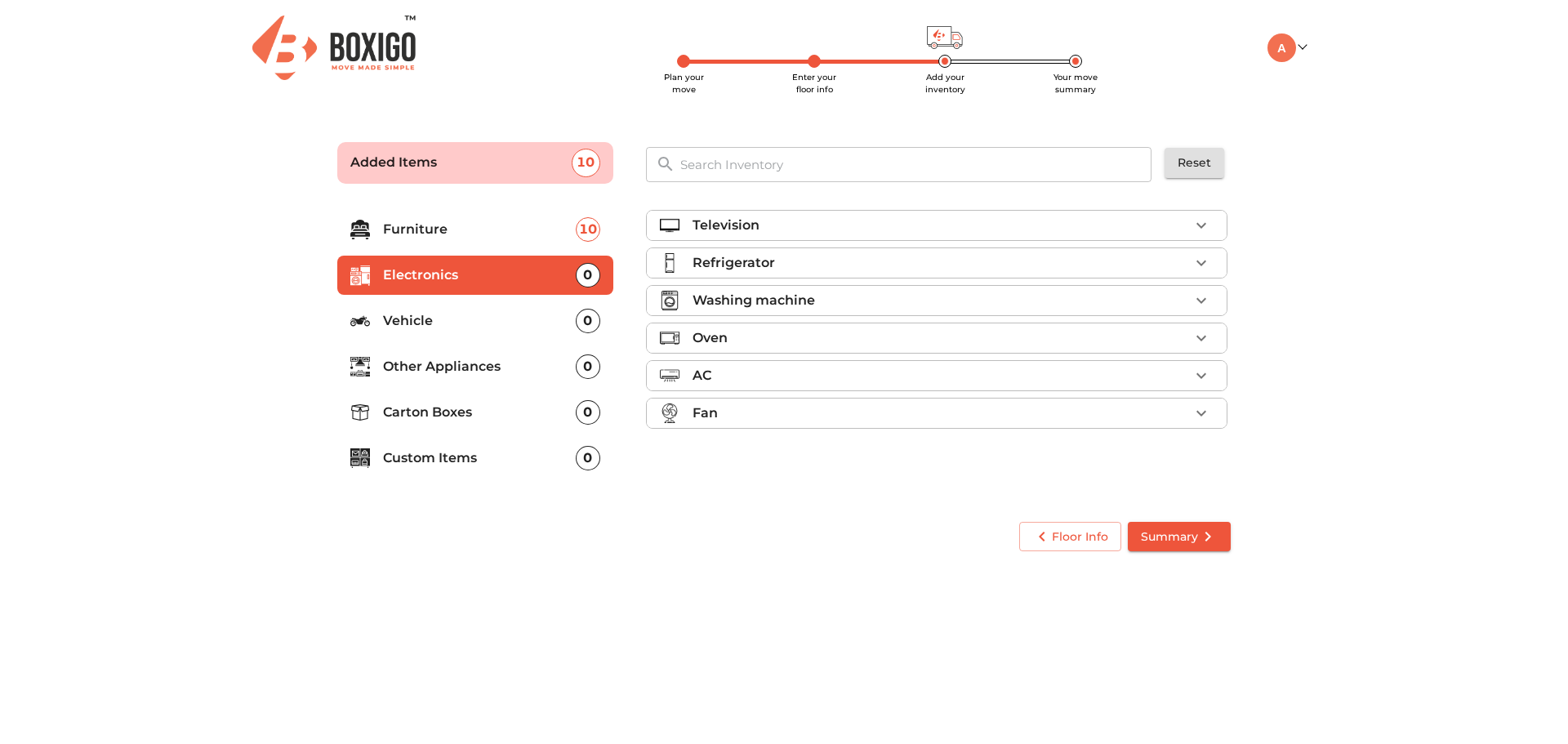
click at [992, 259] on div "Refrigerator" at bounding box center [940, 262] width 496 height 20
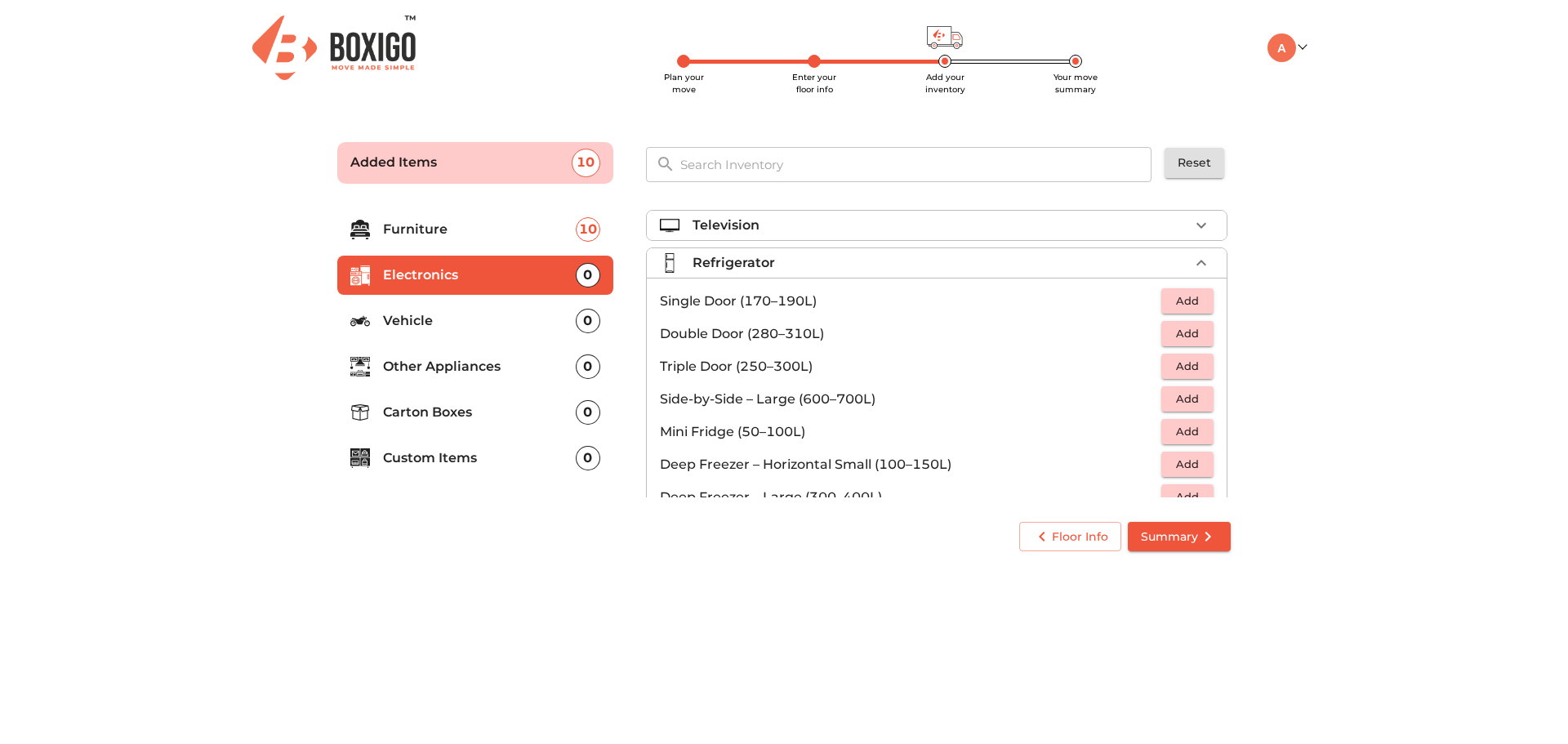
click at [1179, 291] on button "Add" at bounding box center [1188, 301] width 52 height 25
click at [1191, 265] on icon "button" at bounding box center [1201, 262] width 20 height 20
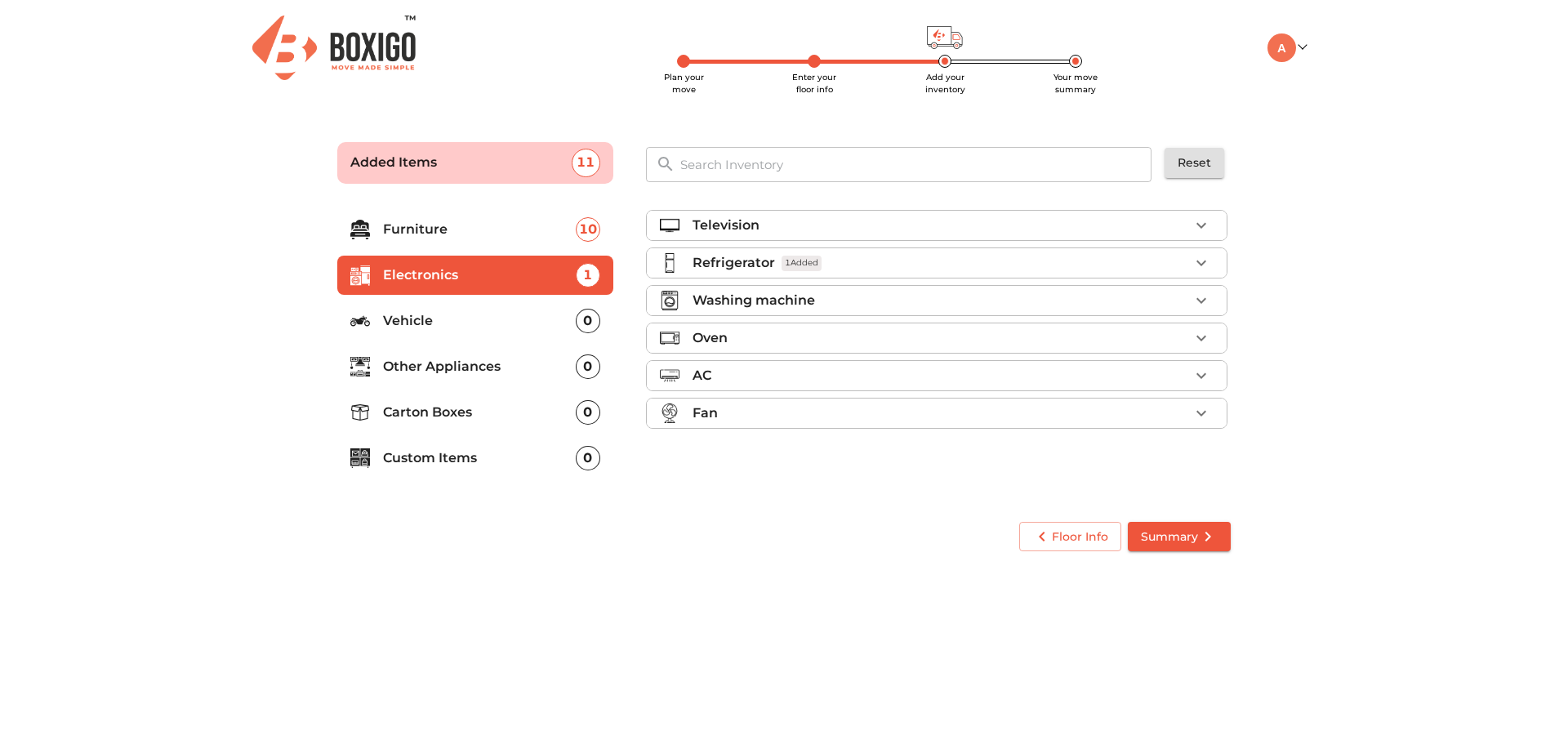
click at [858, 298] on div "Washing machine" at bounding box center [940, 301] width 496 height 20
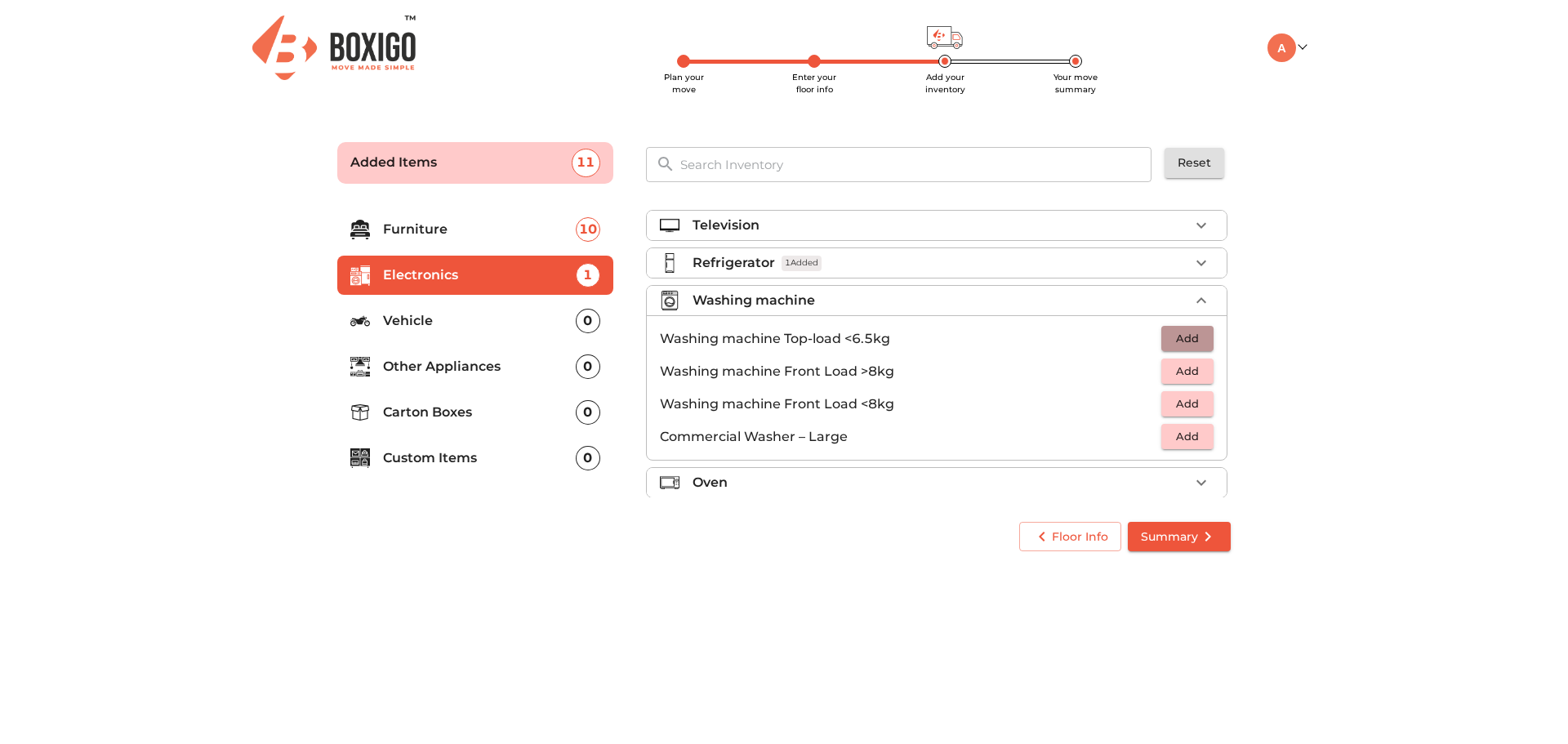
click at [1176, 339] on span "Add" at bounding box center [1187, 339] width 36 height 19
click at [1131, 302] on div "Washing machine 1 Added" at bounding box center [940, 301] width 496 height 20
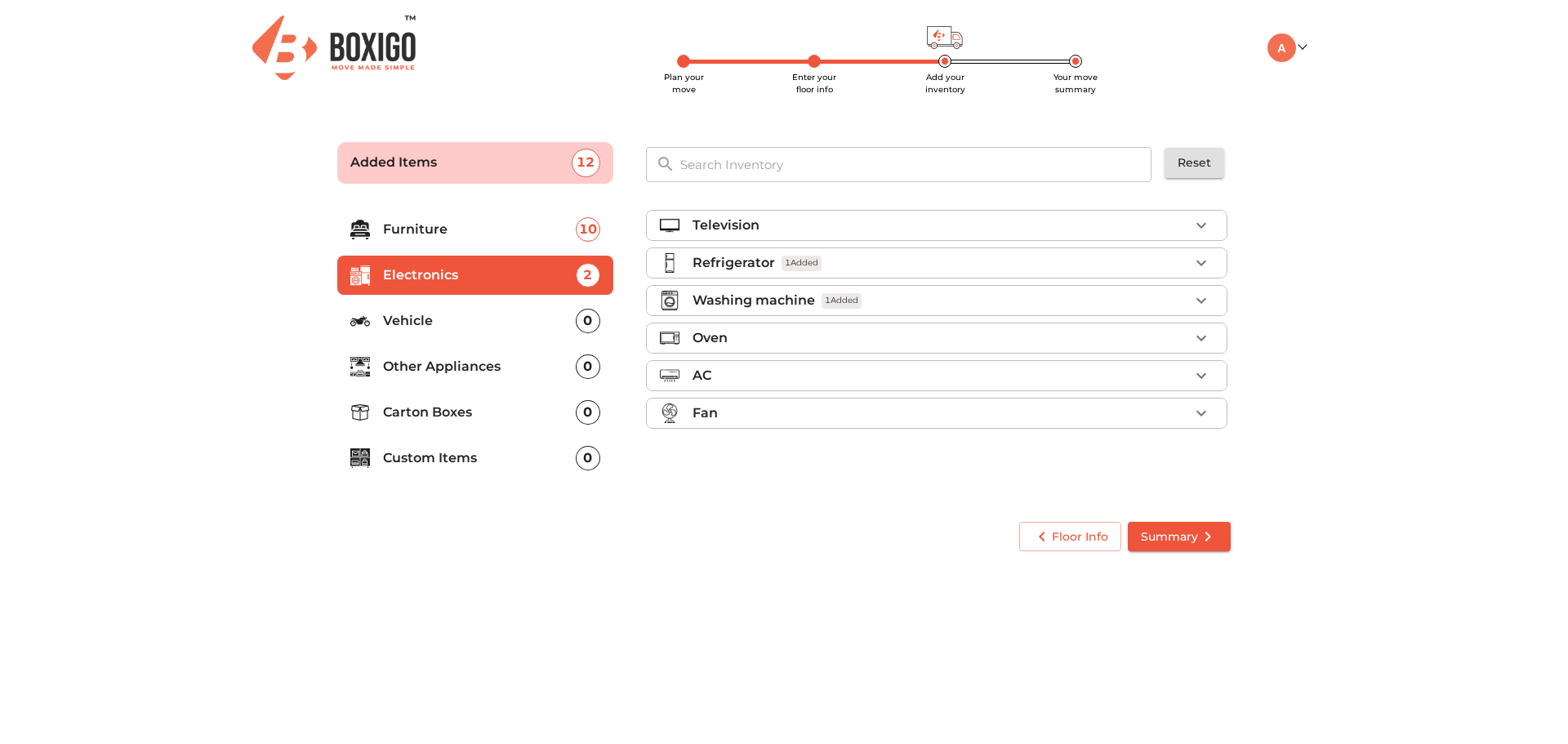
click at [1040, 414] on div "Fan" at bounding box center [940, 413] width 496 height 20
click at [415, 314] on p "Vehicle" at bounding box center [479, 320] width 192 height 20
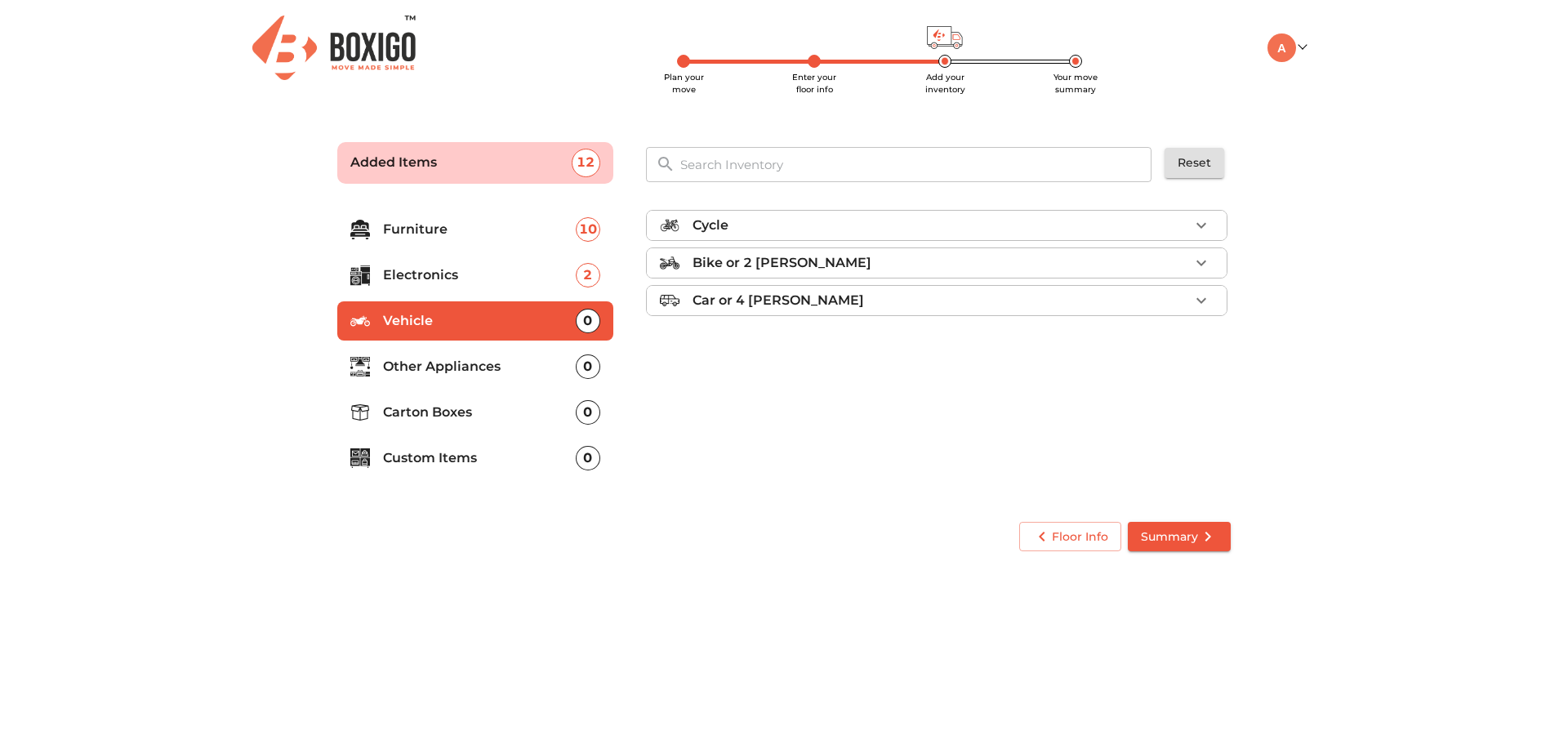
click at [511, 360] on p "Other Appliances" at bounding box center [479, 366] width 192 height 20
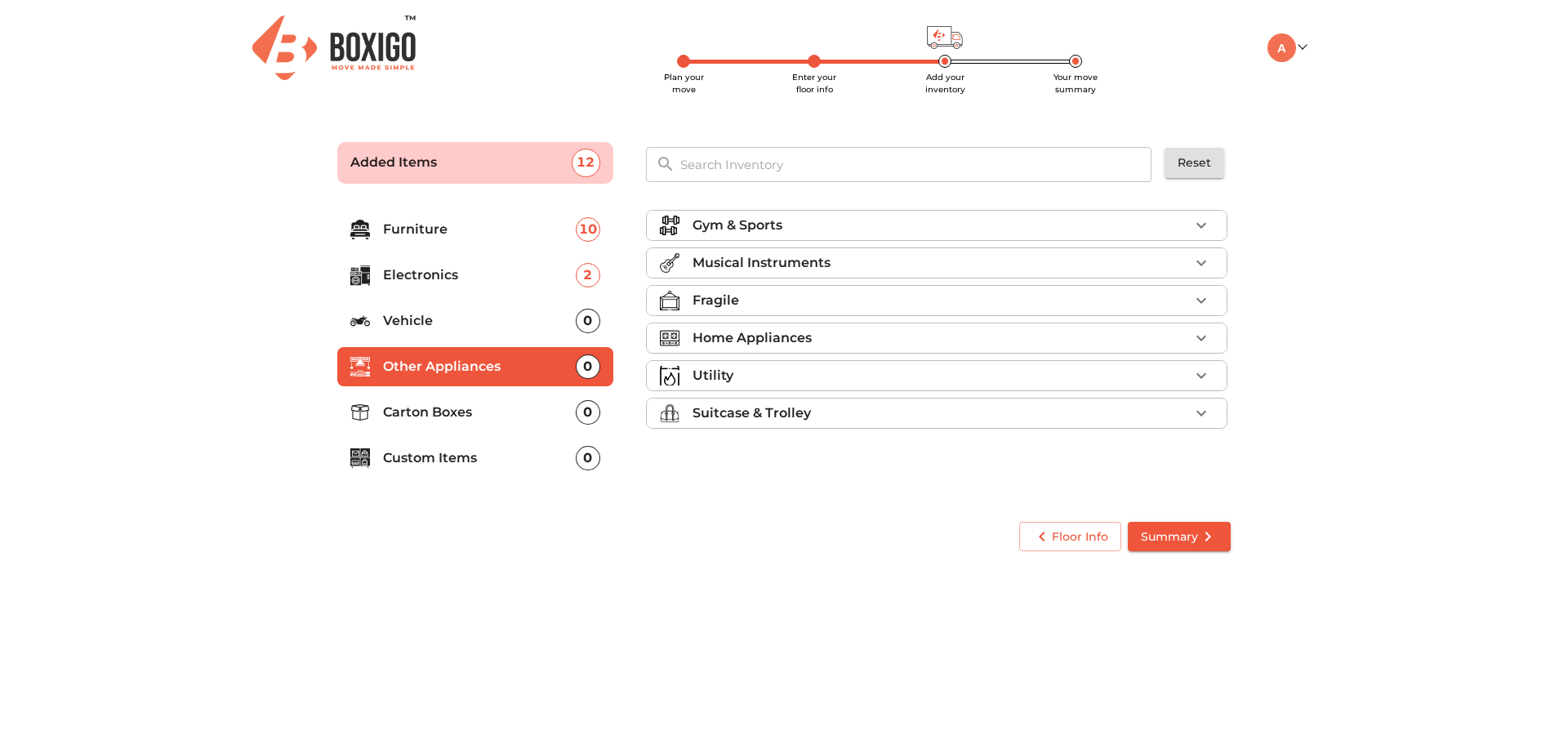
click at [898, 339] on div "Home Appliances" at bounding box center [940, 338] width 496 height 20
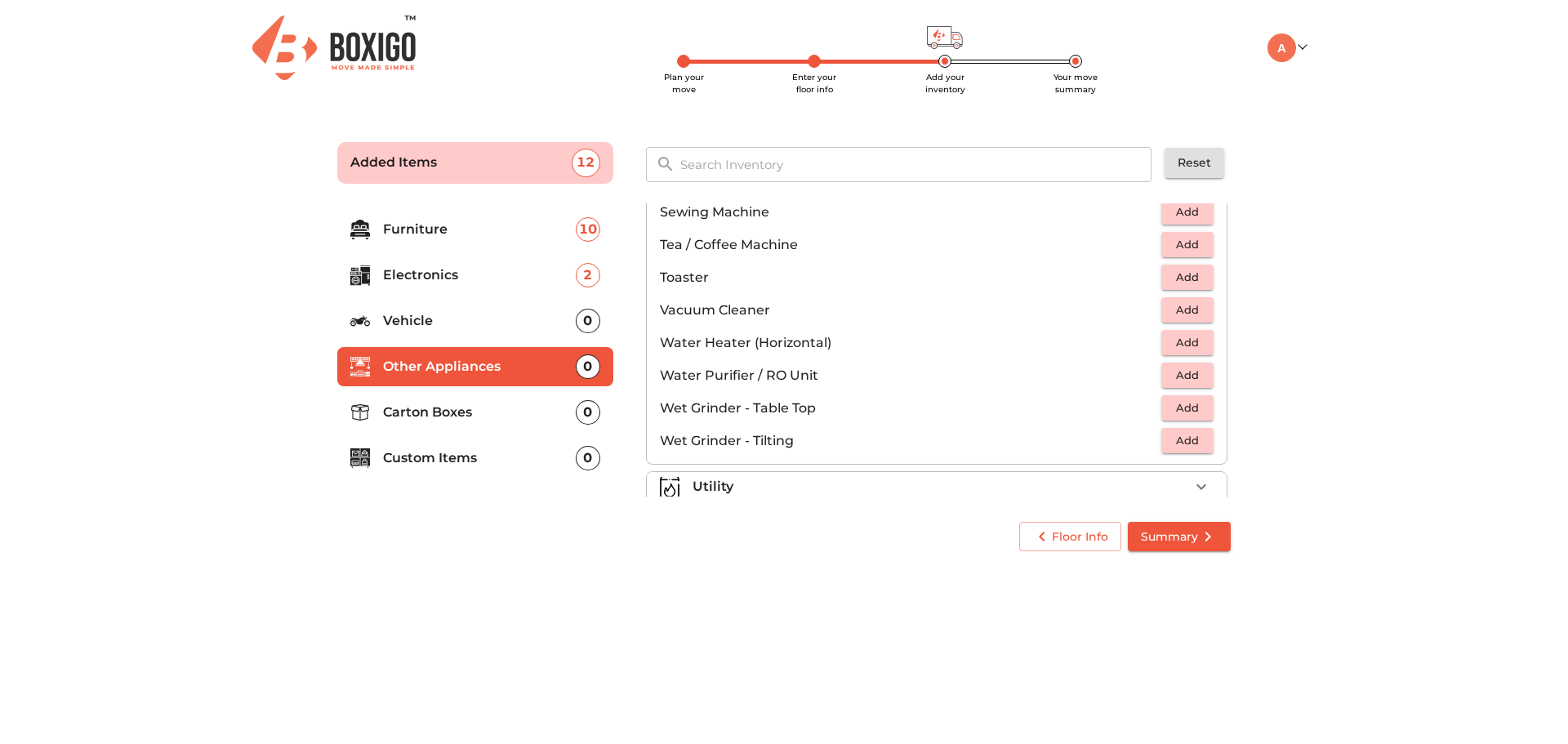
scroll to position [1078, 0]
click at [1176, 378] on span "Add" at bounding box center [1187, 375] width 36 height 19
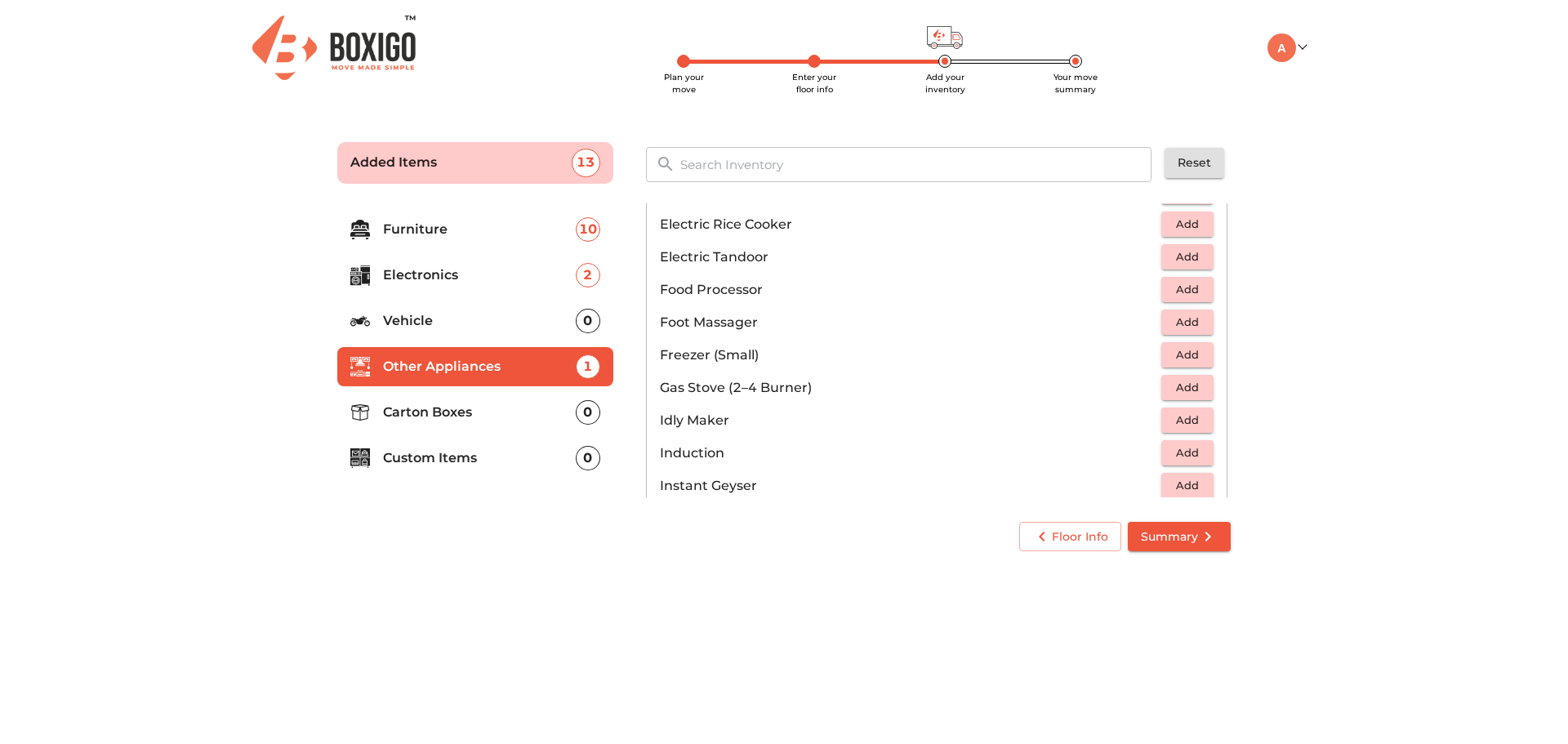
scroll to position [543, 0]
click at [862, 388] on p "Gas Stove (2–4 Burner)" at bounding box center [910, 388] width 502 height 20
click at [1170, 392] on span "Add" at bounding box center [1187, 388] width 36 height 19
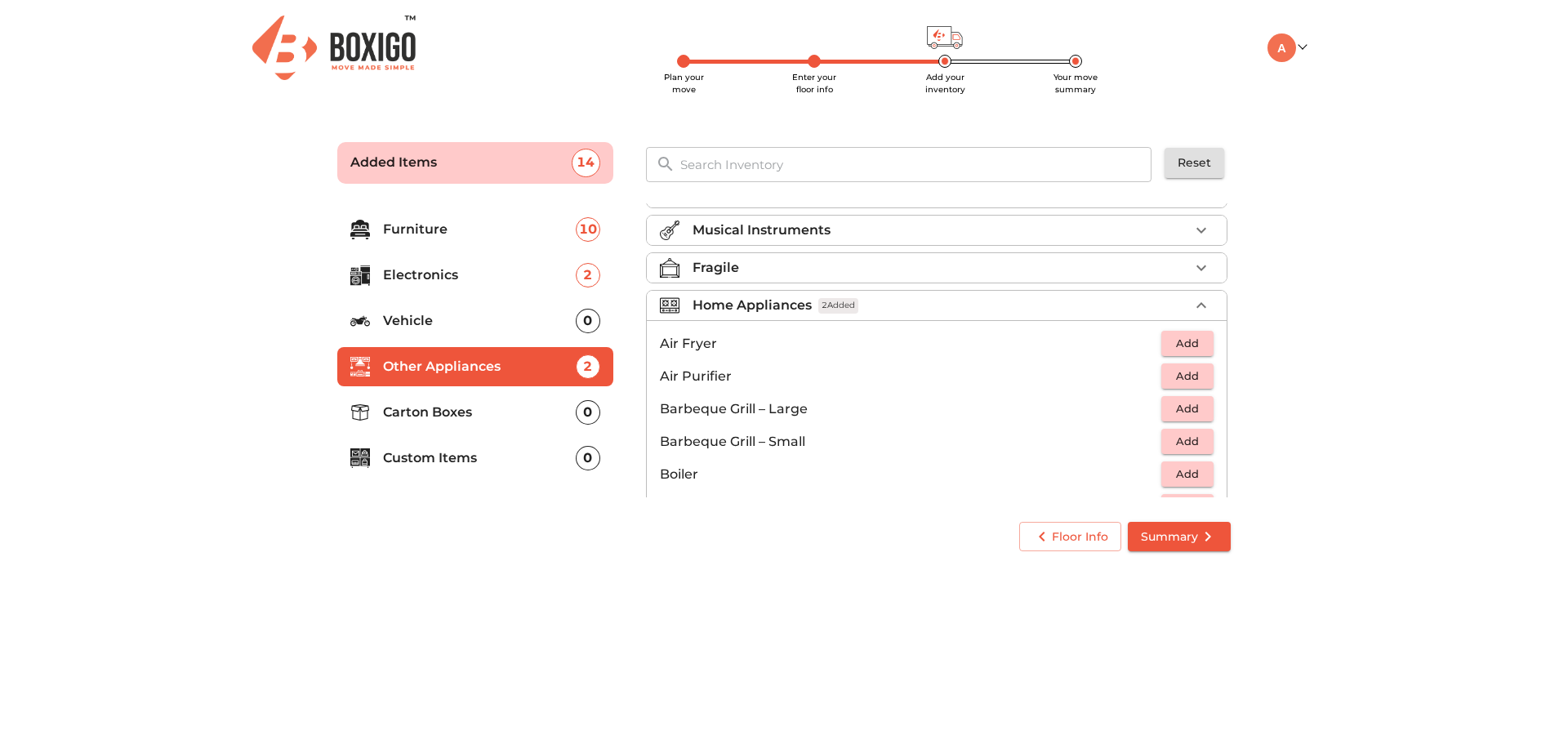
scroll to position [0, 0]
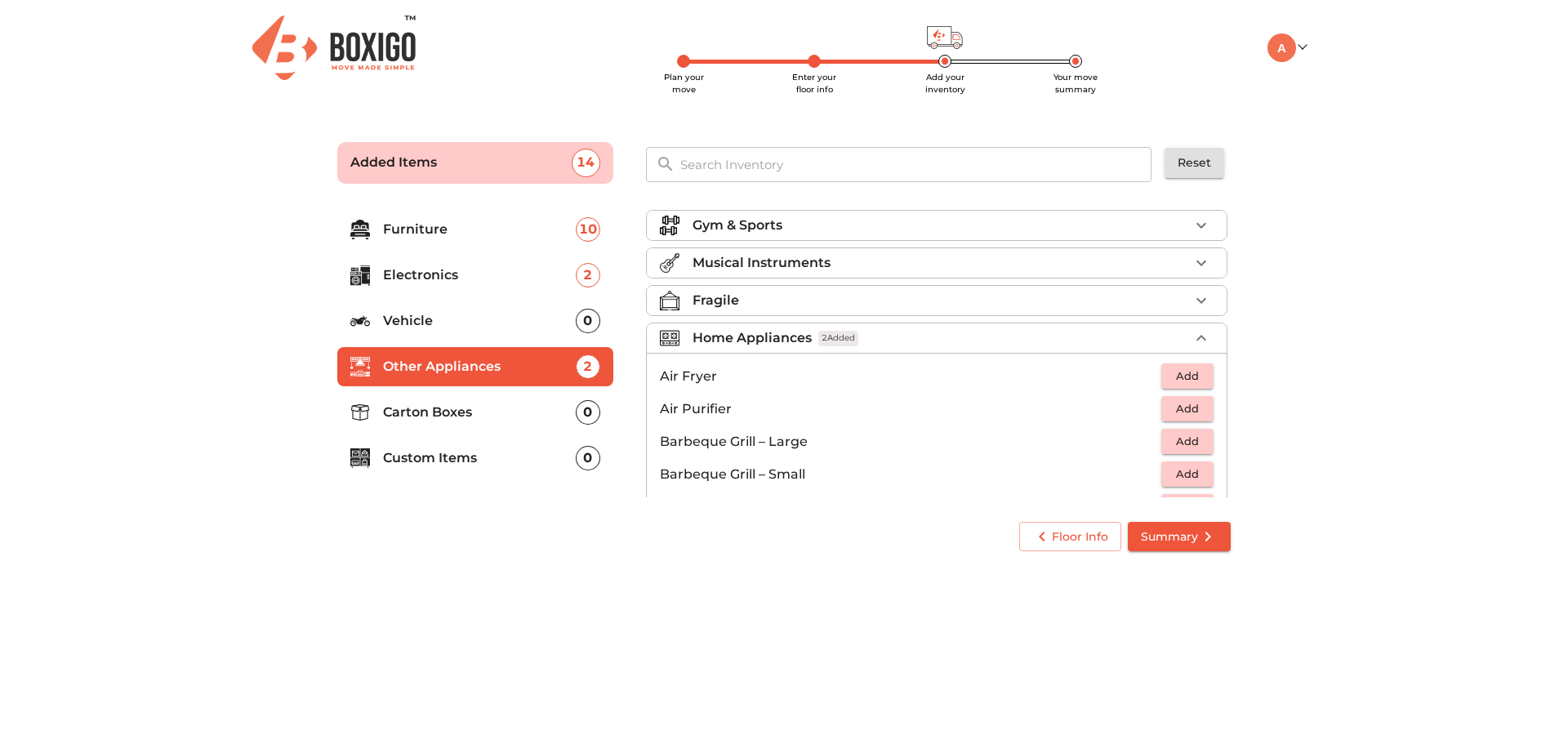
click at [1098, 333] on div "Home Appliances 2 Added" at bounding box center [940, 338] width 496 height 20
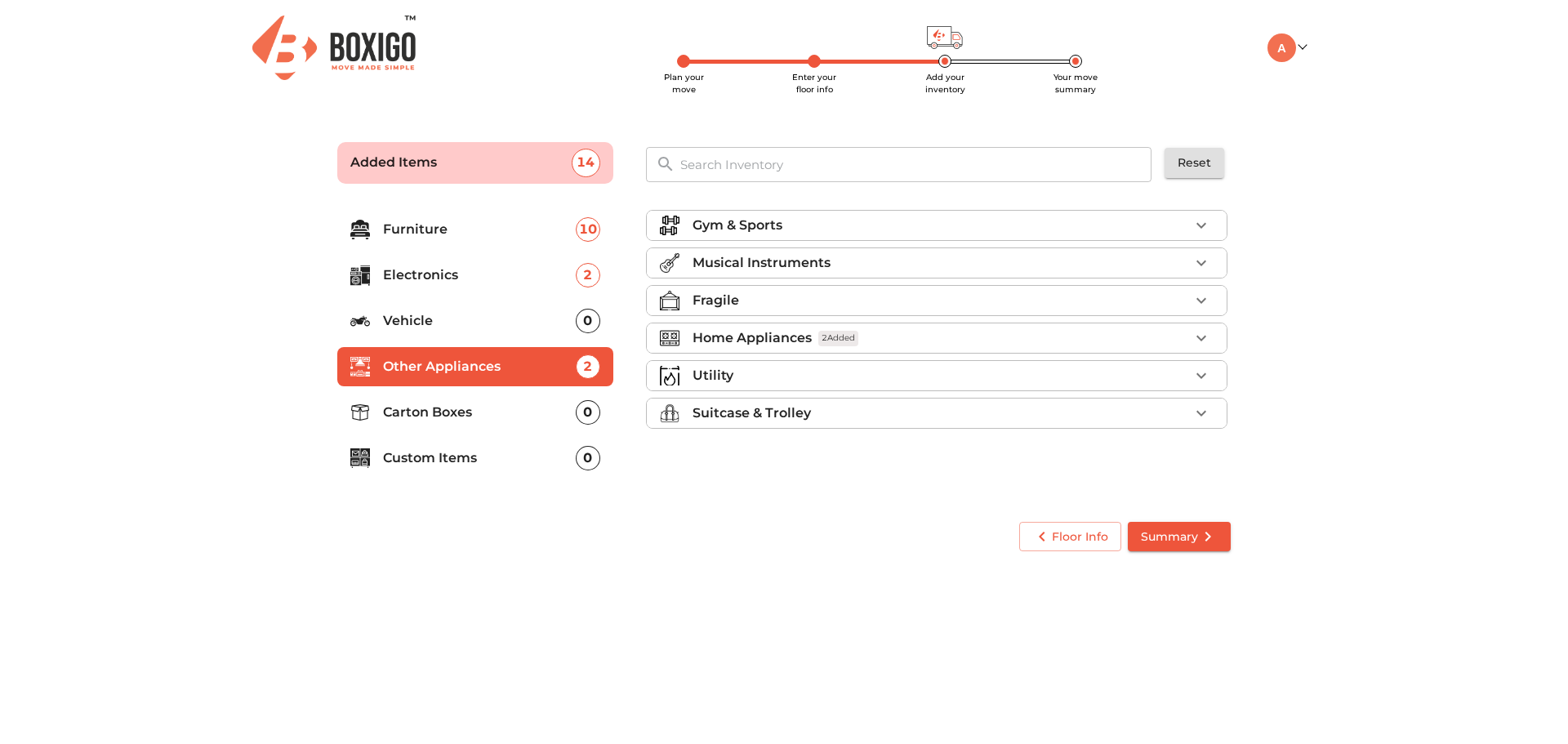
click at [962, 378] on div "Utility" at bounding box center [940, 375] width 496 height 20
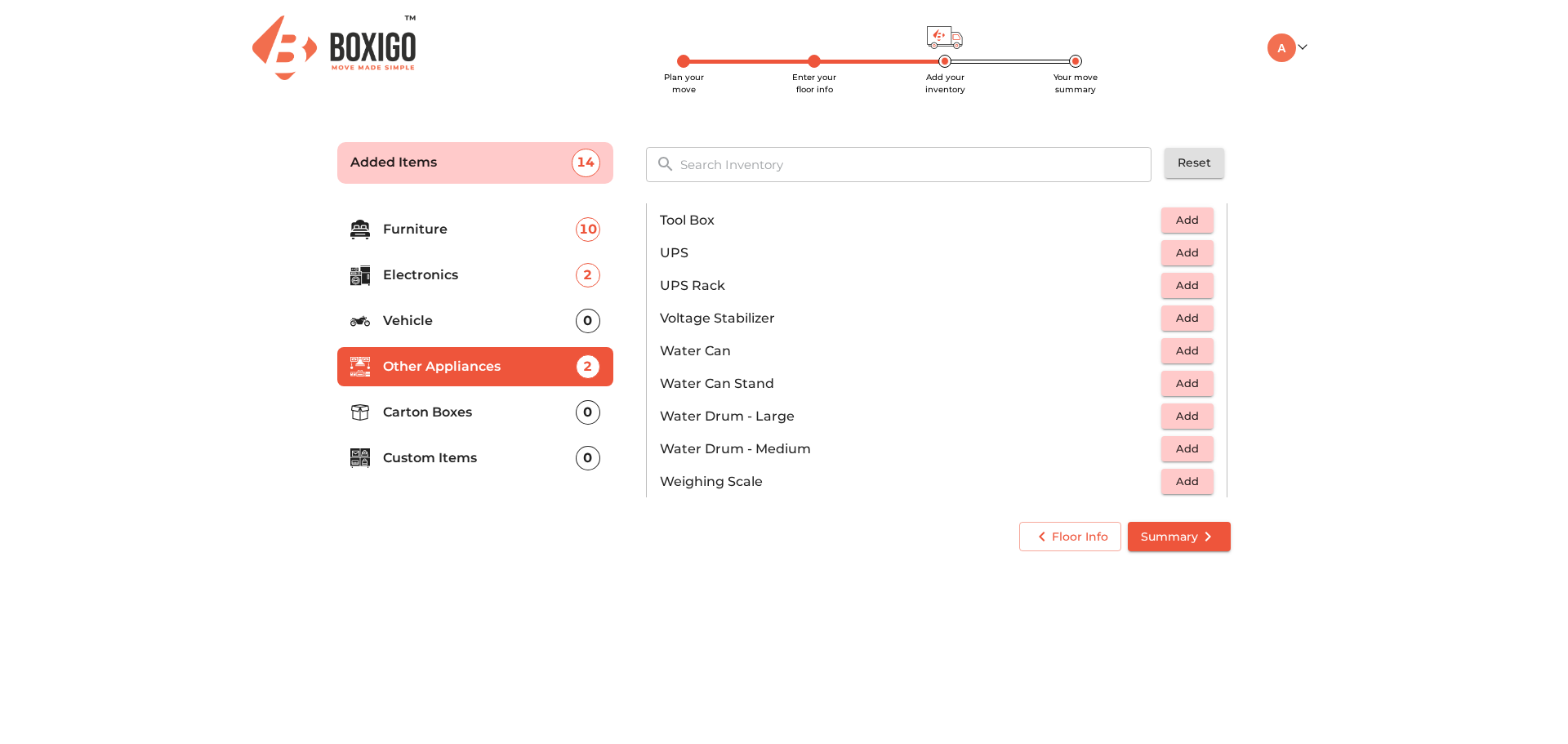
scroll to position [1232, 0]
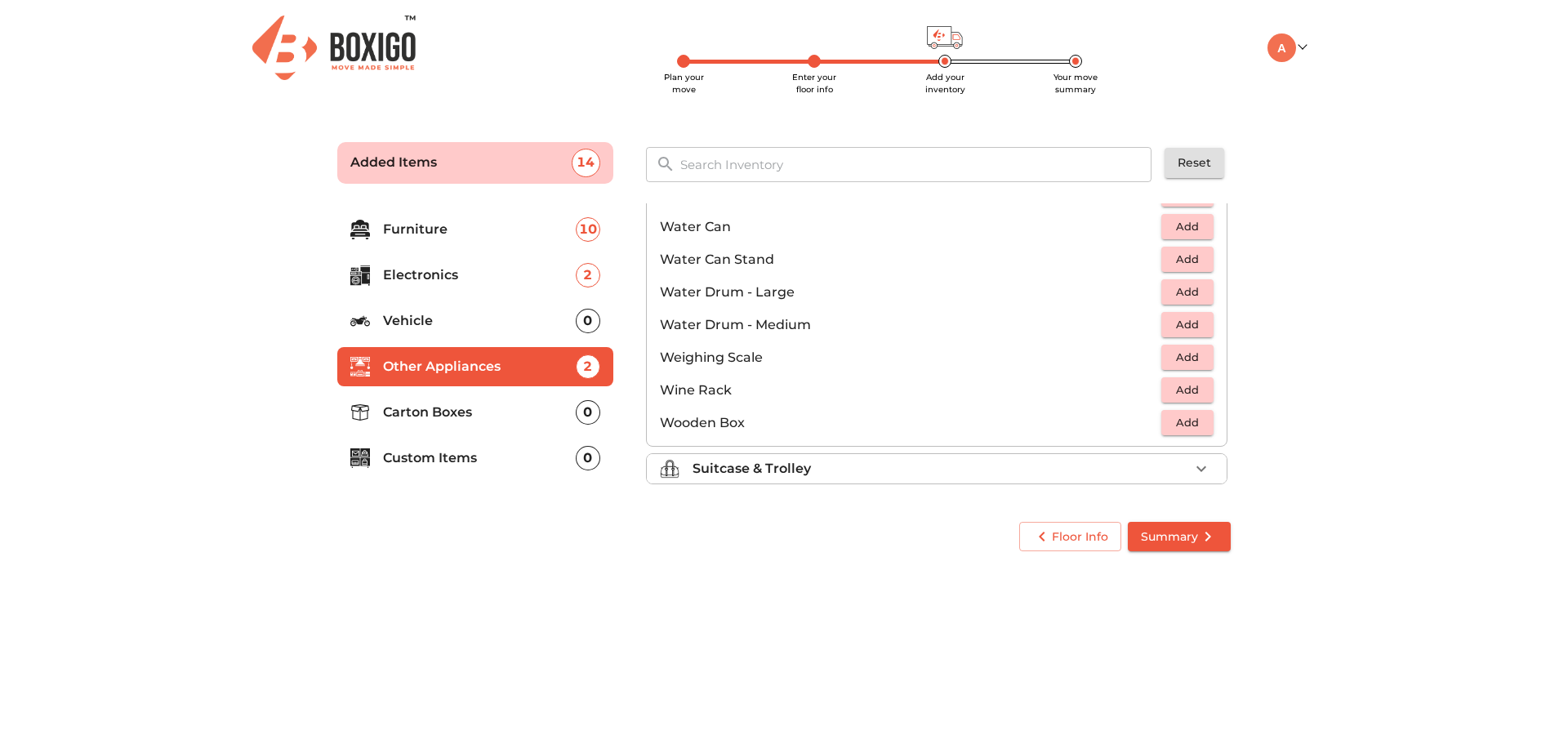
click at [959, 462] on div "Suitcase & Trolley" at bounding box center [940, 469] width 496 height 20
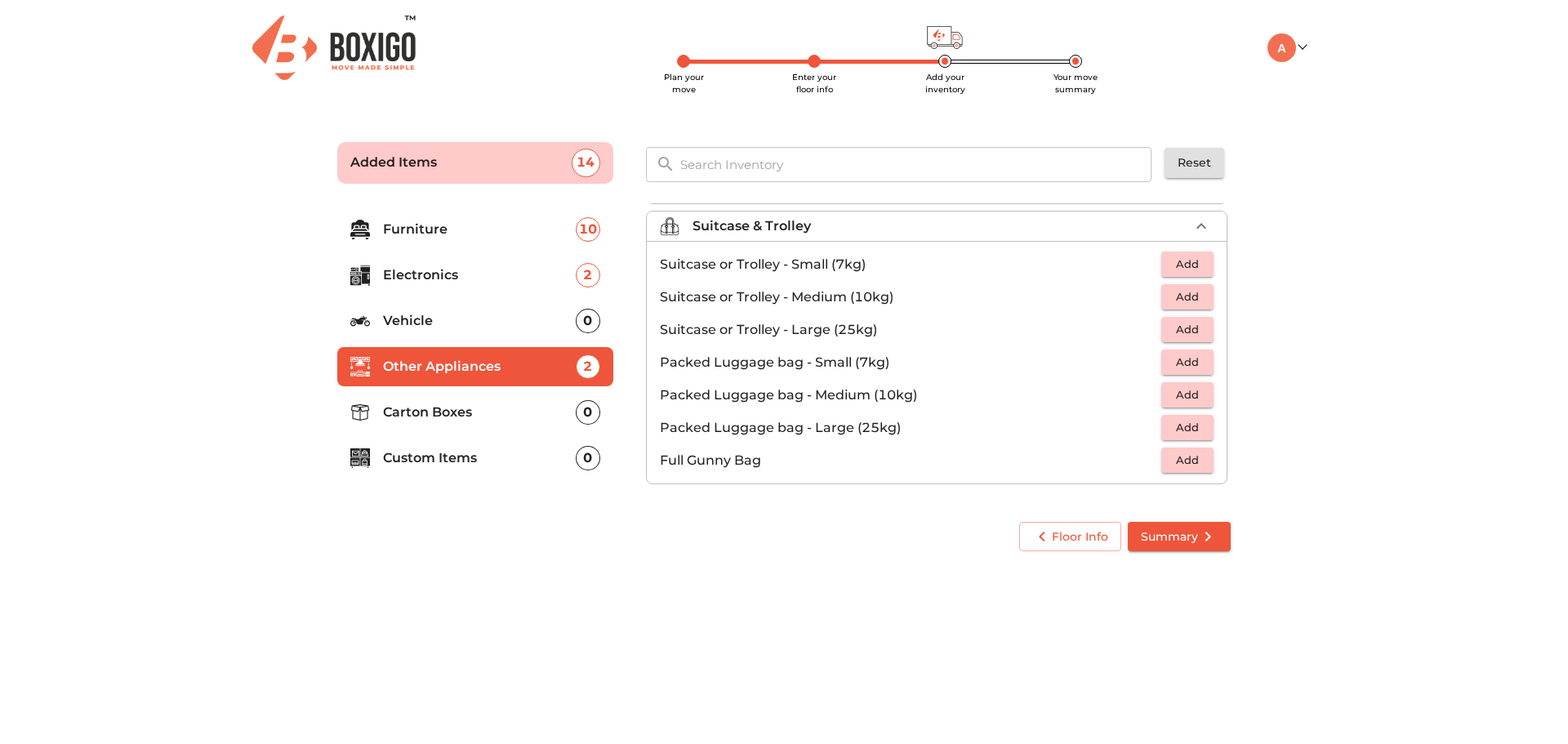
scroll to position [187, 0]
click at [1184, 401] on span "Add" at bounding box center [1187, 395] width 36 height 19
click at [1195, 393] on icon "button" at bounding box center [1201, 395] width 11 height 11
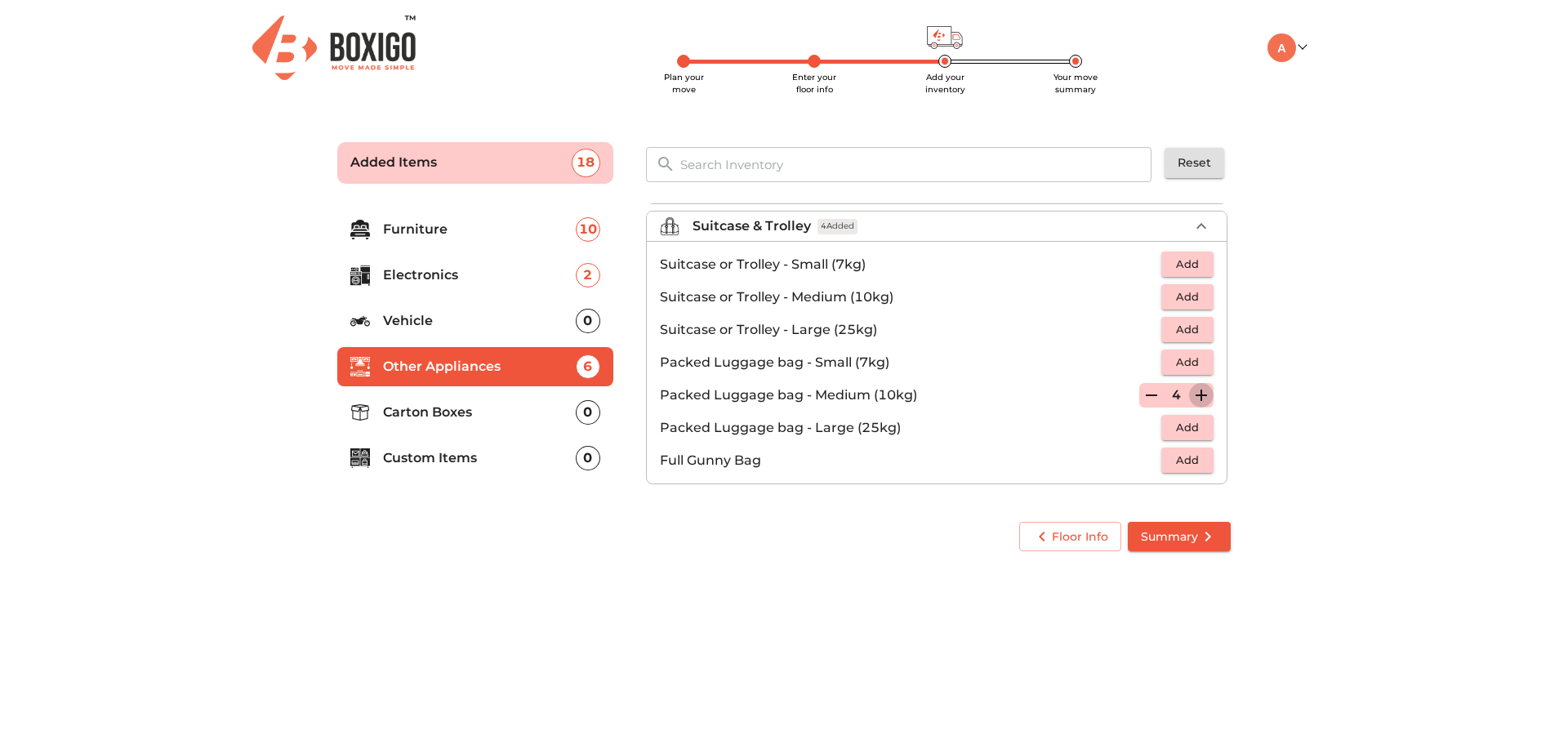
click at [1197, 392] on icon "button" at bounding box center [1201, 395] width 20 height 20
click at [449, 401] on li "Carton Boxes 0" at bounding box center [475, 411] width 276 height 39
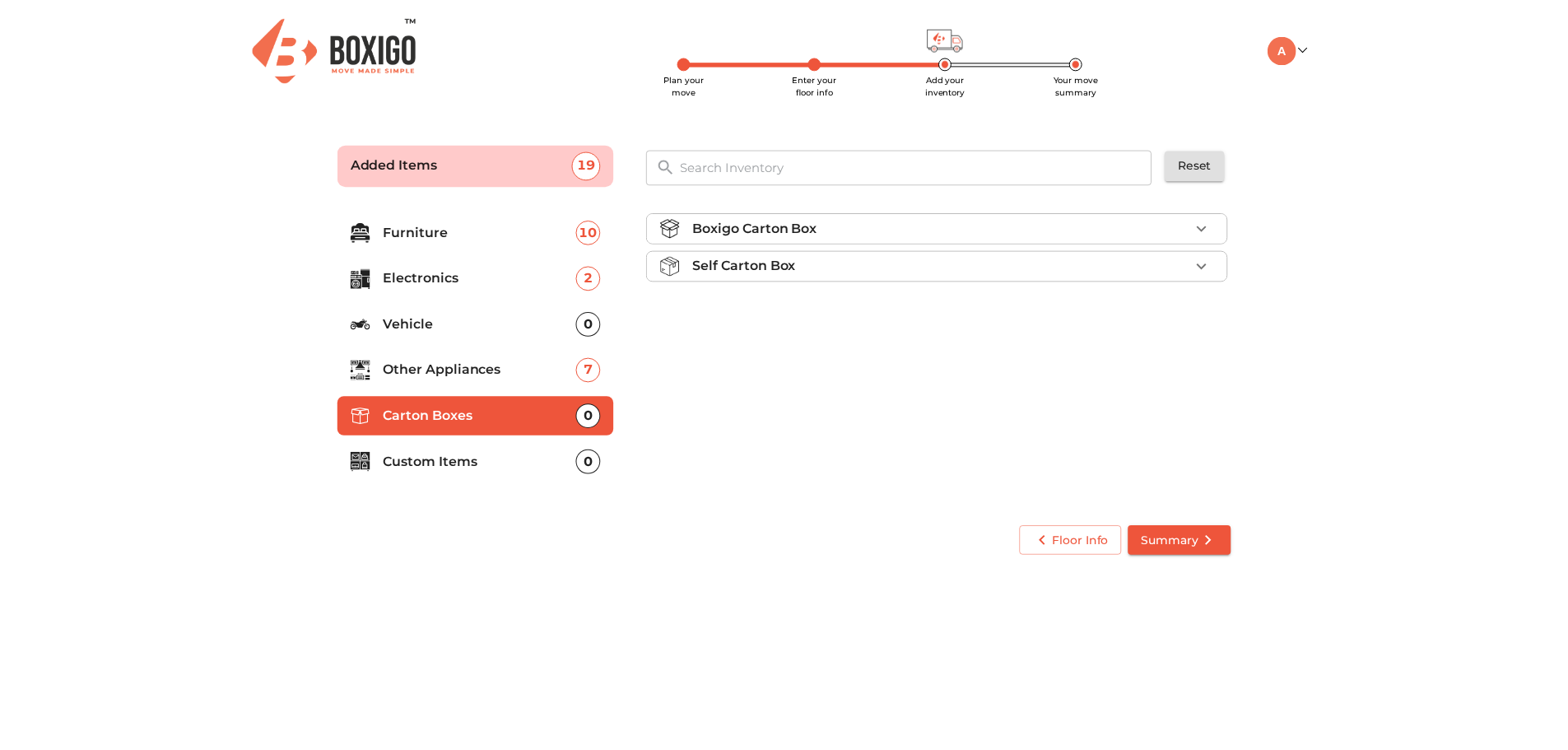
scroll to position [0, 0]
click at [495, 467] on p "Custom Items" at bounding box center [483, 462] width 194 height 20
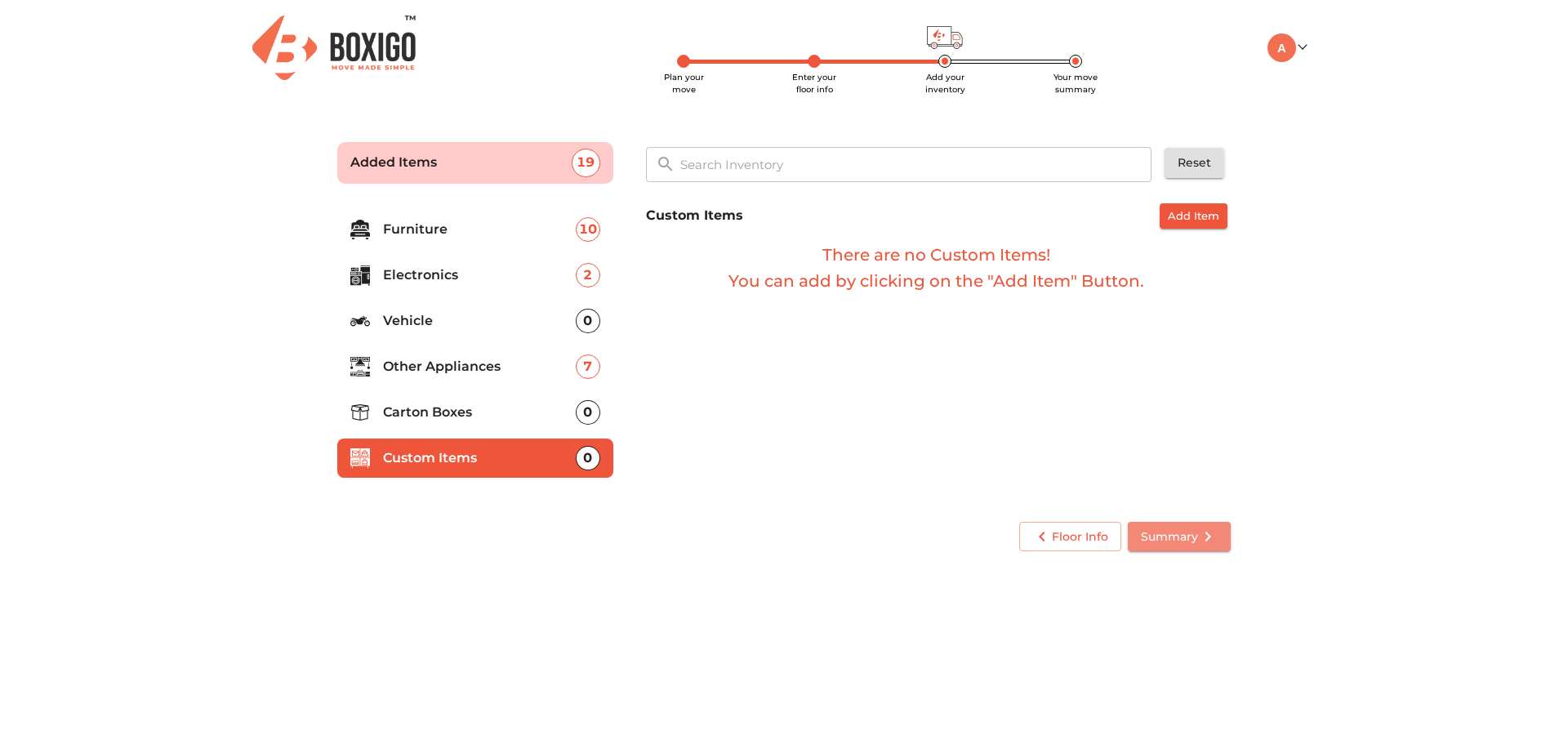
click at [1167, 539] on span "Summary" at bounding box center [1179, 537] width 77 height 21
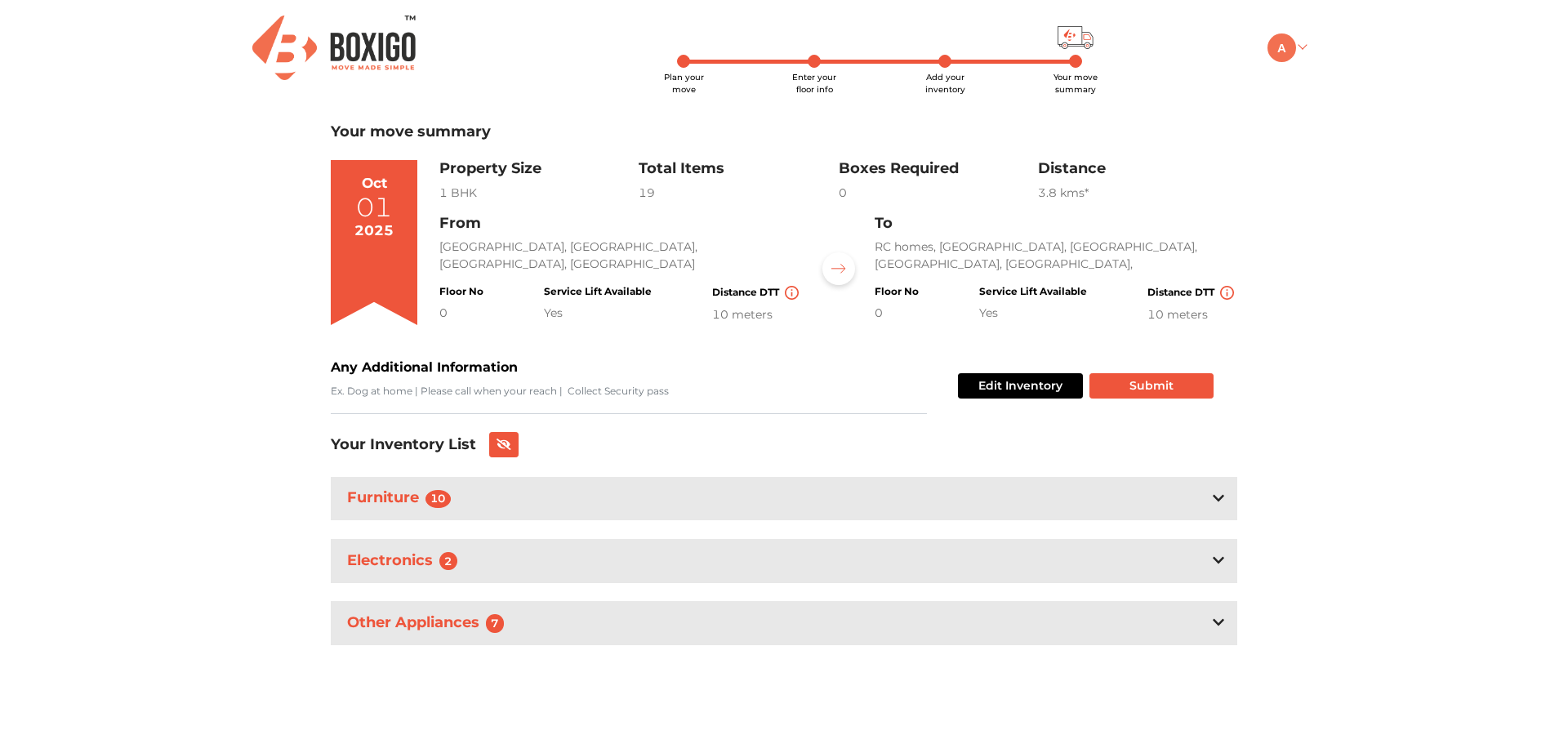
click at [1299, 45] on link at bounding box center [1286, 47] width 38 height 16
click at [1322, 166] on button "LOGOUT" at bounding box center [1332, 163] width 131 height 30
